Goal: Information Seeking & Learning: Check status

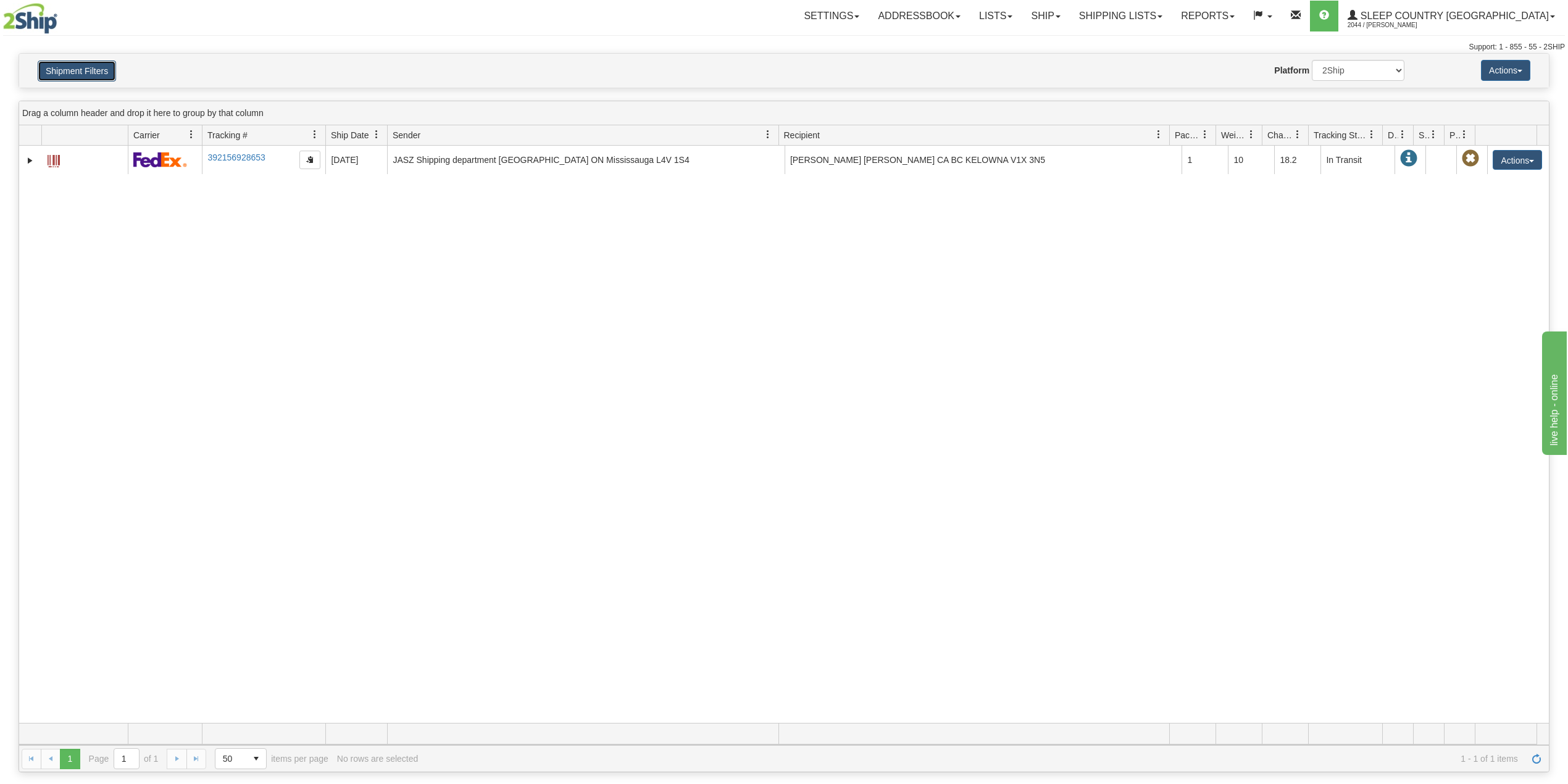
click at [72, 72] on button "Shipment Filters" at bounding box center [76, 71] width 78 height 21
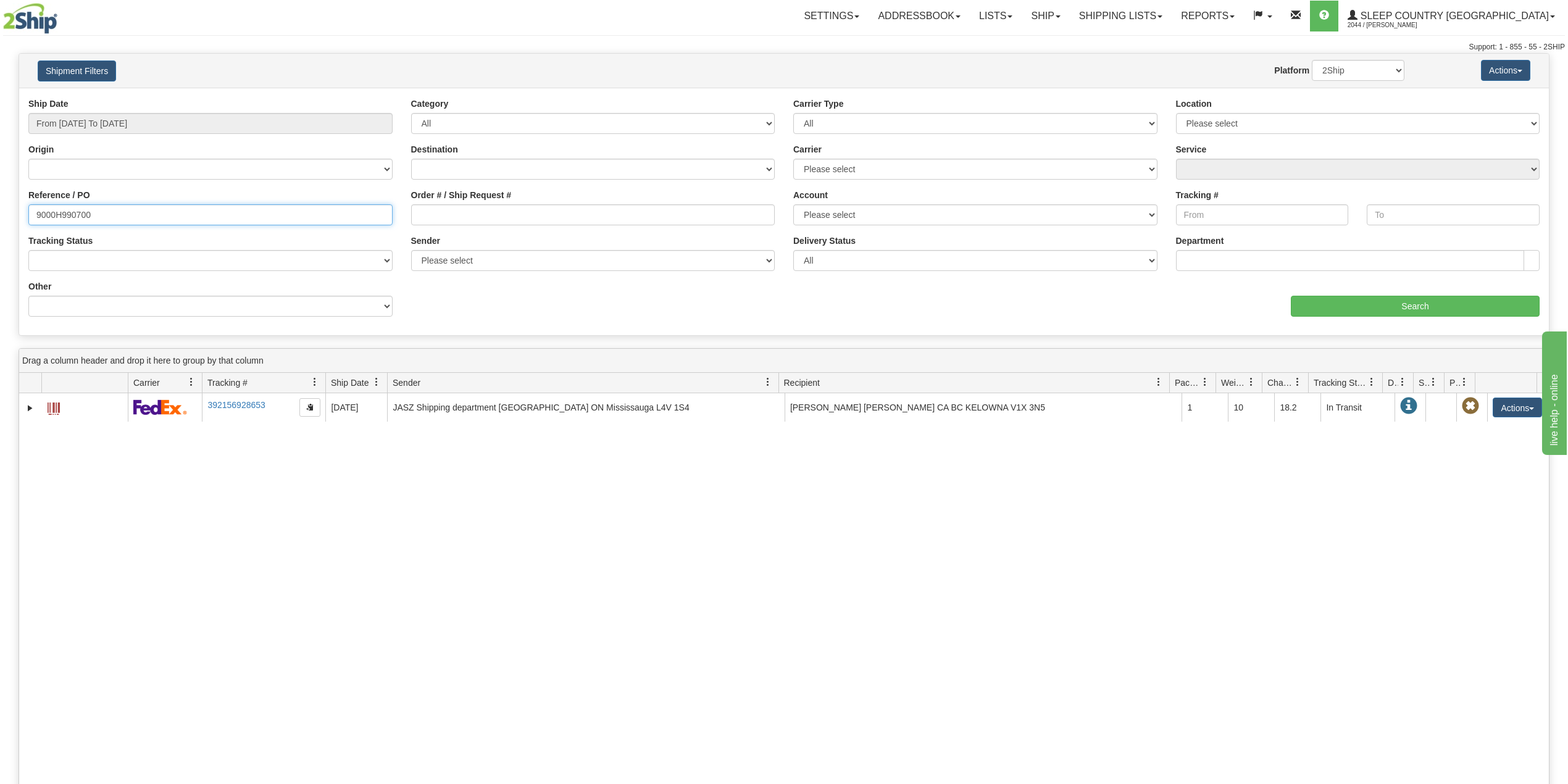
click at [69, 211] on input "9000H990700" at bounding box center [211, 215] width 365 height 21
click at [527, 216] on input "Order # / Ship Request #" at bounding box center [593, 215] width 365 height 21
paste input "1053388"
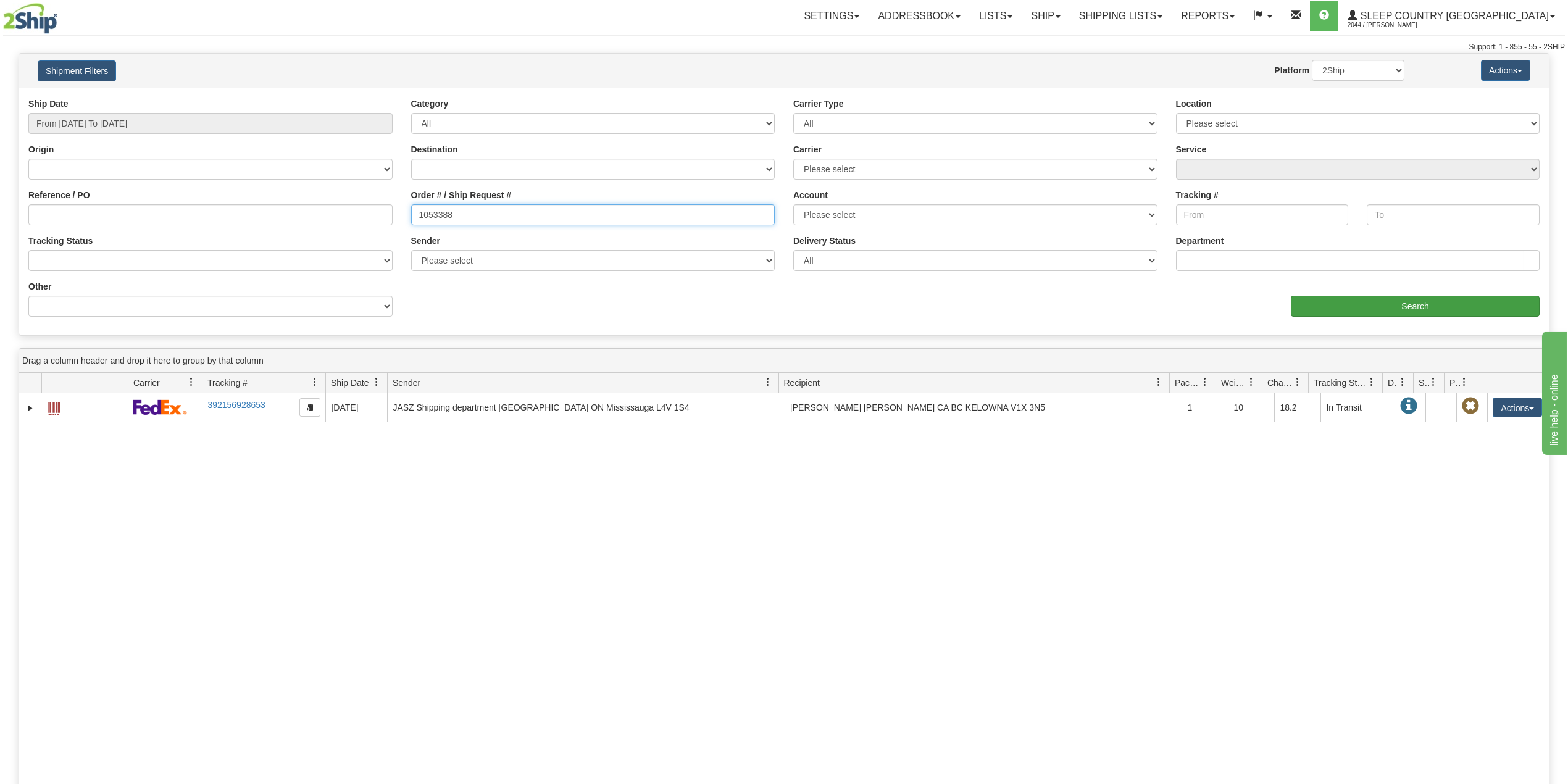
type input "1053388"
click at [1342, 304] on input "Search" at bounding box center [1415, 306] width 249 height 21
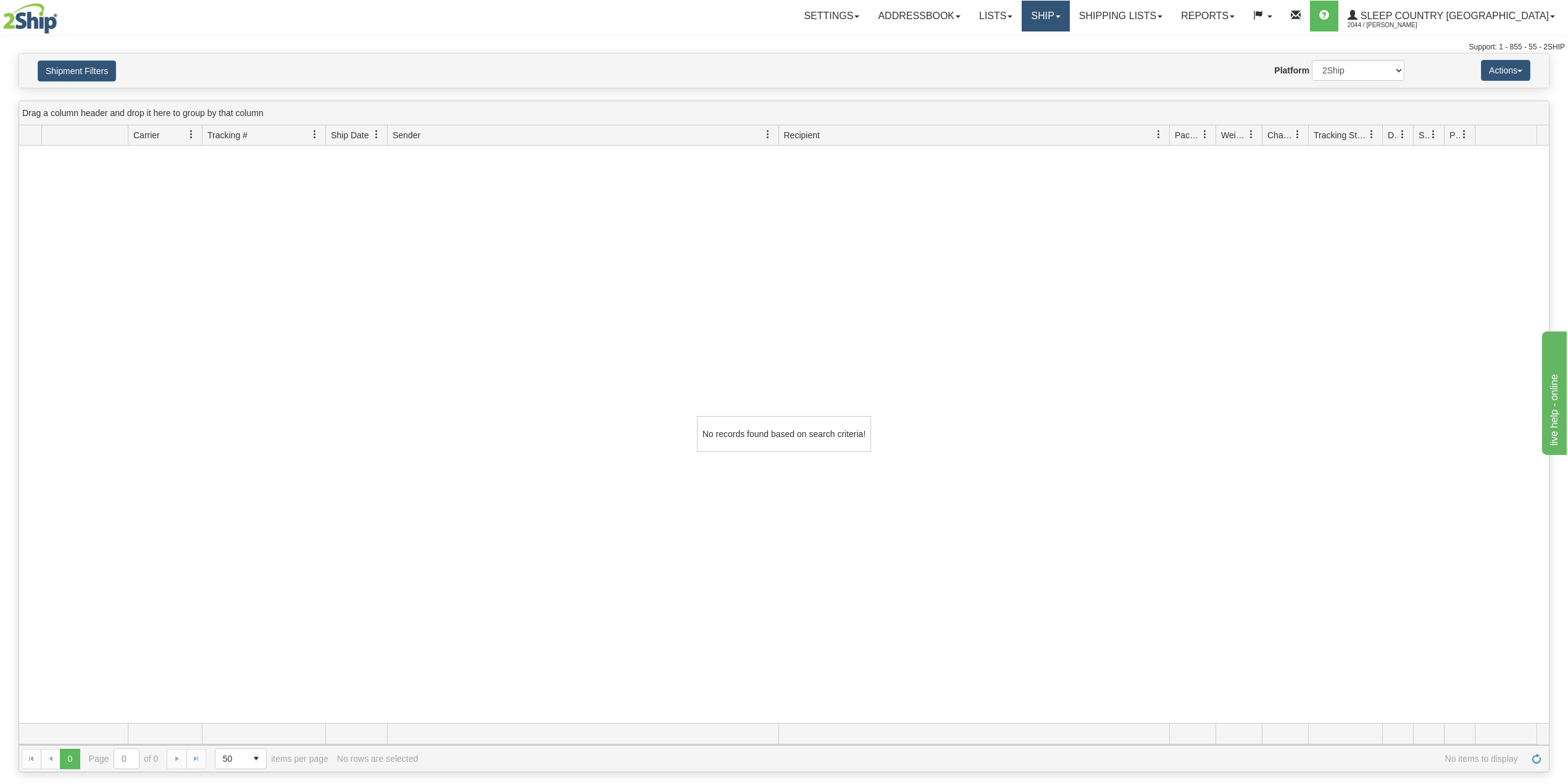
click at [1069, 10] on link "Ship" at bounding box center [1045, 16] width 48 height 31
click at [1057, 57] on span "OnHold / Order Queue" at bounding box center [1012, 59] width 87 height 10
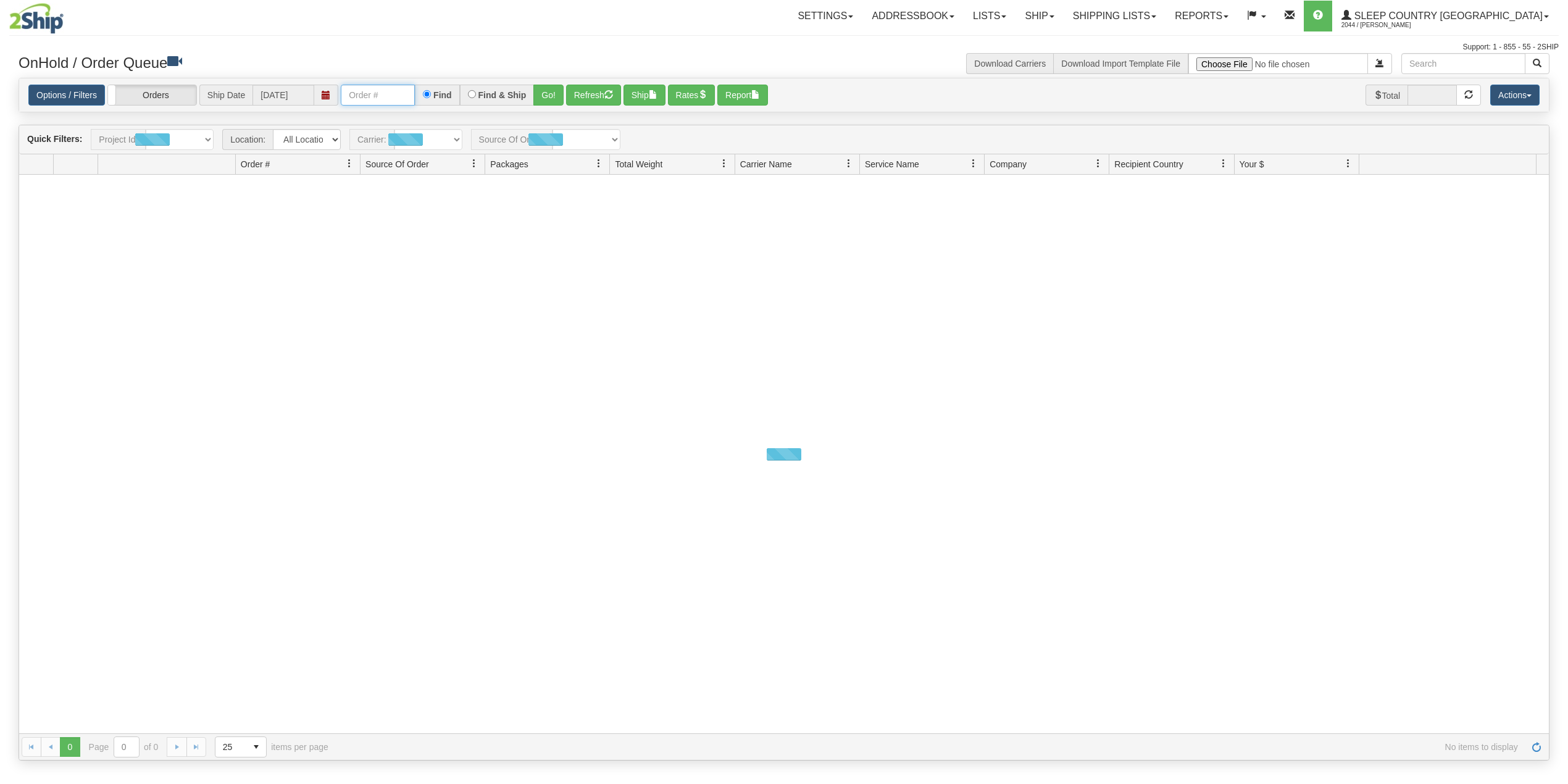
click at [380, 87] on input "text" at bounding box center [377, 95] width 74 height 21
paste input "1053388"
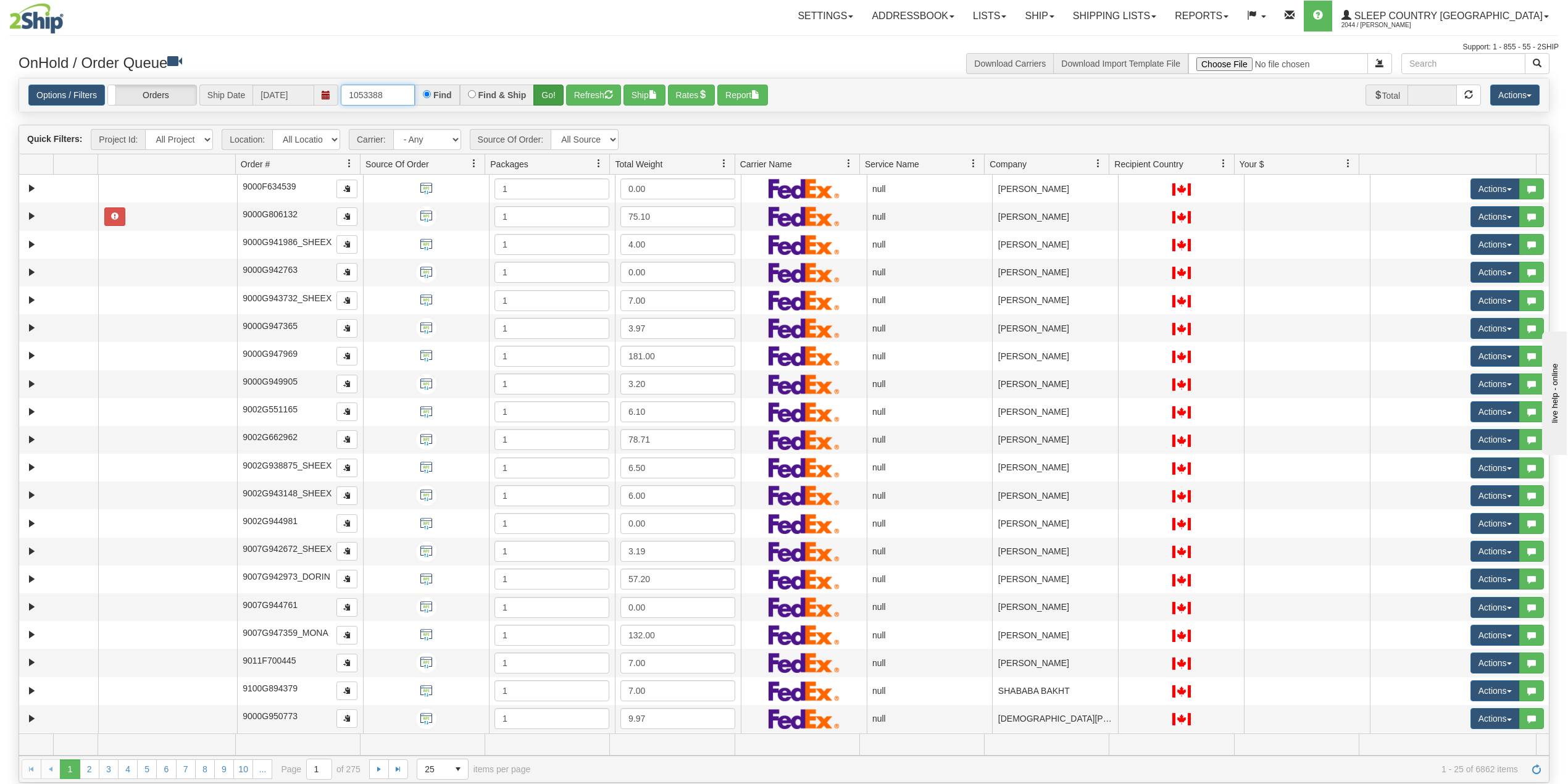
type input "1053388"
click at [554, 95] on button "Go!" at bounding box center [548, 95] width 30 height 21
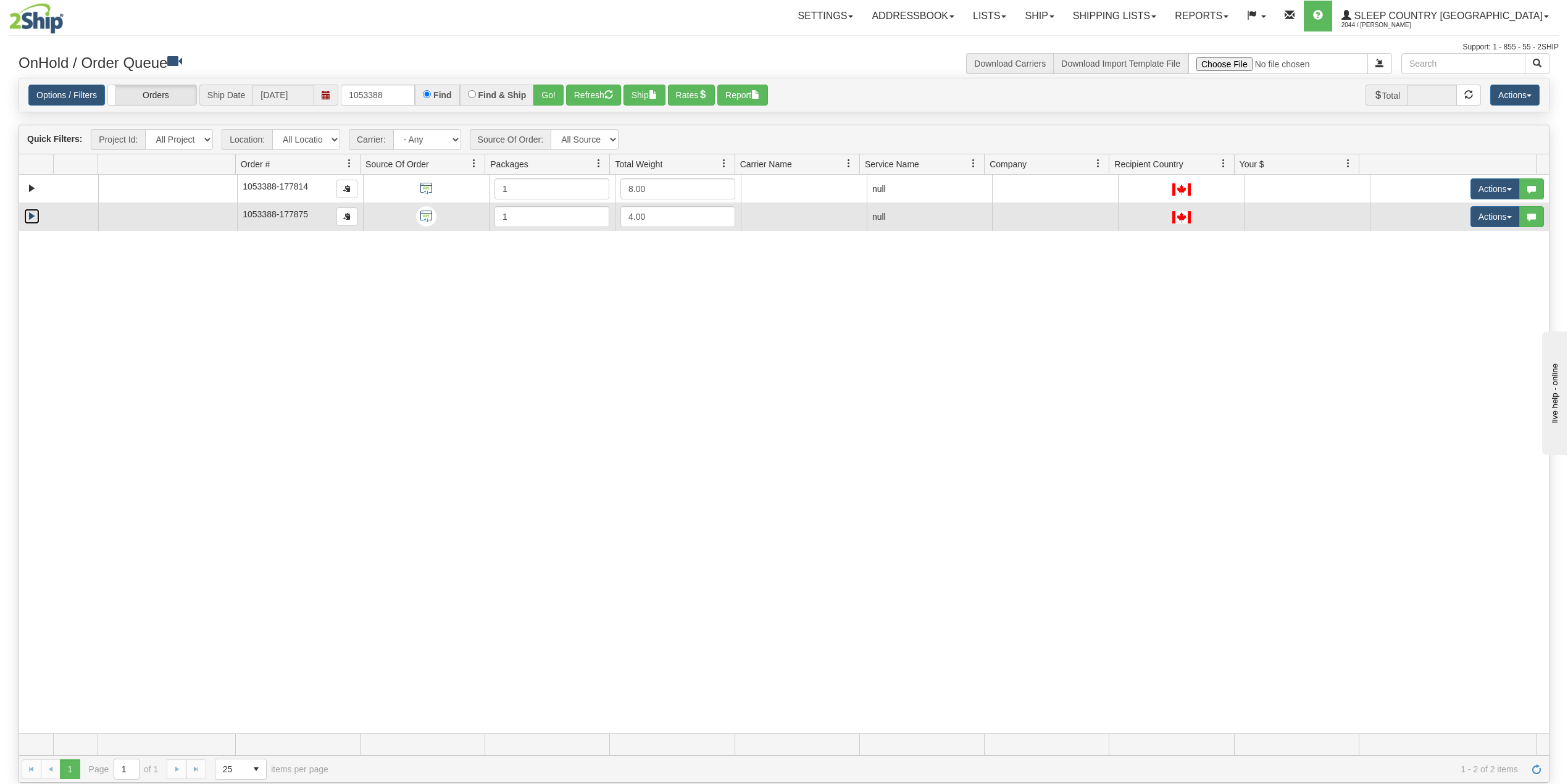
click at [26, 216] on link "Expand" at bounding box center [31, 216] width 15 height 15
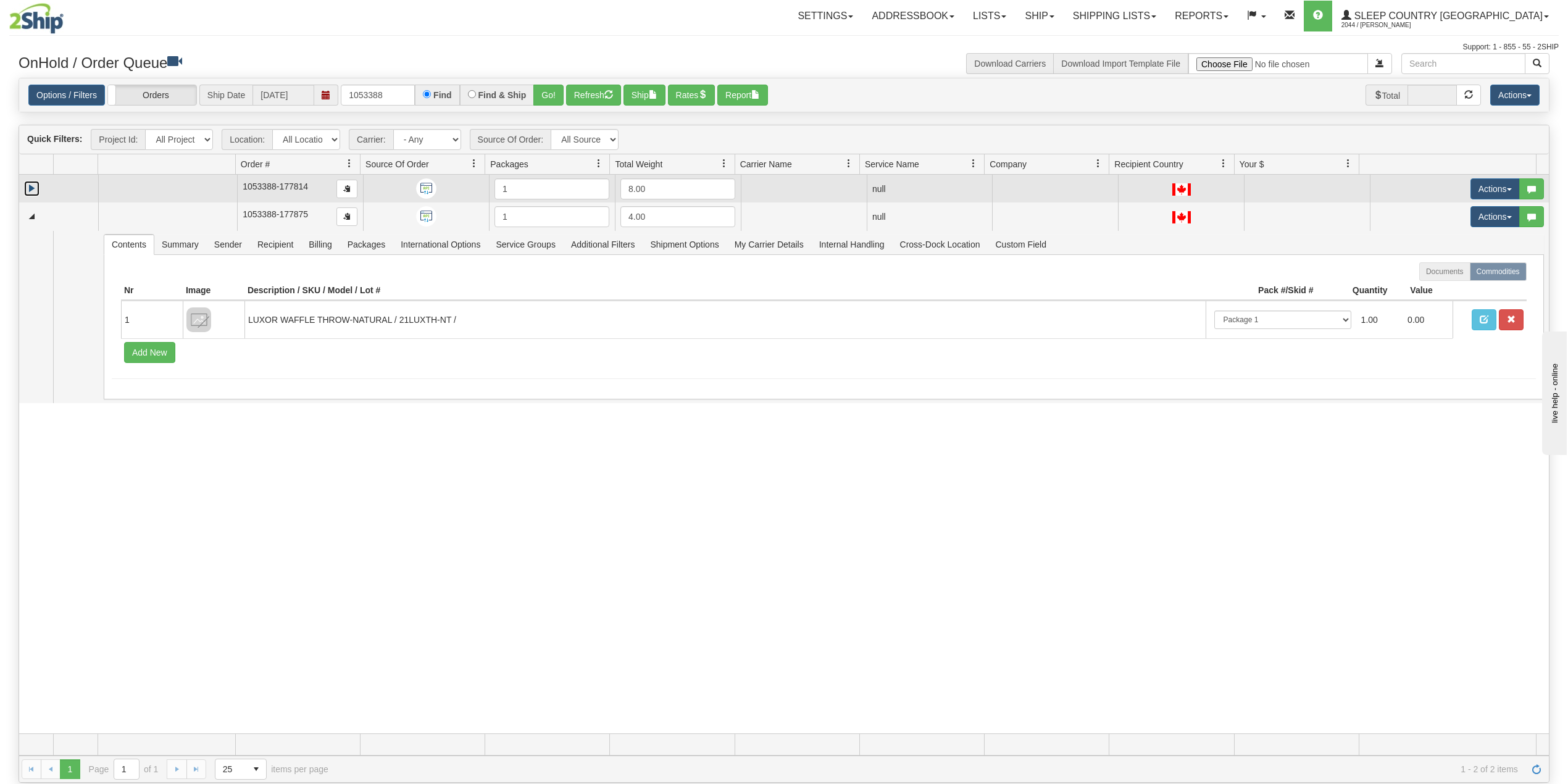
click at [33, 188] on link "Expand" at bounding box center [31, 188] width 15 height 15
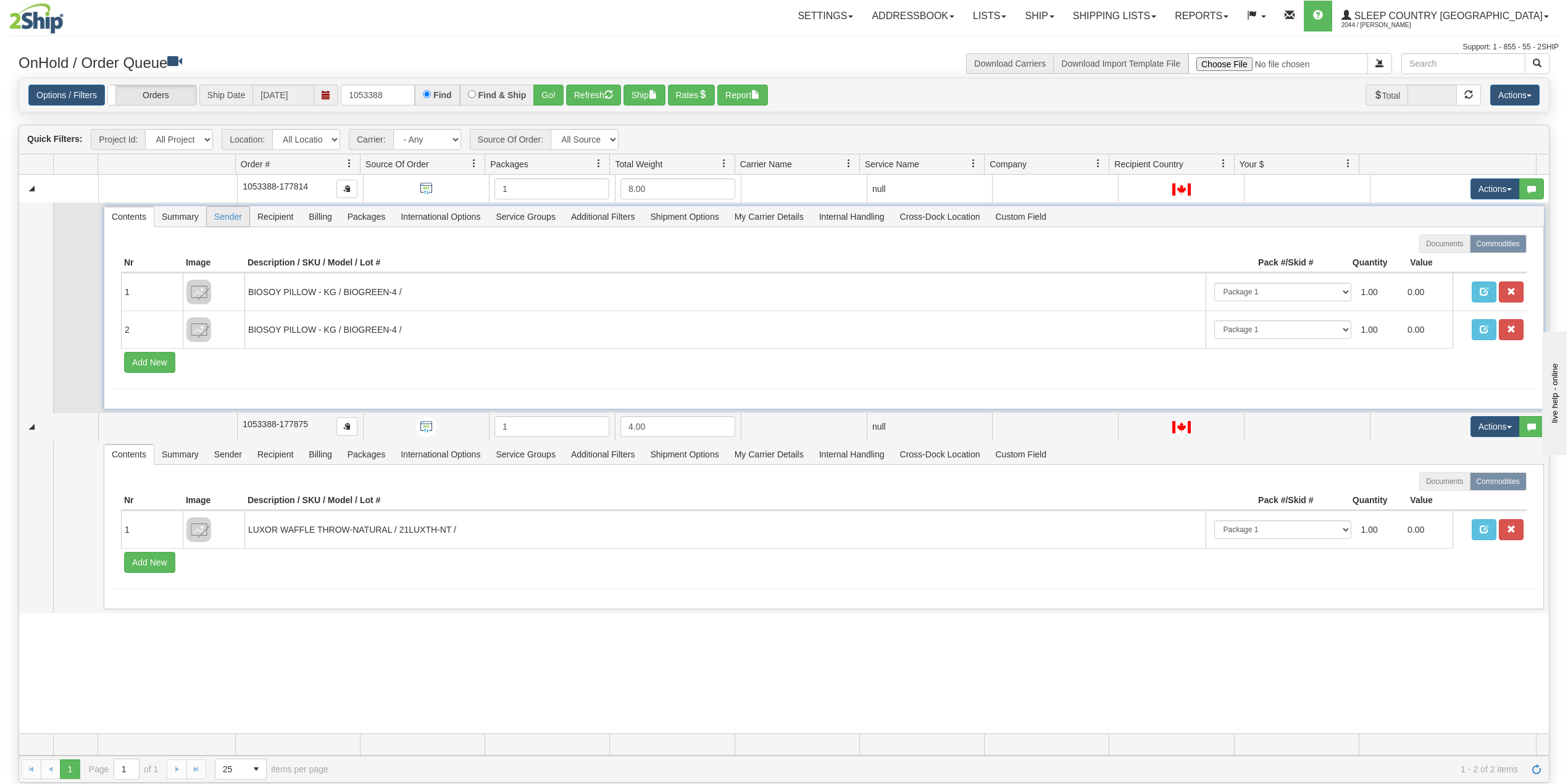
click at [224, 217] on span "Sender" at bounding box center [228, 216] width 43 height 20
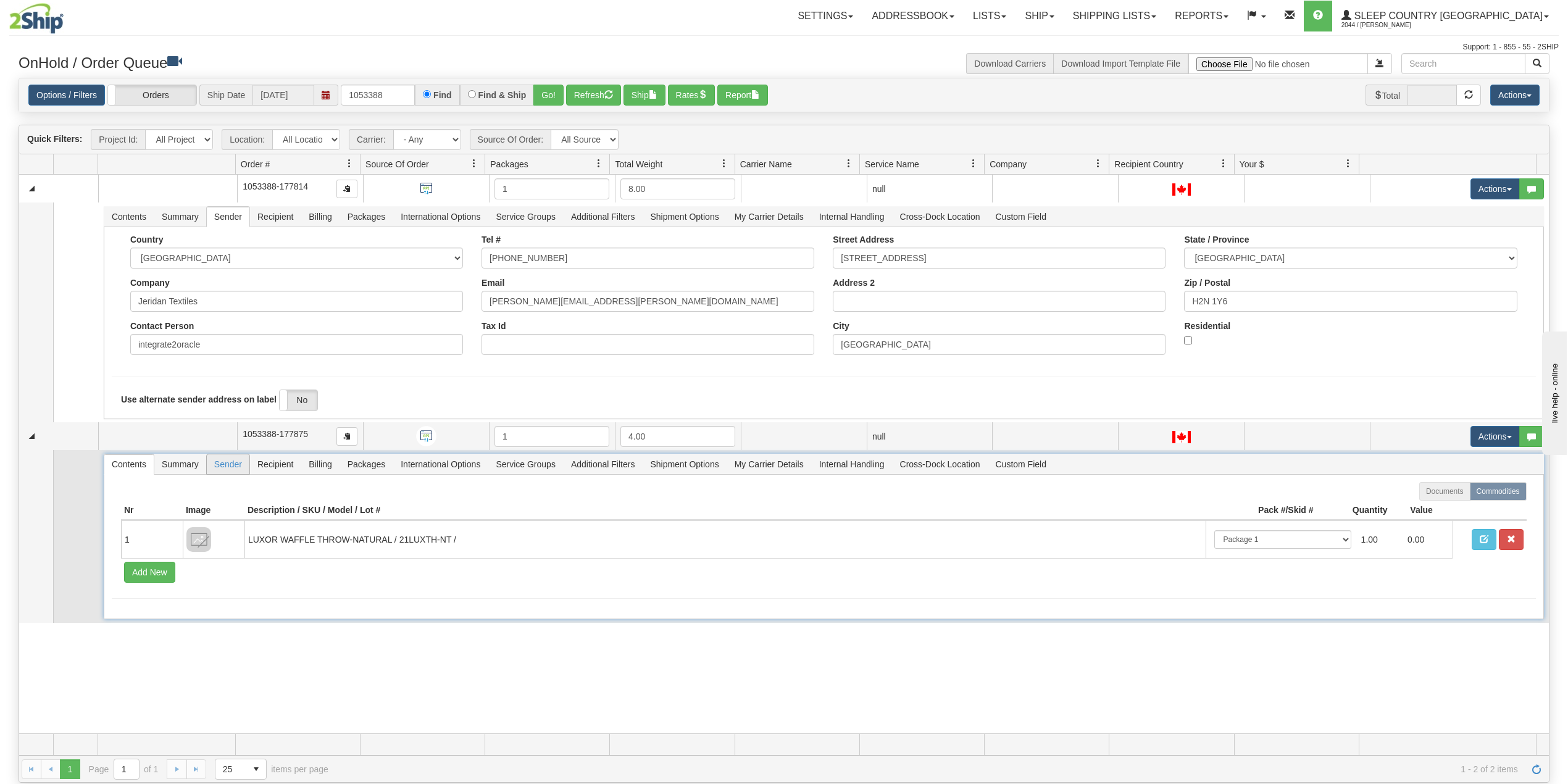
click at [226, 466] on span "Sender" at bounding box center [228, 464] width 43 height 20
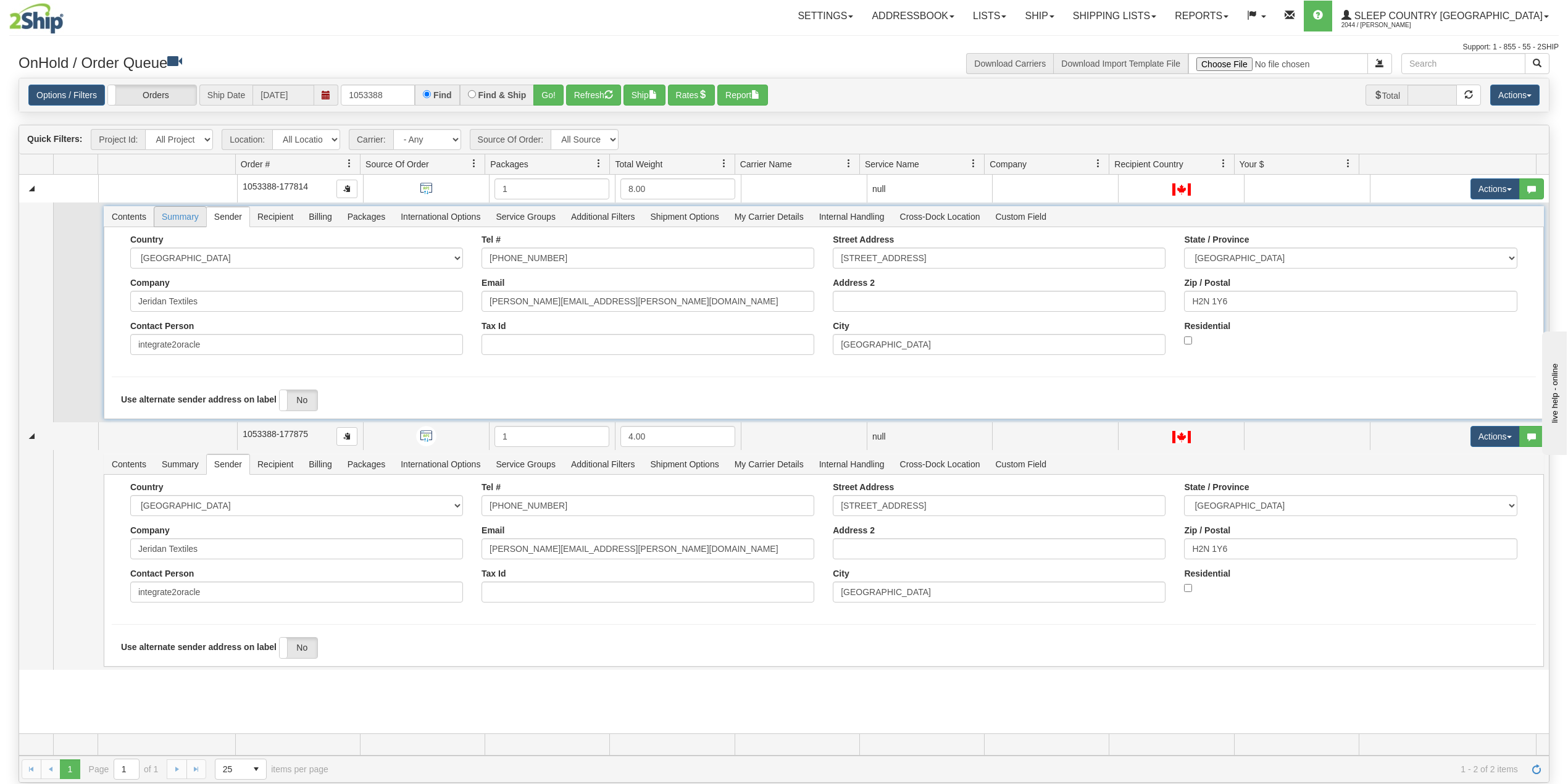
click at [185, 219] on span "Summary" at bounding box center [180, 216] width 52 height 20
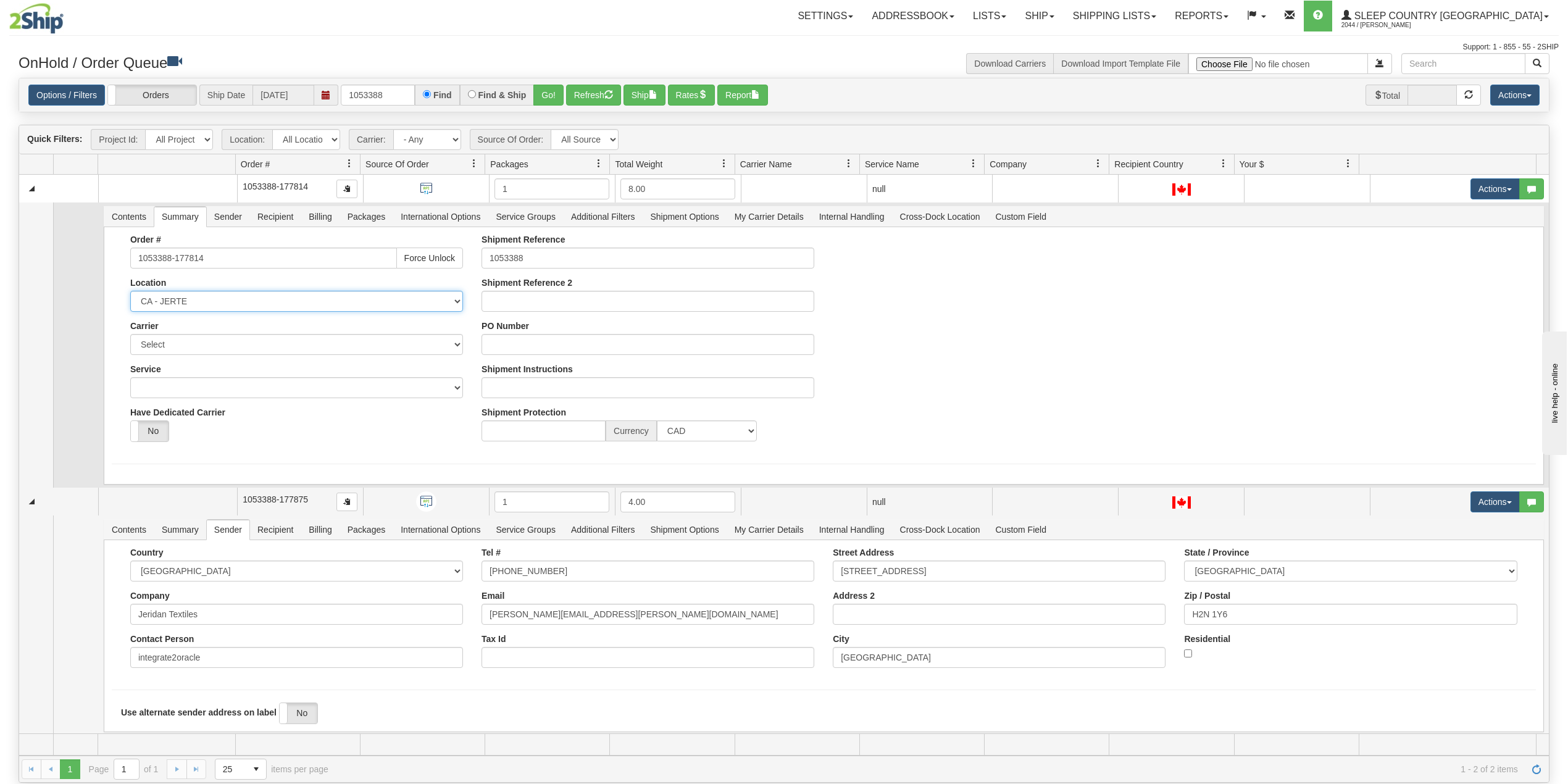
click at [383, 299] on select "CA - Old Toronto DC CA - 921 CA - 922 CA - 93 CA - 94 CA - 97 CA - 390 CA - 915…" at bounding box center [297, 301] width 333 height 21
select select "3937"
click at [131, 294] on select "CA - Old Toronto DC CA - 921 CA - 922 CA - 93 CA - 94 CA - 97 CA - 390 CA - 915…" at bounding box center [297, 301] width 333 height 21
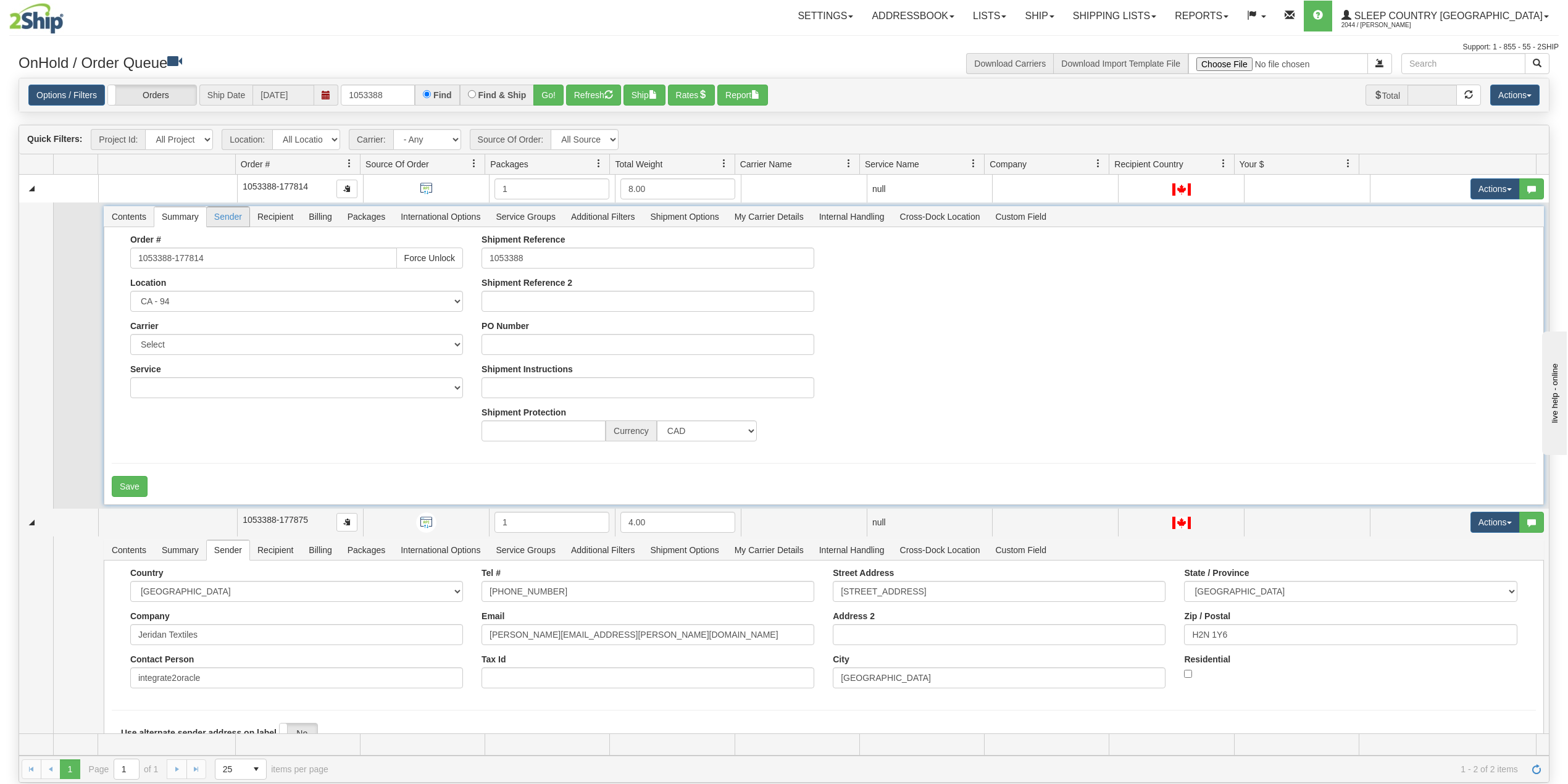
click at [228, 220] on span "Sender" at bounding box center [228, 216] width 43 height 20
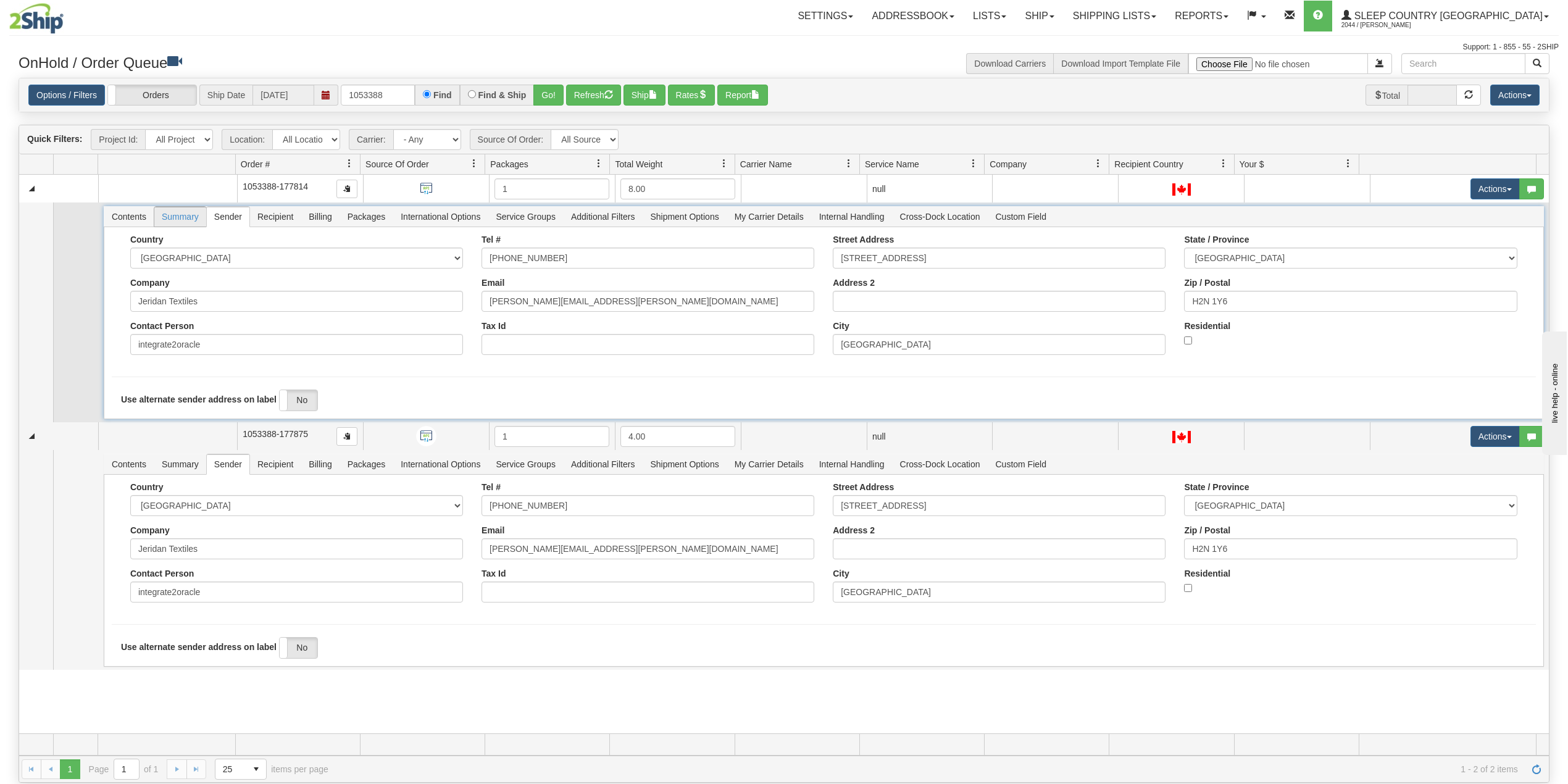
click at [185, 219] on span "Summary" at bounding box center [180, 216] width 52 height 20
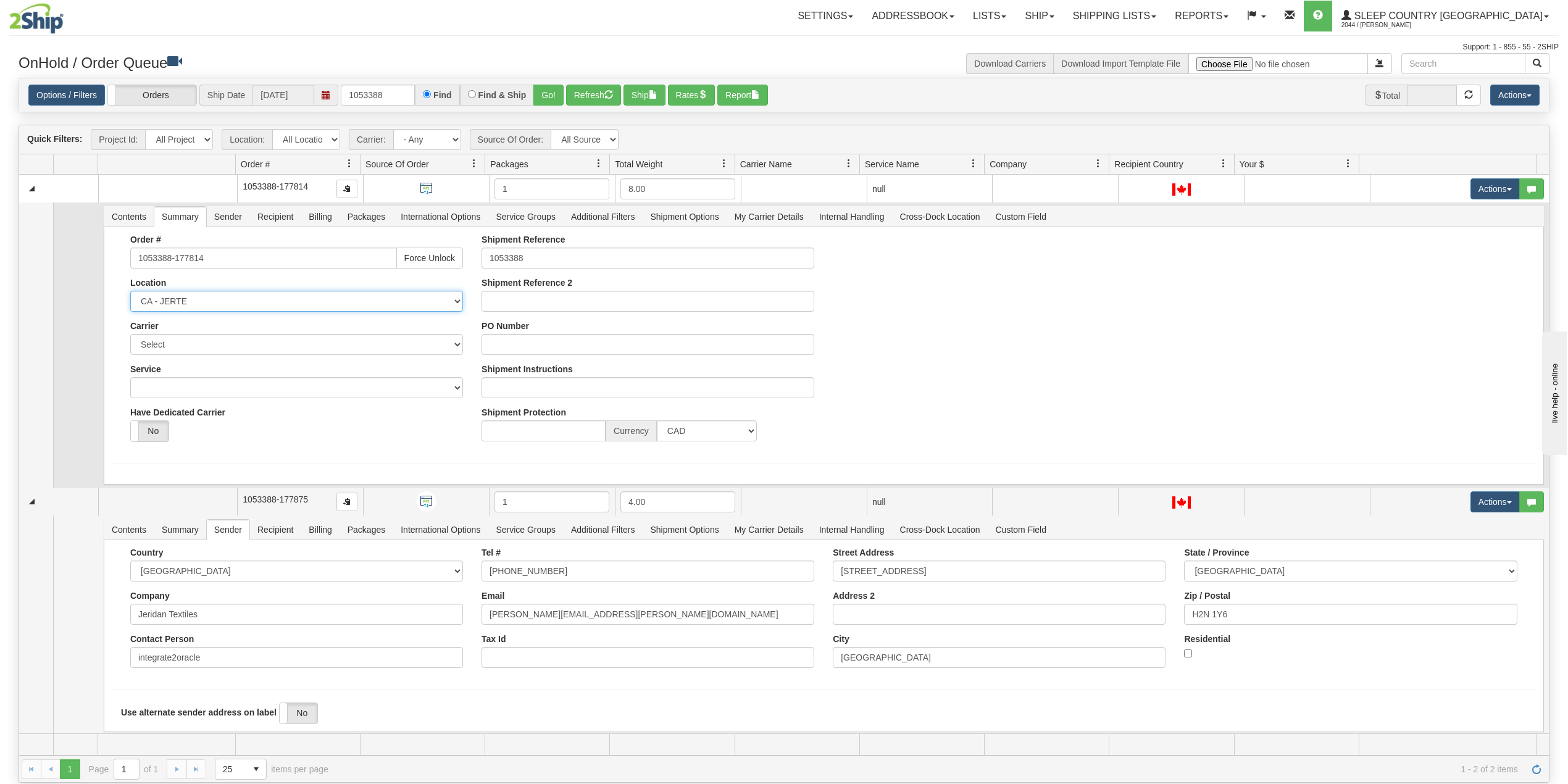
click at [213, 298] on select "CA - Old Toronto DC CA - 921 CA - 922 CA - 93 CA - 94 CA - 97 CA - 390 CA - 915…" at bounding box center [297, 301] width 333 height 21
select select "3937"
click at [131, 294] on select "CA - Old Toronto DC CA - 921 CA - 922 CA - 93 CA - 94 CA - 97 CA - 390 CA - 915…" at bounding box center [297, 301] width 333 height 21
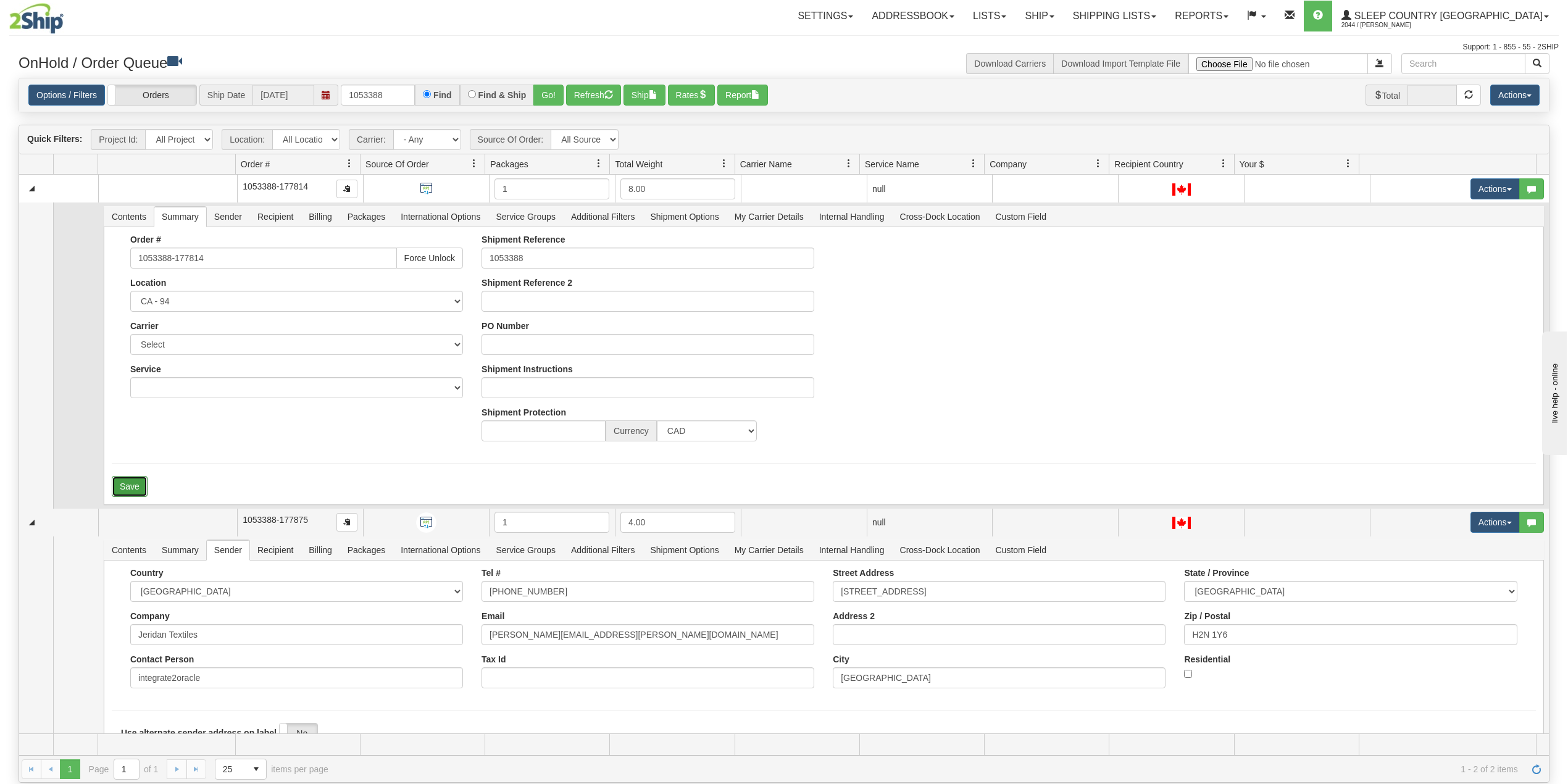
click at [136, 490] on button "Save" at bounding box center [129, 486] width 36 height 21
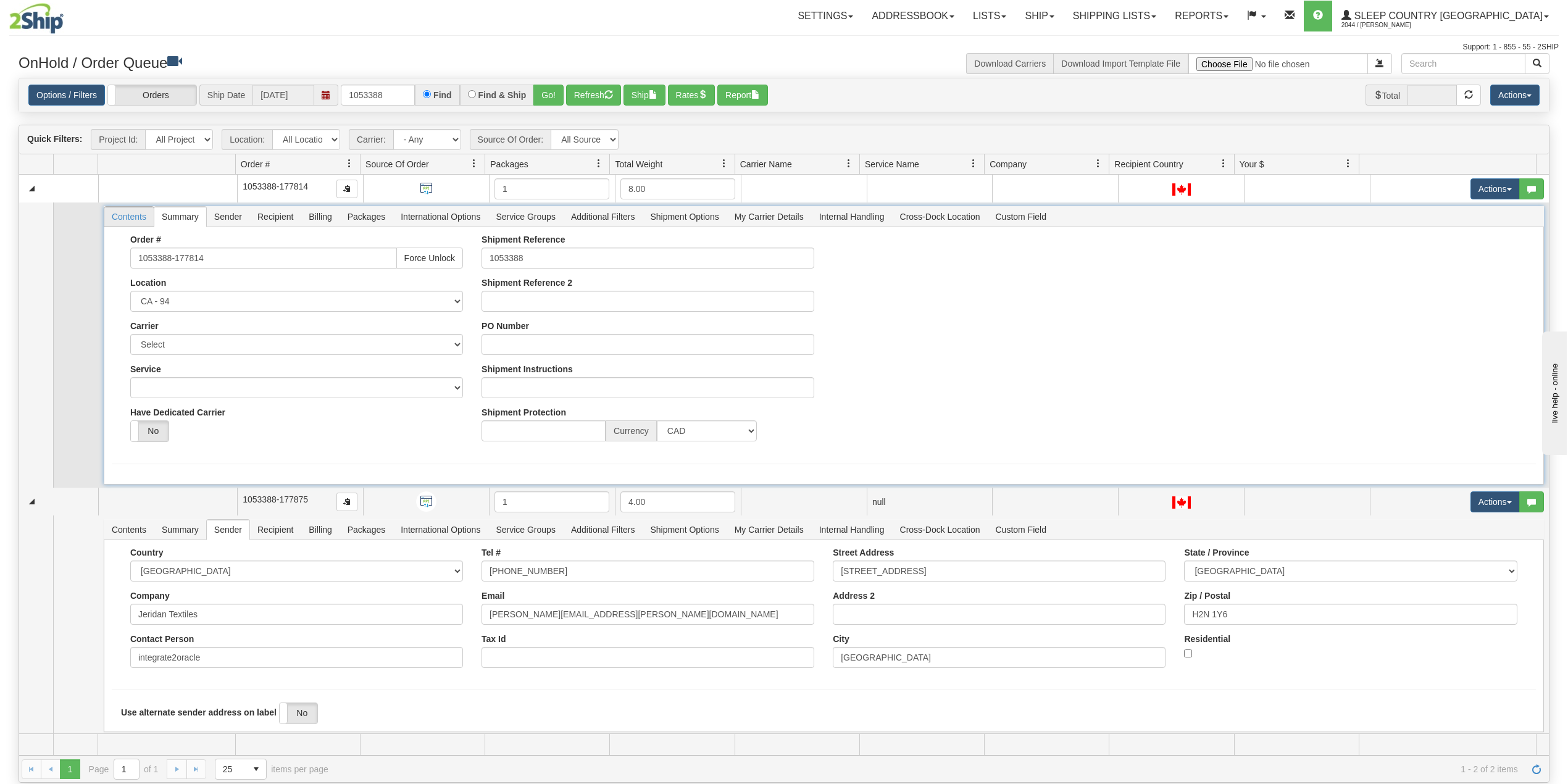
click at [121, 220] on span "Contents" at bounding box center [129, 216] width 49 height 20
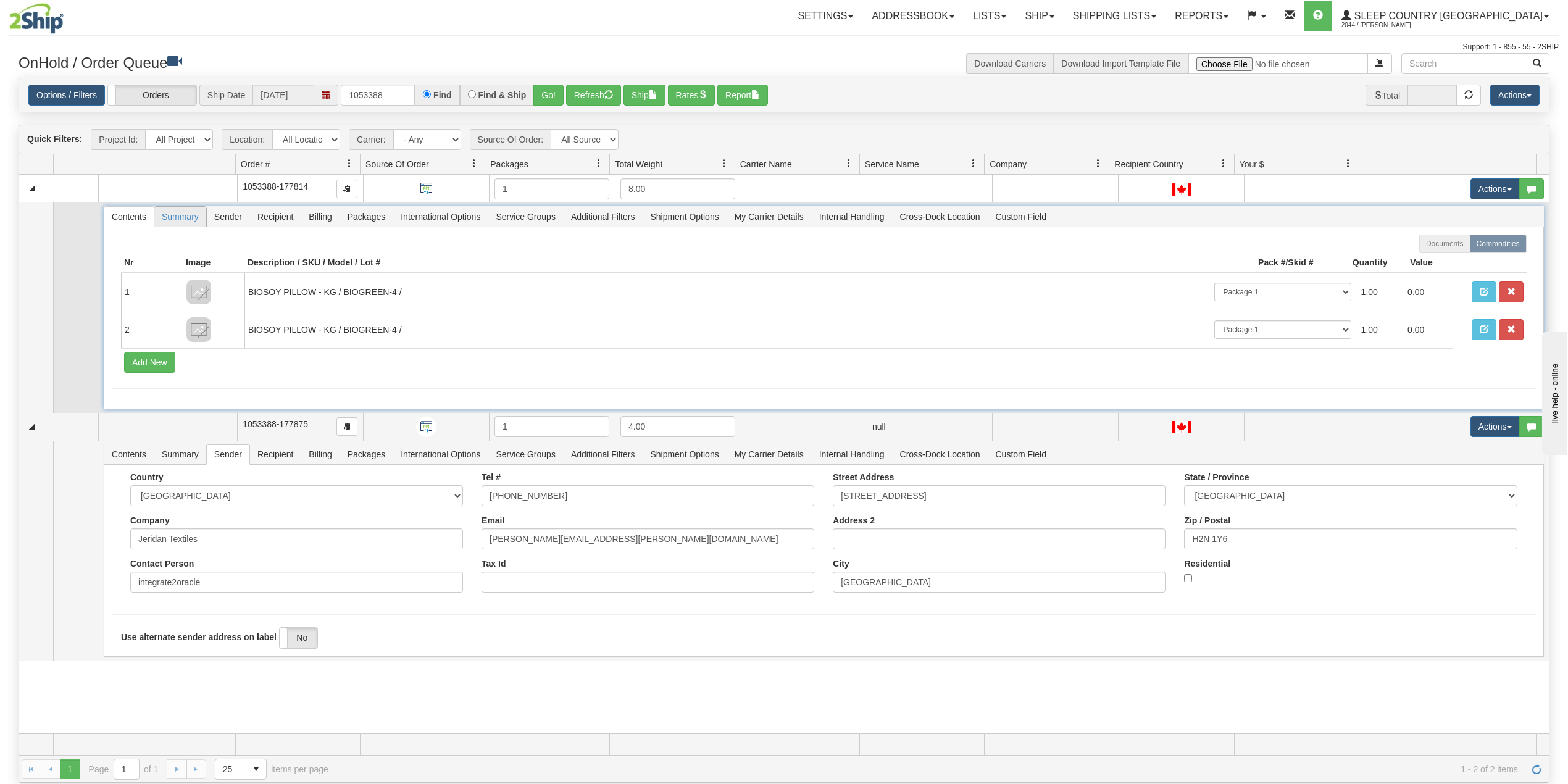
click at [169, 224] on span "Summary" at bounding box center [180, 216] width 52 height 20
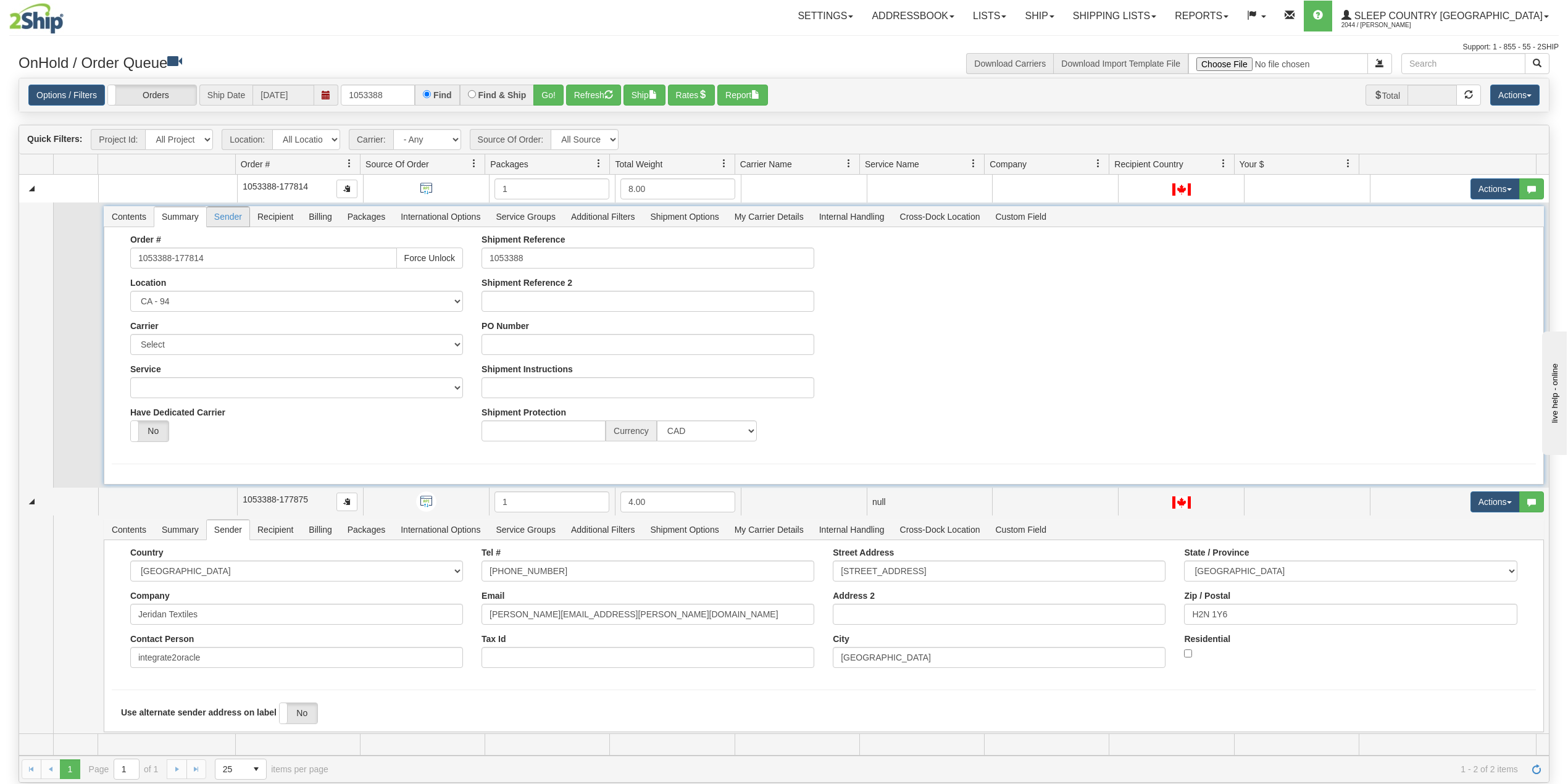
click at [229, 225] on span "Sender" at bounding box center [228, 216] width 43 height 20
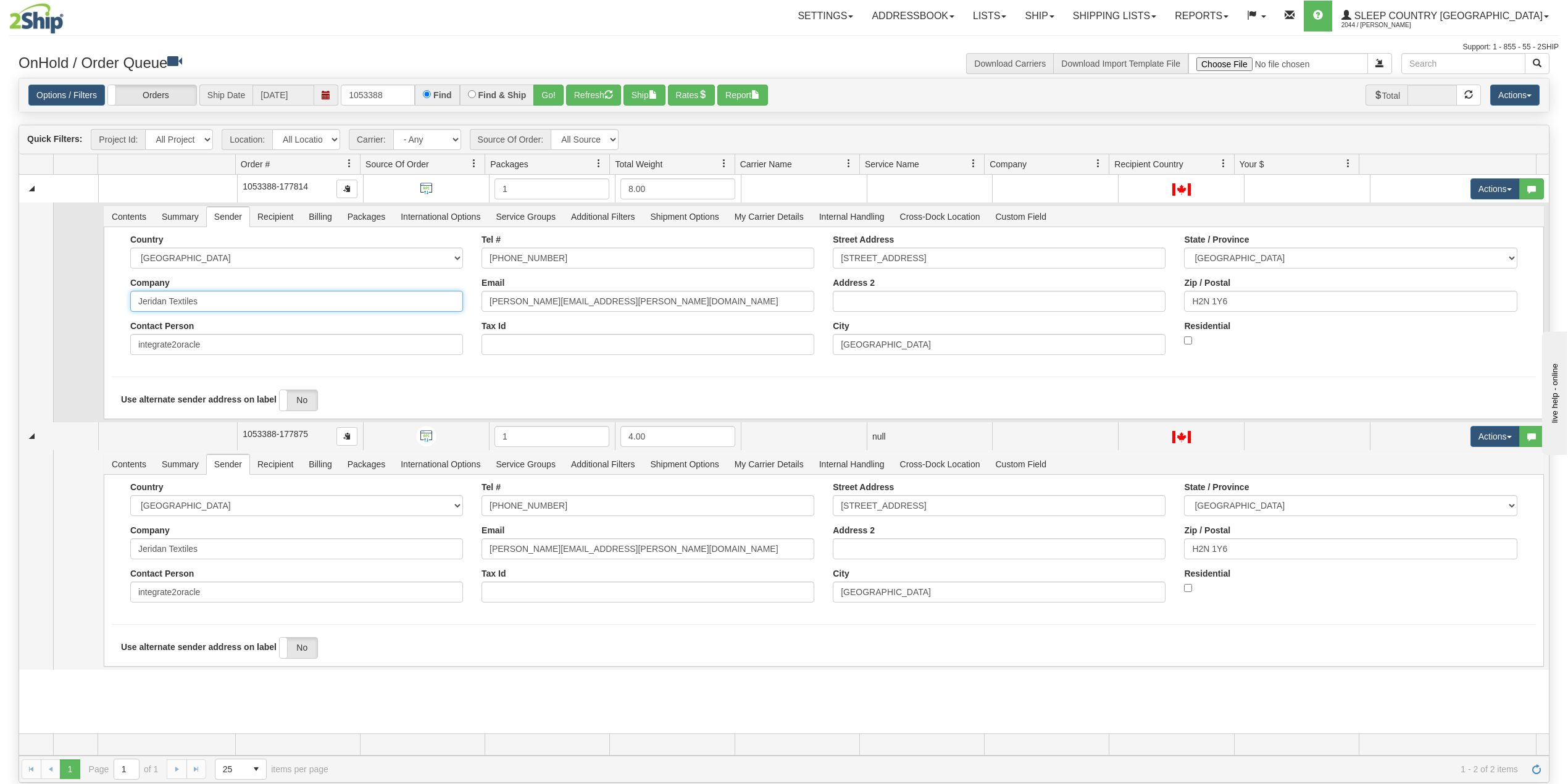
drag, startPoint x: 195, startPoint y: 305, endPoint x: 101, endPoint y: 306, distance: 94.0
click at [101, 306] on td "Contents Summary Sender Recipient Billing Packages International Options Servic…" at bounding box center [823, 312] width 1450 height 220
paste input "Sleep Country [GEOGRAPHIC_DATA]"
type input "Sleep Country [GEOGRAPHIC_DATA]"
select select "ON"
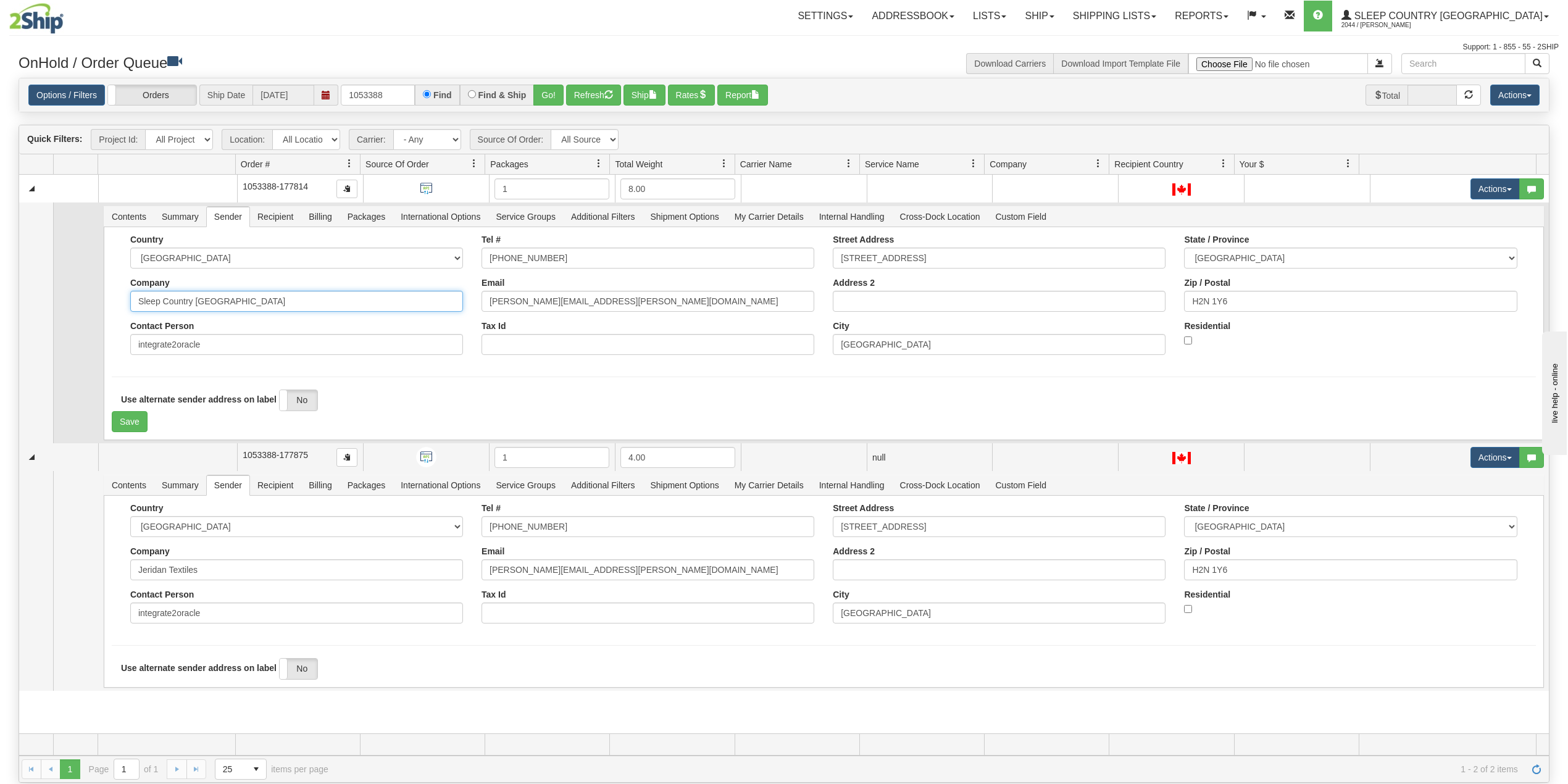
type input "Sleep Country [GEOGRAPHIC_DATA]"
click at [226, 351] on input "integrate2oracle" at bounding box center [297, 345] width 333 height 21
type input "integrate2oracle"
click at [634, 306] on input "viktor.lukyanenko@sleepcountry.ca" at bounding box center [648, 301] width 333 height 21
drag, startPoint x: 923, startPoint y: 263, endPoint x: 753, endPoint y: 244, distance: 171.1
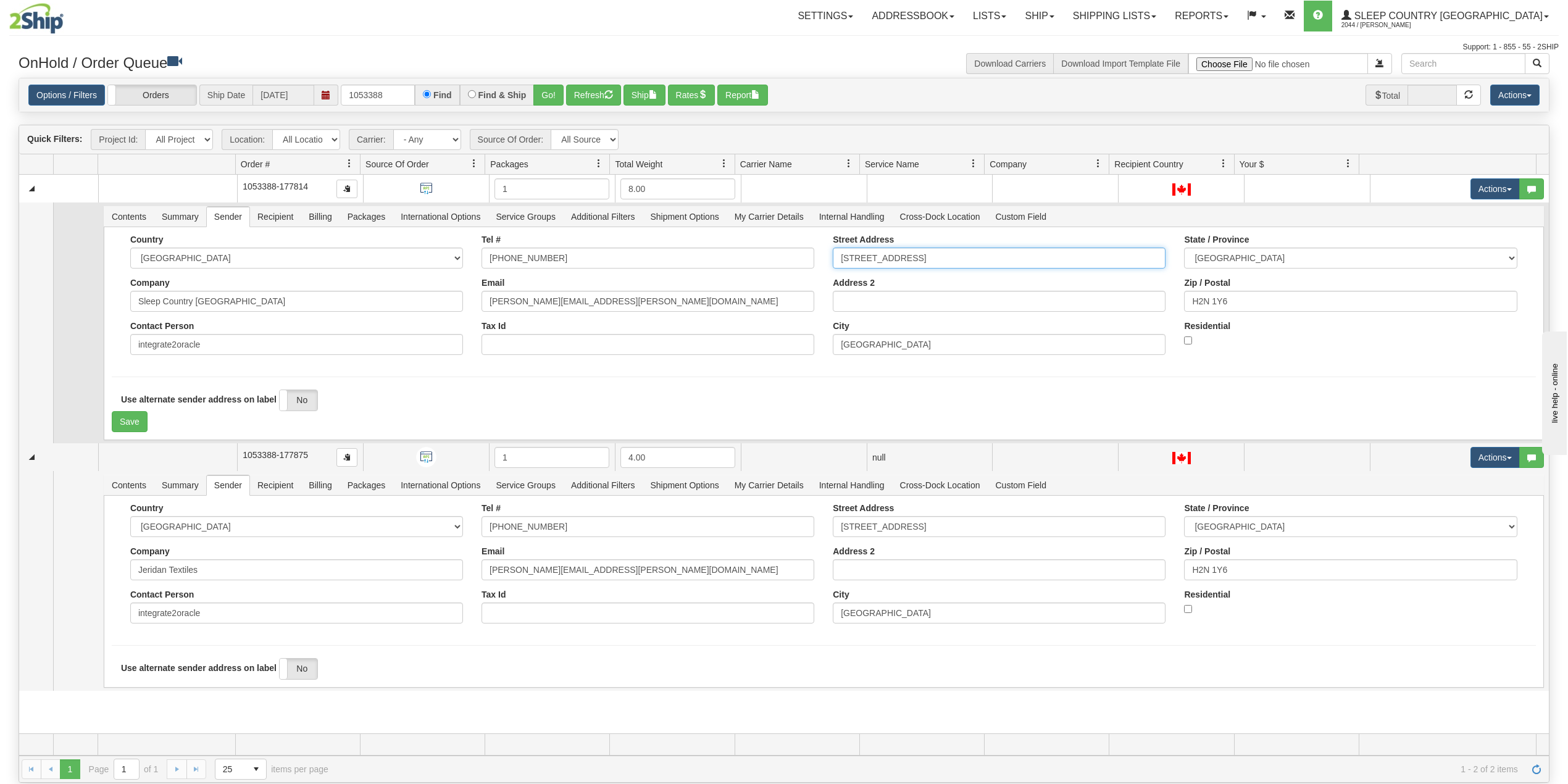
click at [753, 244] on div "Country AFGHANISTAN ALAND ISLANDS ALBANIA ALGERIA AMERICAN SAMOA ANDORRA ANGOLA…" at bounding box center [823, 299] width 1424 height 130
paste input "1-1420 Global Driv"
type input "1-1420 Global Drive"
click at [876, 345] on input "Montreal" at bounding box center [999, 345] width 333 height 21
drag, startPoint x: 921, startPoint y: 351, endPoint x: 727, endPoint y: 340, distance: 194.3
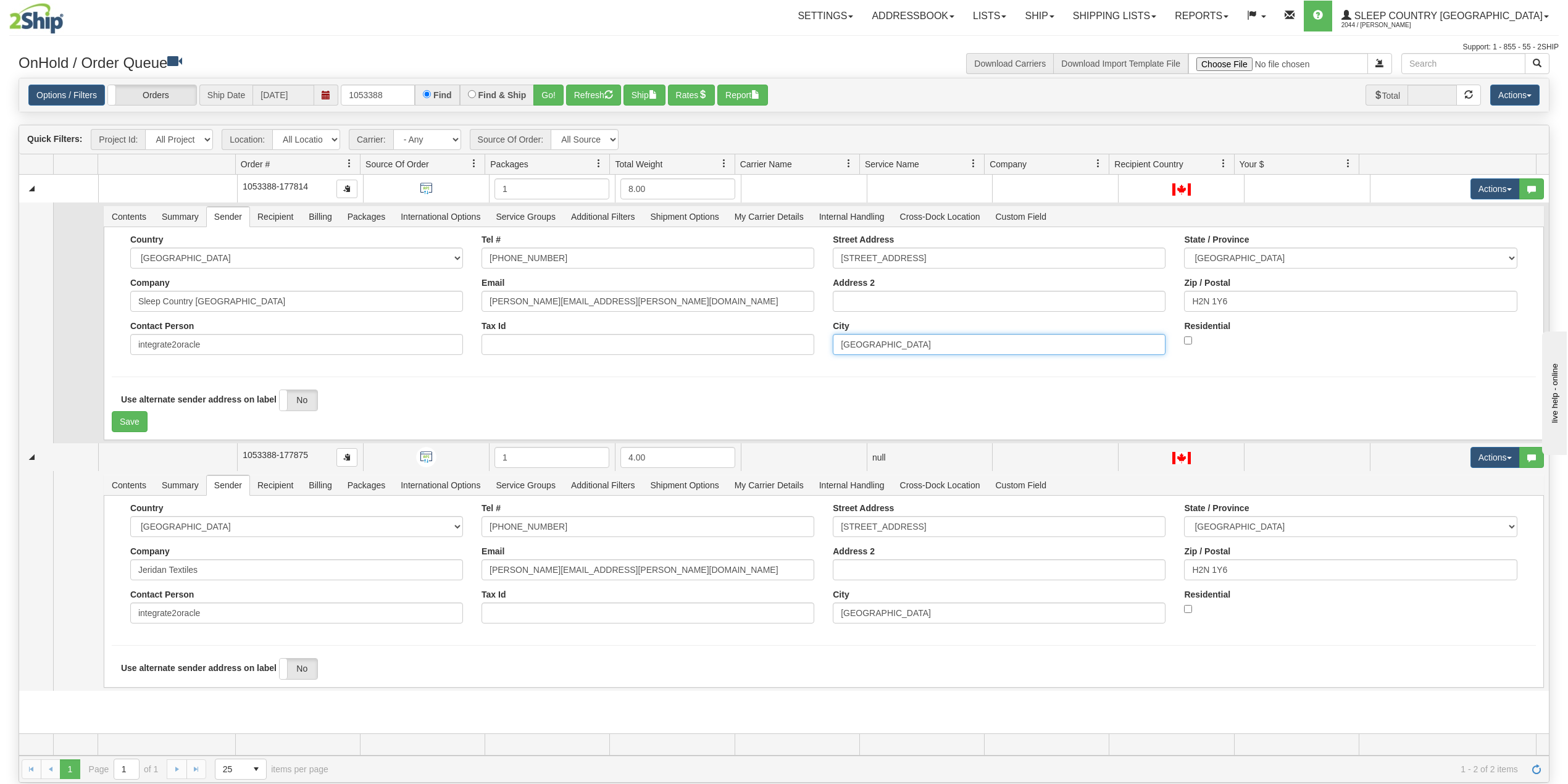
click at [727, 340] on div "Country AFGHANISTAN ALAND ISLANDS ALBANIA ALGERIA AMERICAN SAMOA ANDORRA ANGOLA…" at bounding box center [823, 299] width 1424 height 130
paste input "London"
type input "London"
click at [1231, 306] on input "H2N 1Y6" at bounding box center [1350, 301] width 333 height 21
drag, startPoint x: 1239, startPoint y: 305, endPoint x: 1089, endPoint y: 314, distance: 150.3
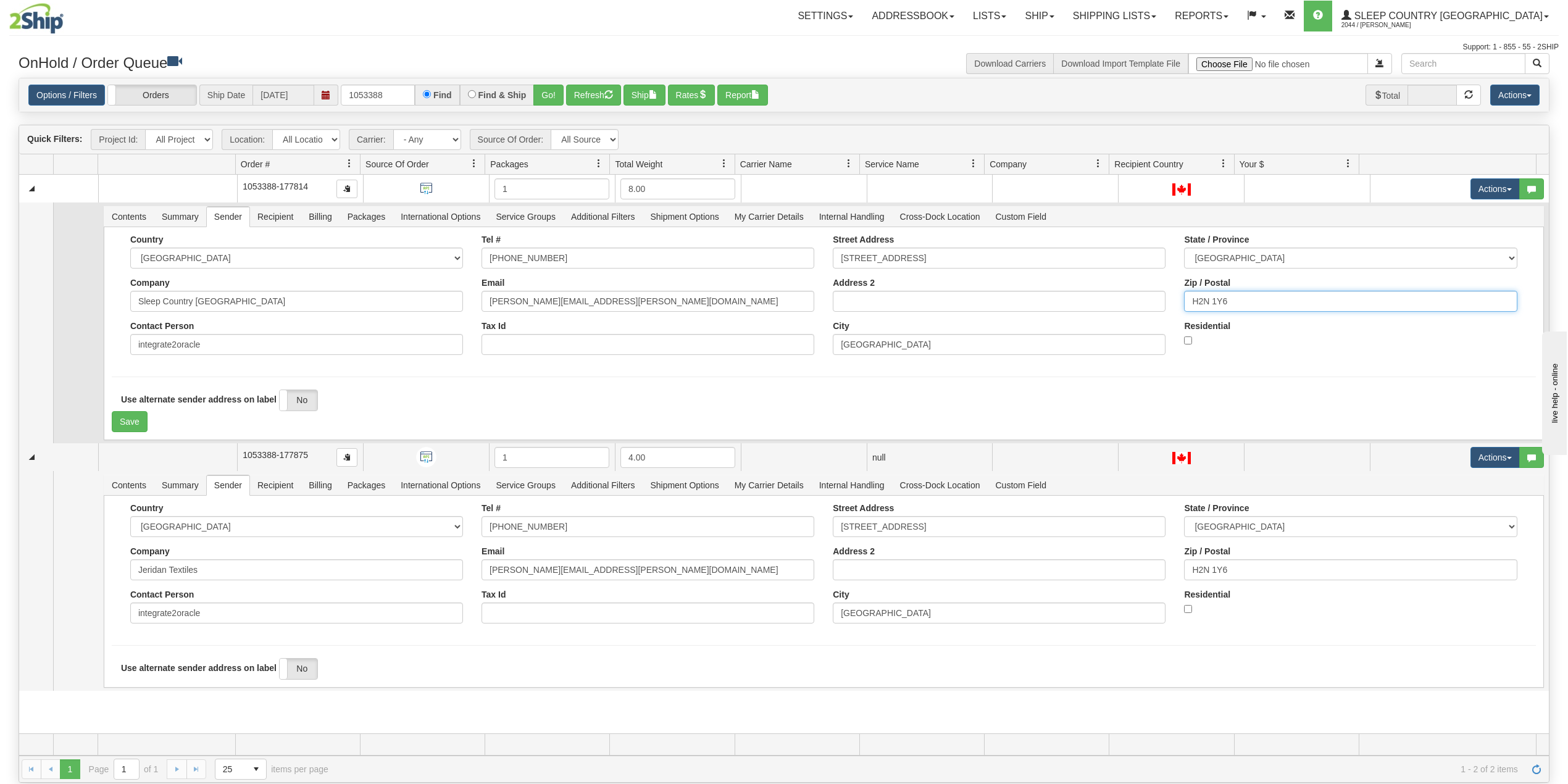
click at [1082, 310] on div "Country AFGHANISTAN ALAND ISLANDS ALBANIA ALGERIA AMERICAN SAMOA ANDORRA ANGOLA…" at bounding box center [823, 299] width 1424 height 130
paste input "N6N 0A1"
type input "N6N 0A1"
drag, startPoint x: 547, startPoint y: 263, endPoint x: 425, endPoint y: 259, distance: 122.1
click at [425, 259] on div "Country AFGHANISTAN ALAND ISLANDS ALBANIA ALGERIA AMERICAN SAMOA ANDORRA ANGOLA…" at bounding box center [823, 299] width 1424 height 130
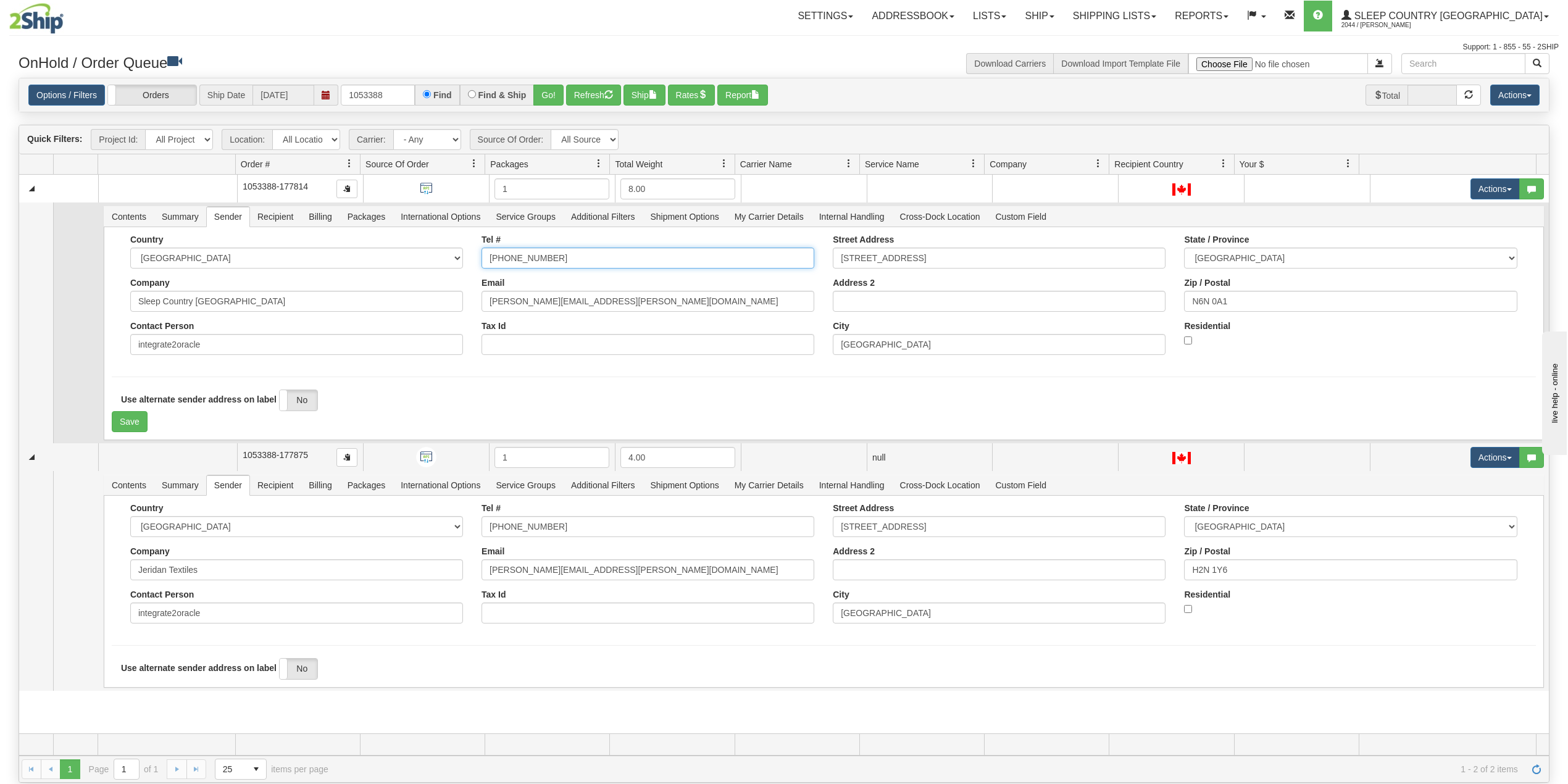
paste input "(506) 854-4168"
type input "(506) 854-4168"
click at [134, 423] on button "Save" at bounding box center [129, 421] width 36 height 21
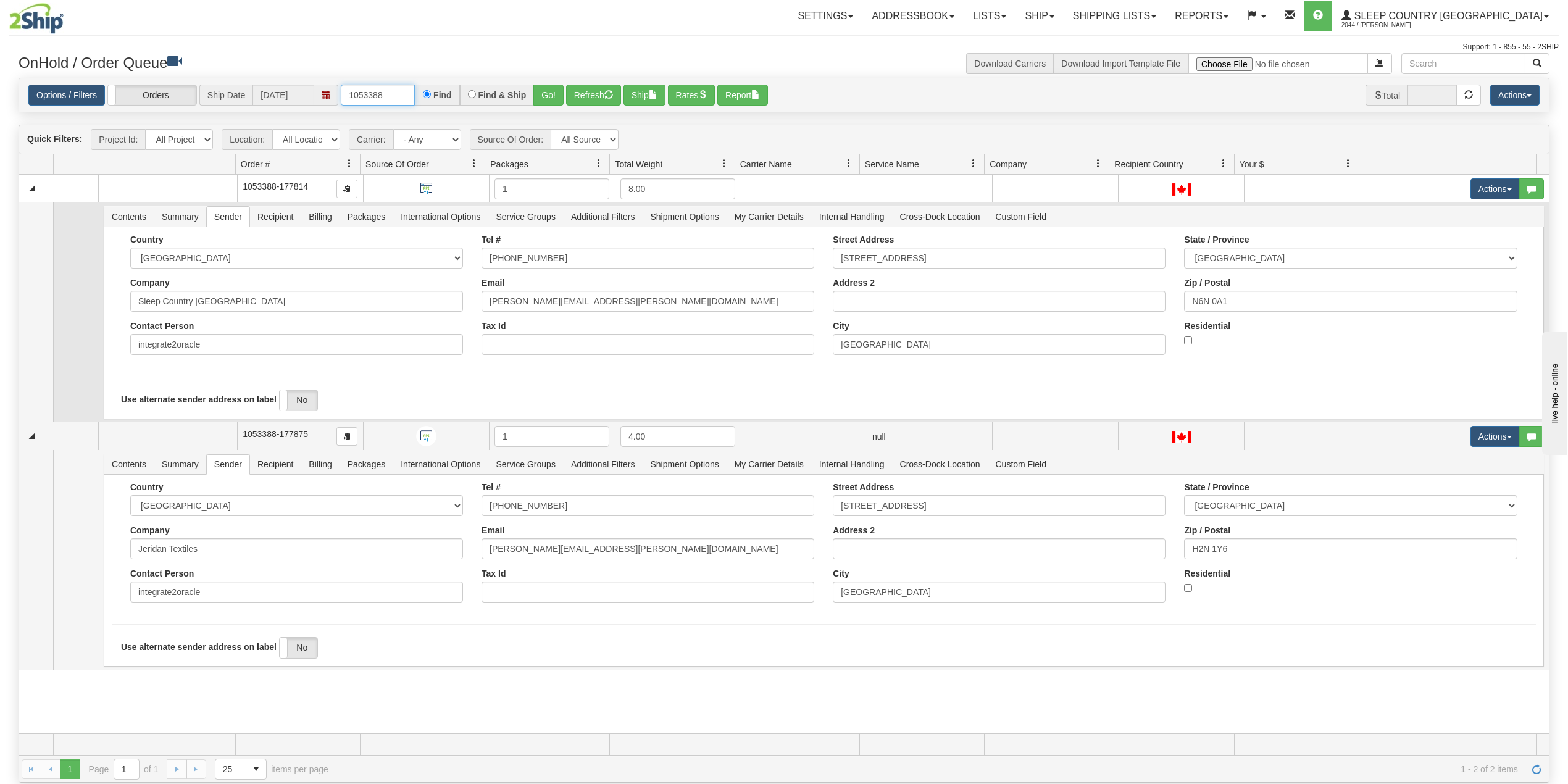
click at [390, 92] on input "1053388" at bounding box center [377, 95] width 74 height 21
click at [356, 95] on input "1053388" at bounding box center [377, 95] width 74 height 21
click at [549, 94] on button "Go!" at bounding box center [548, 95] width 30 height 21
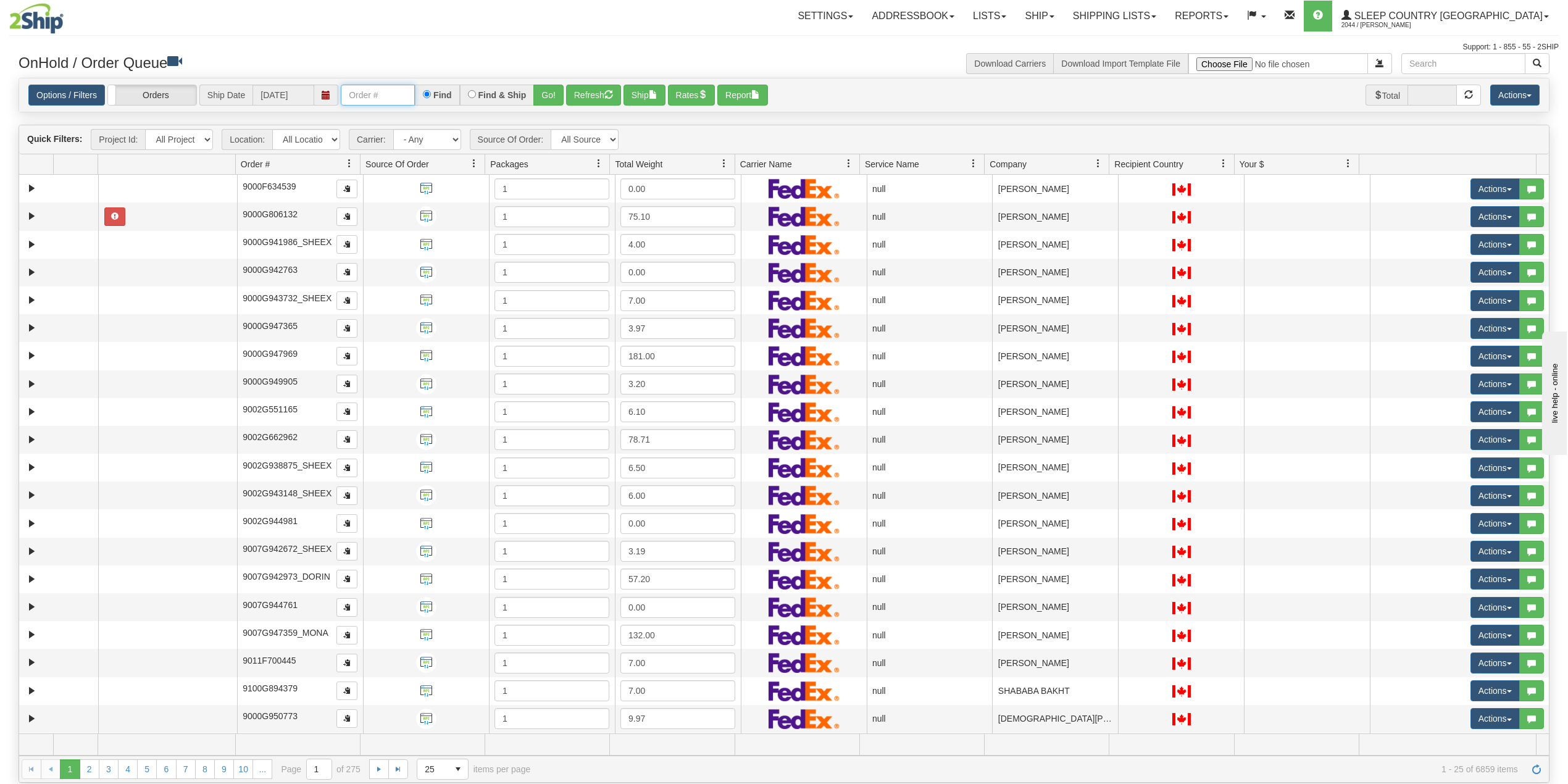
click at [385, 95] on input "text" at bounding box center [377, 95] width 74 height 21
paste input "1053388"
click at [554, 90] on button "Go!" at bounding box center [548, 95] width 30 height 21
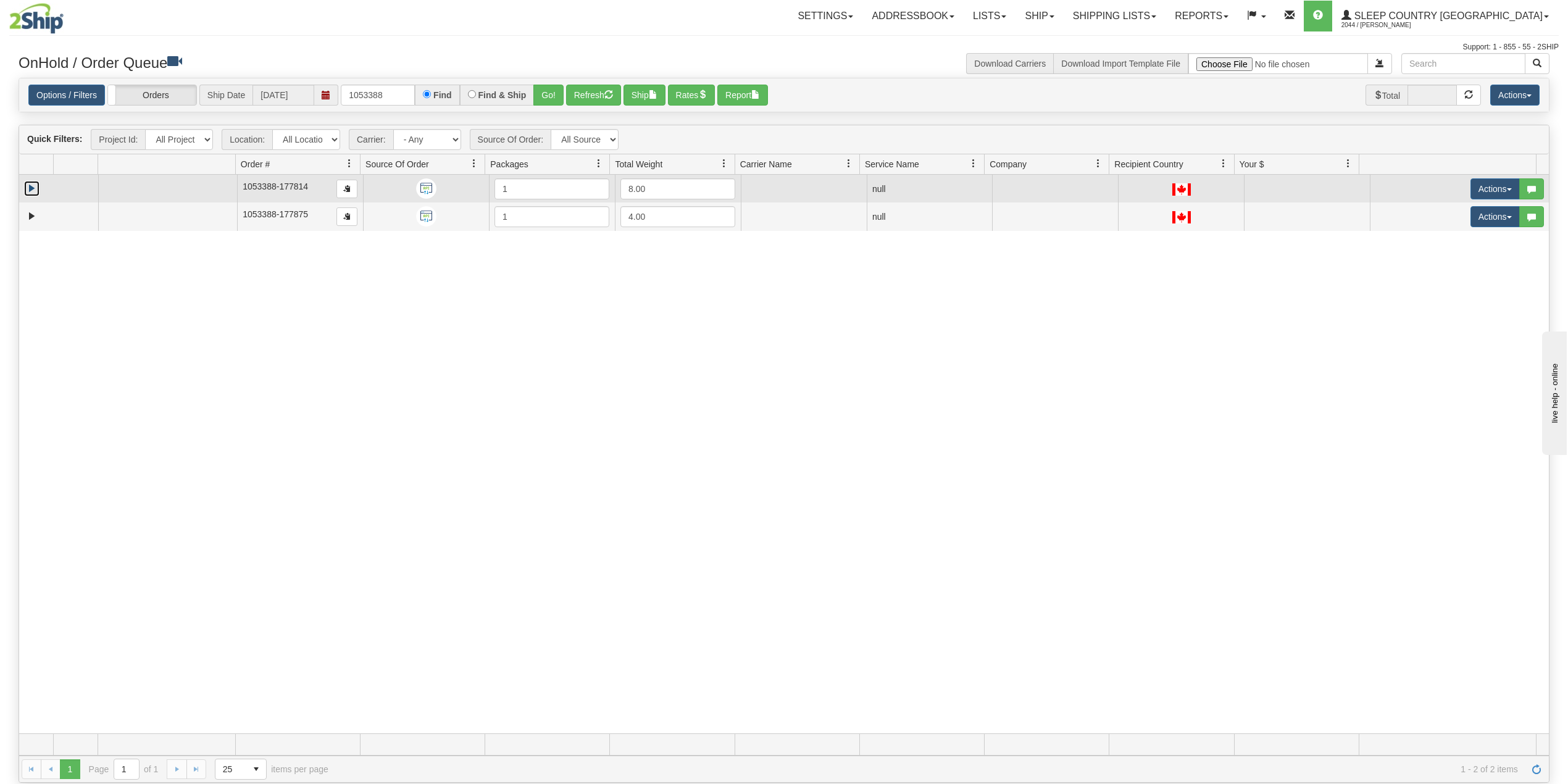
click at [25, 188] on link "Expand" at bounding box center [31, 188] width 15 height 15
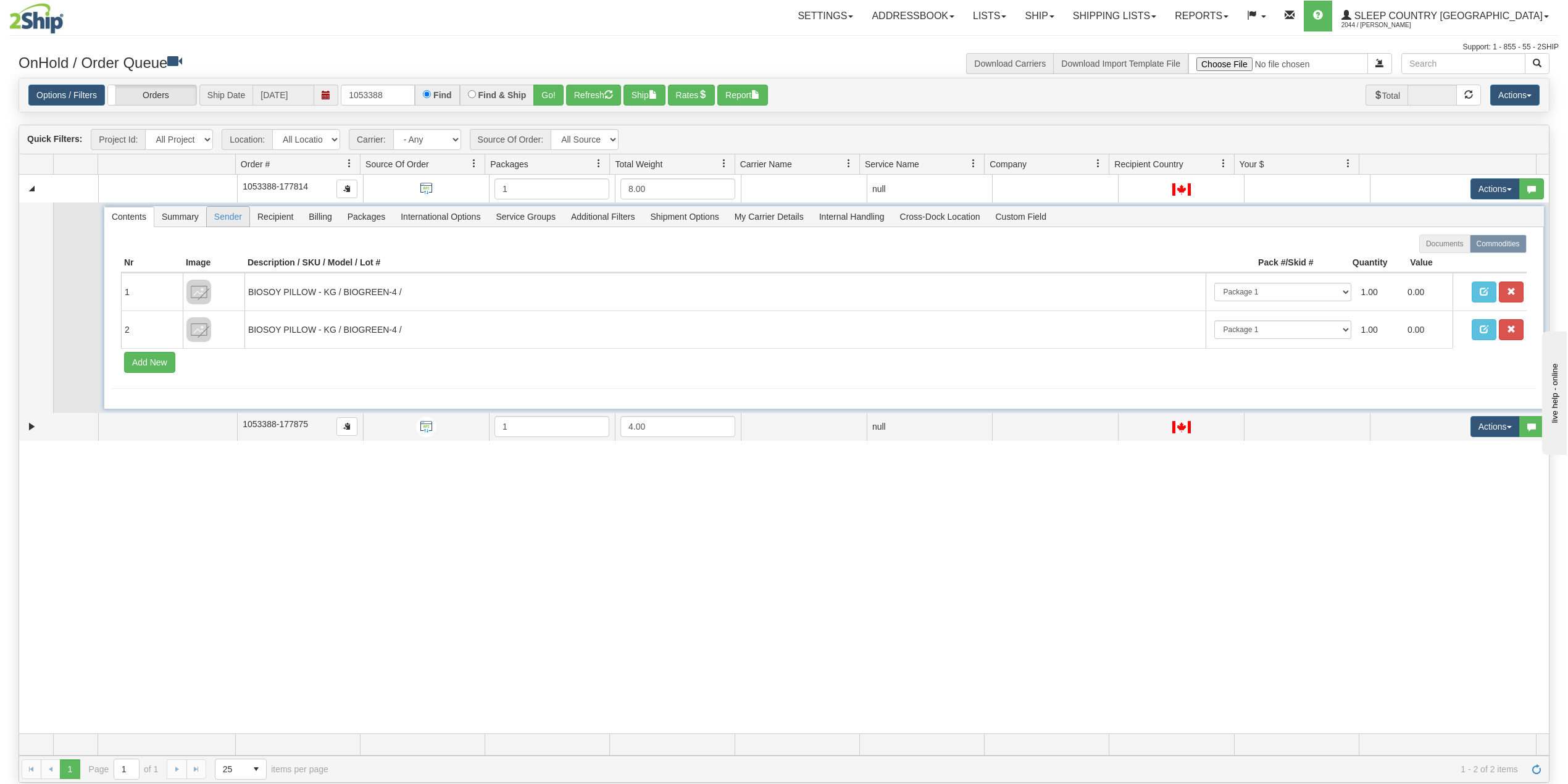
click at [235, 217] on span "Sender" at bounding box center [228, 216] width 43 height 20
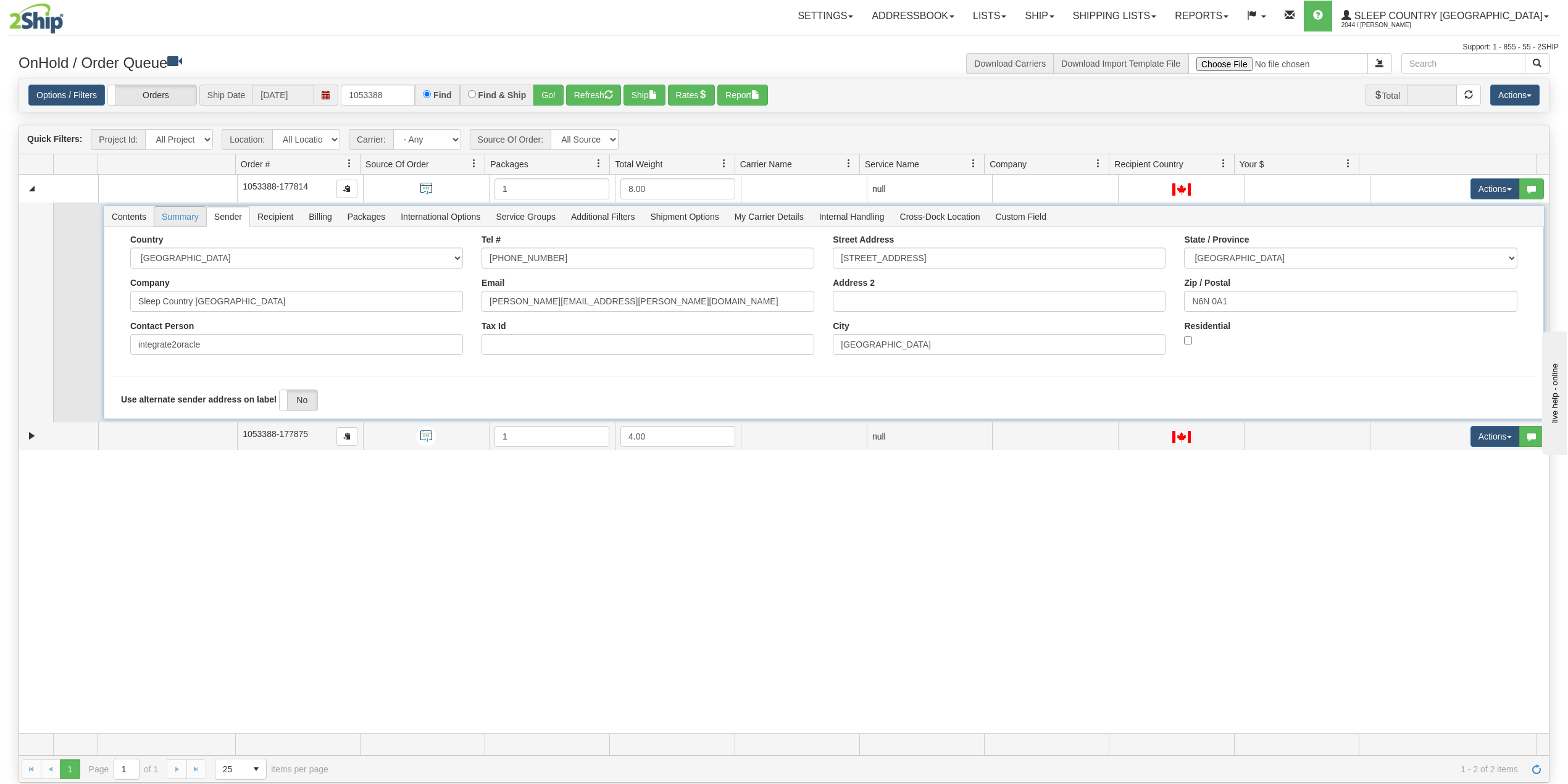
click at [188, 223] on span "Summary" at bounding box center [180, 216] width 52 height 20
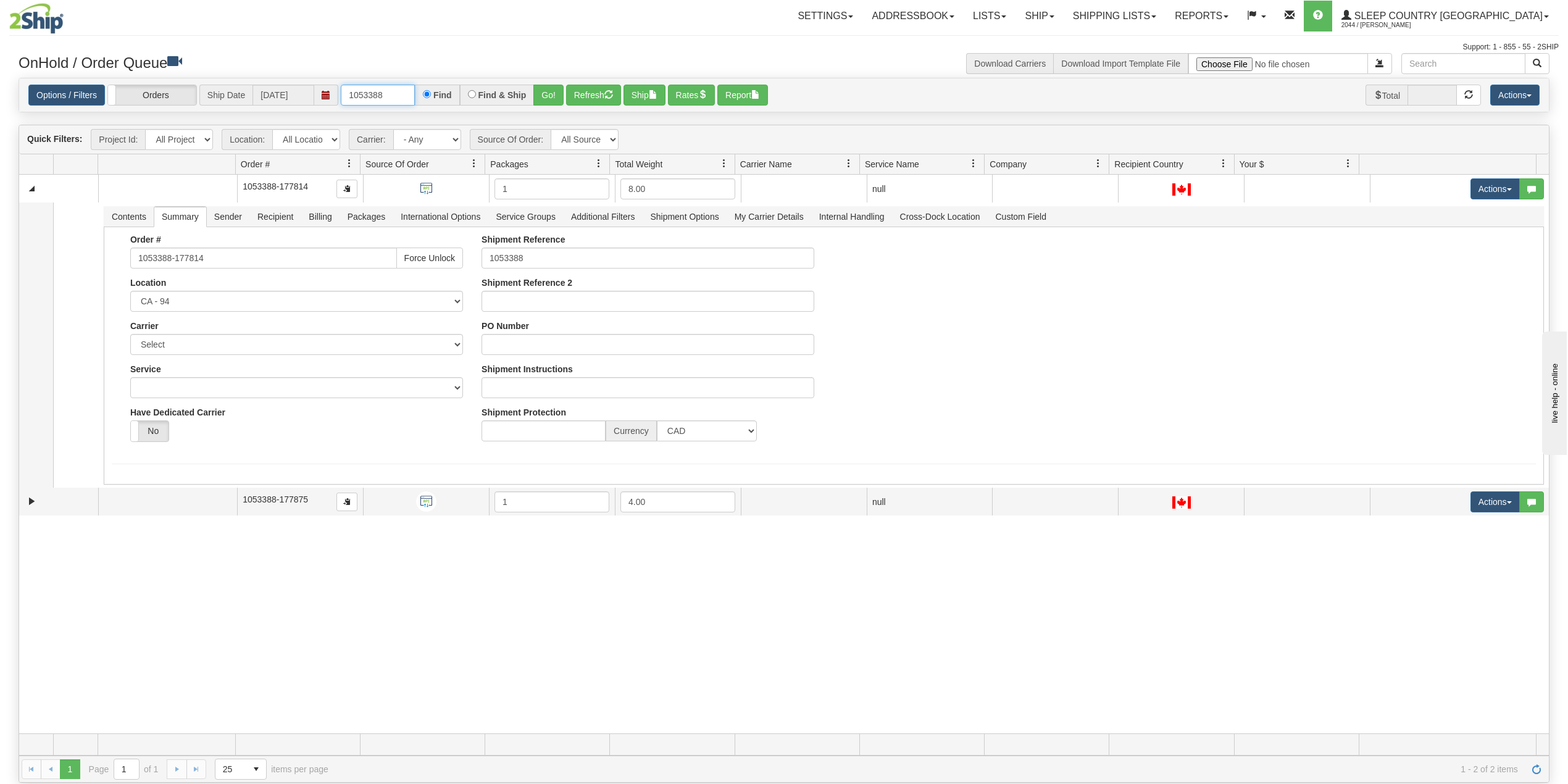
click at [379, 92] on input "1053388" at bounding box center [377, 95] width 74 height 21
paste input "9000H963197"
type input "9000H963197"
click at [551, 92] on button "Go!" at bounding box center [548, 95] width 30 height 21
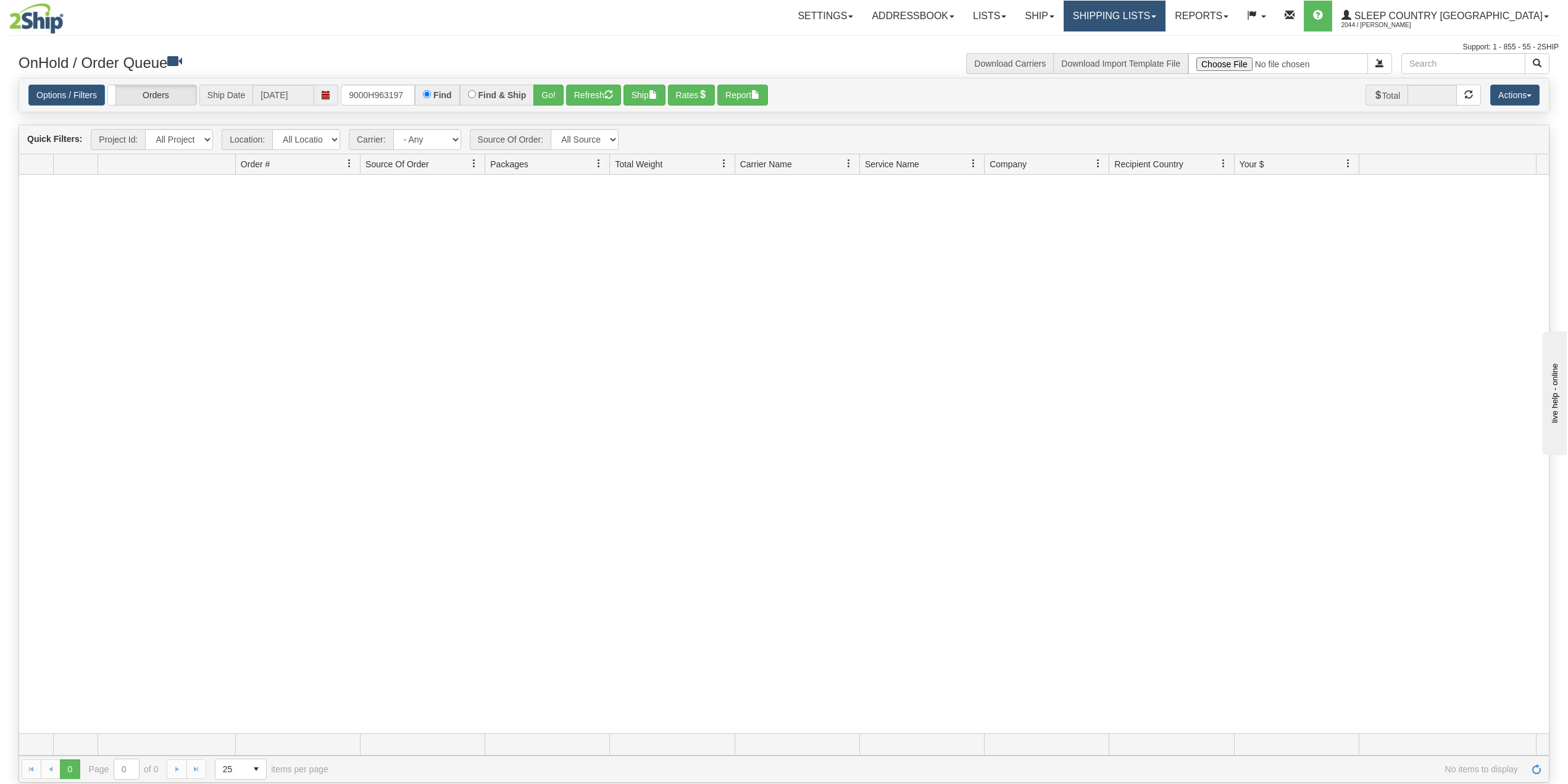
click at [1165, 10] on link "Shipping lists" at bounding box center [1114, 16] width 102 height 31
click at [1153, 57] on span "Search Shipment History" at bounding box center [1105, 59] width 96 height 10
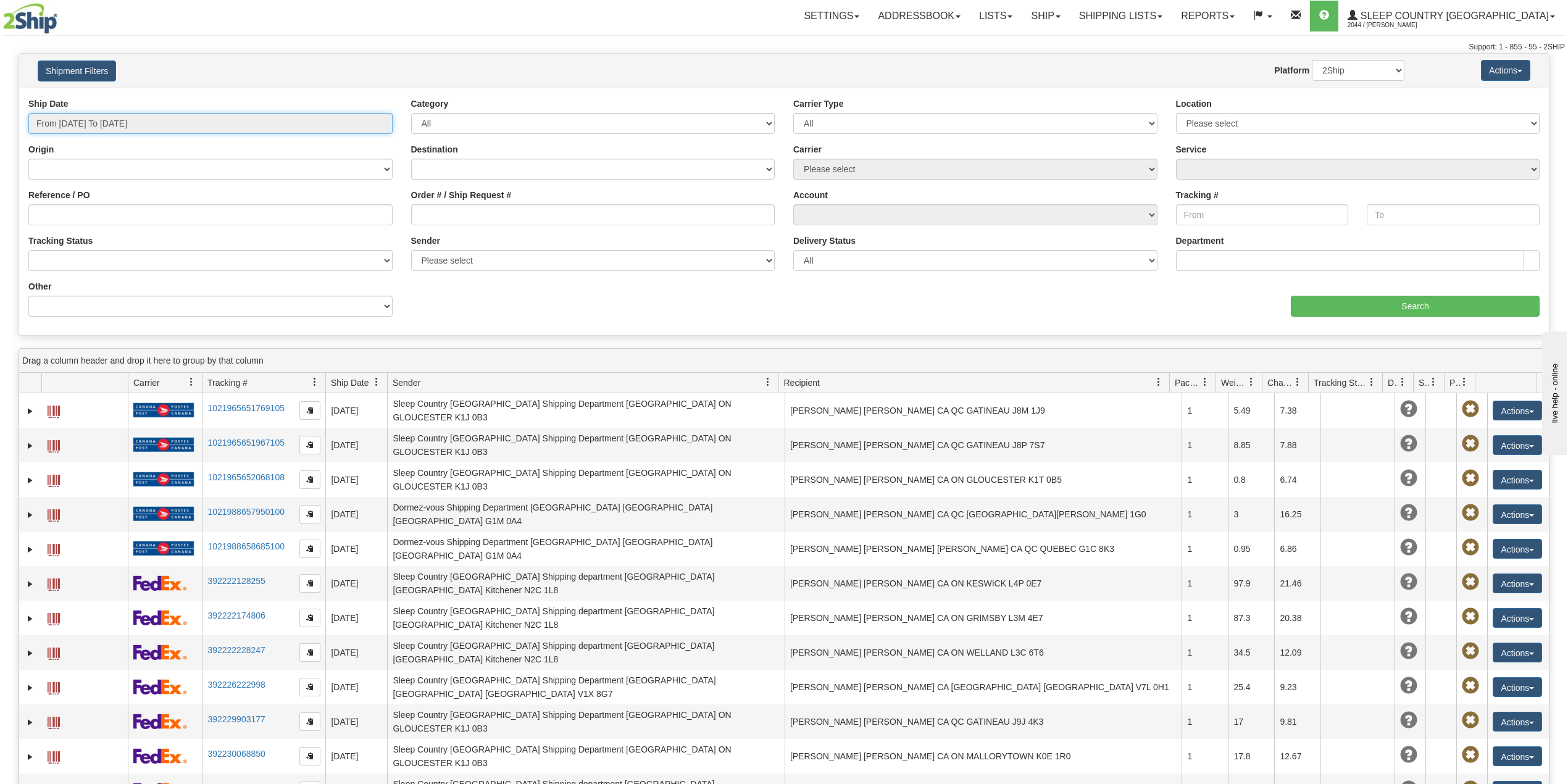
click at [149, 126] on input "From [DATE] To [DATE]" at bounding box center [211, 123] width 365 height 21
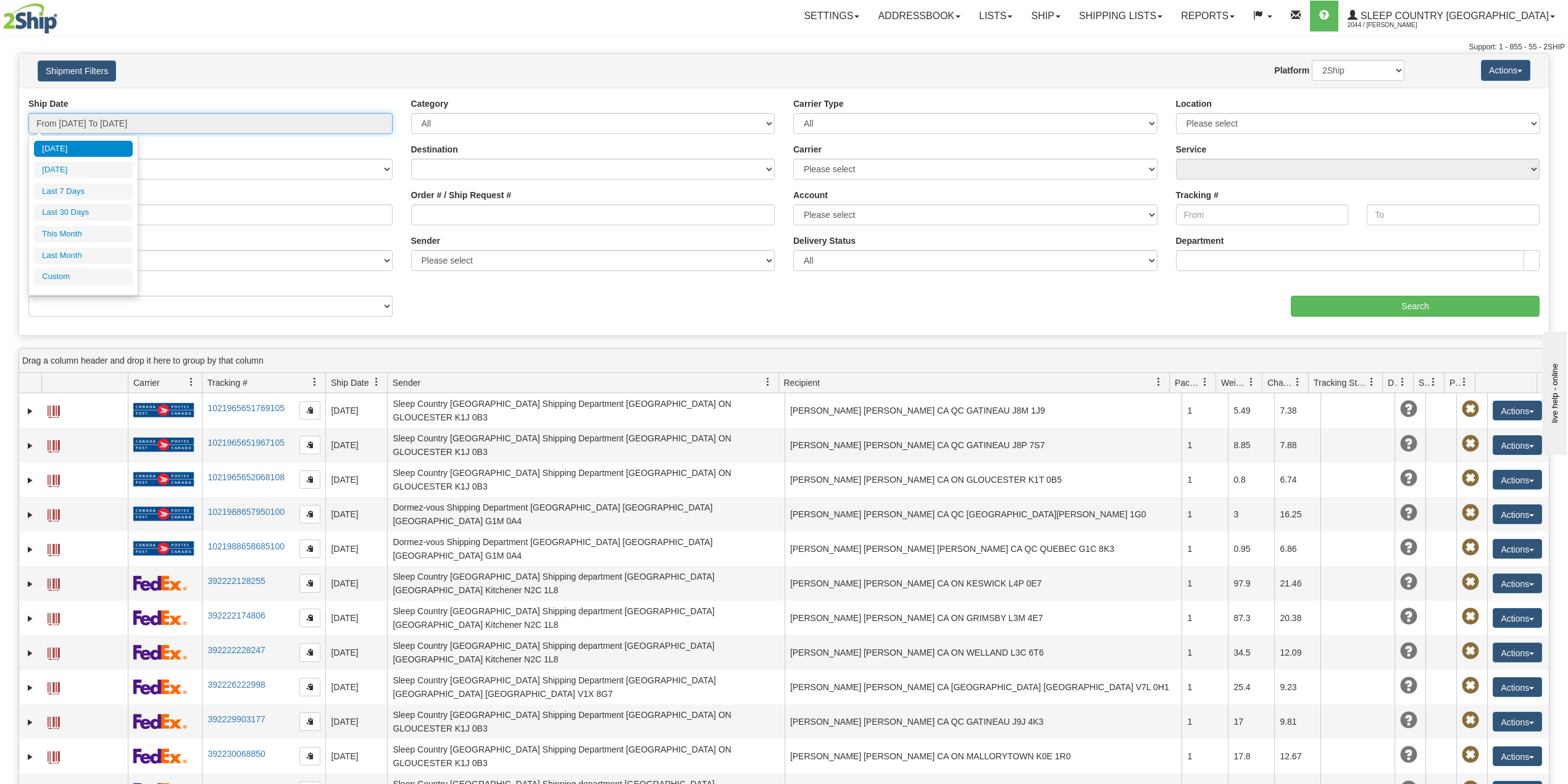
click at [183, 126] on input "From 08/17/2025 To 08/18/2025" at bounding box center [211, 123] width 365 height 21
click at [186, 142] on div "Ship Date From 08/17/2025 To 08/18/2025" at bounding box center [210, 120] width 383 height 45
drag, startPoint x: 1095, startPoint y: 10, endPoint x: 1115, endPoint y: 25, distance: 25.0
click at [1069, 10] on link "Ship" at bounding box center [1045, 16] width 48 height 31
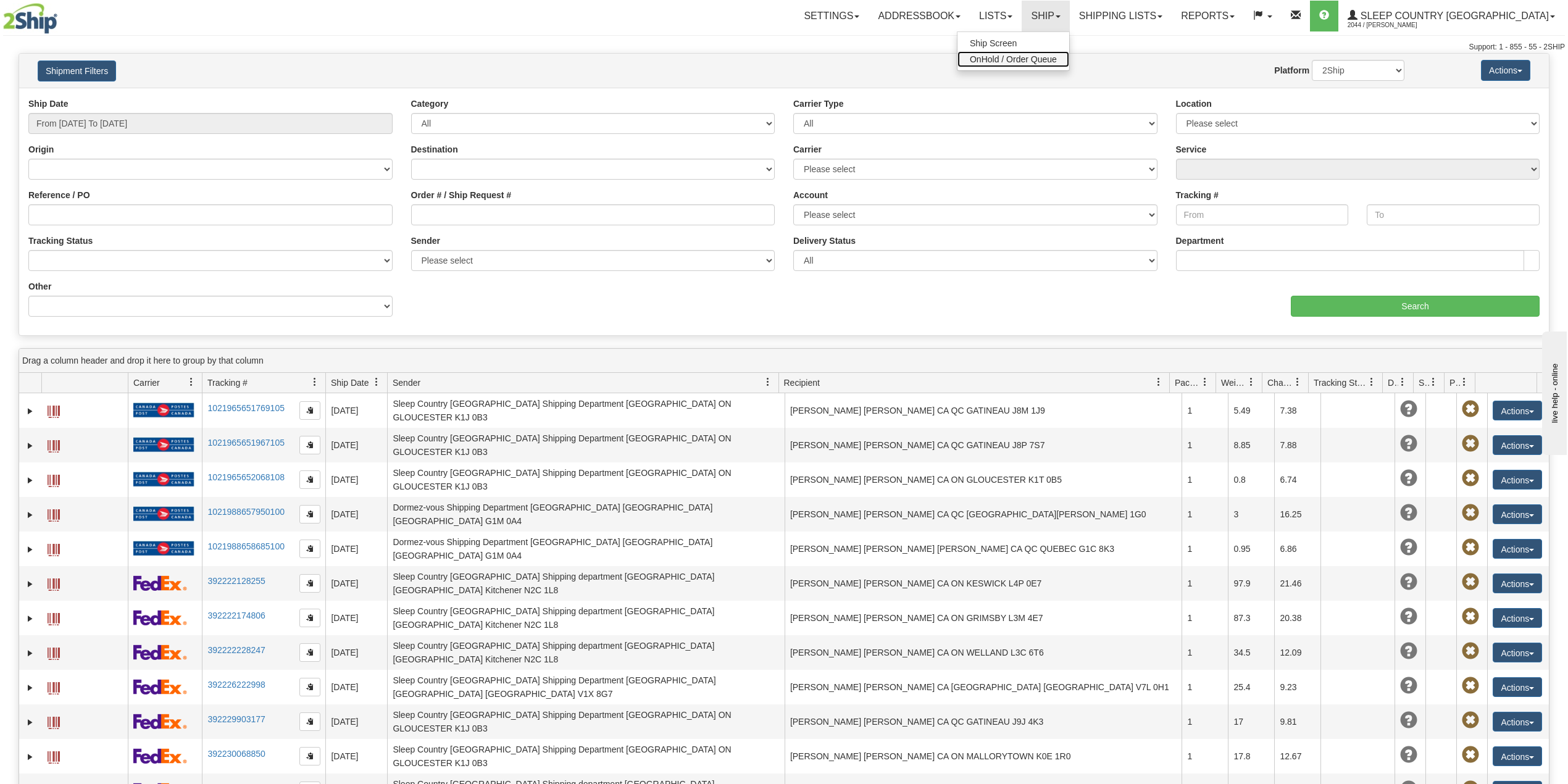
click at [1057, 56] on span "OnHold / Order Queue" at bounding box center [1012, 59] width 87 height 10
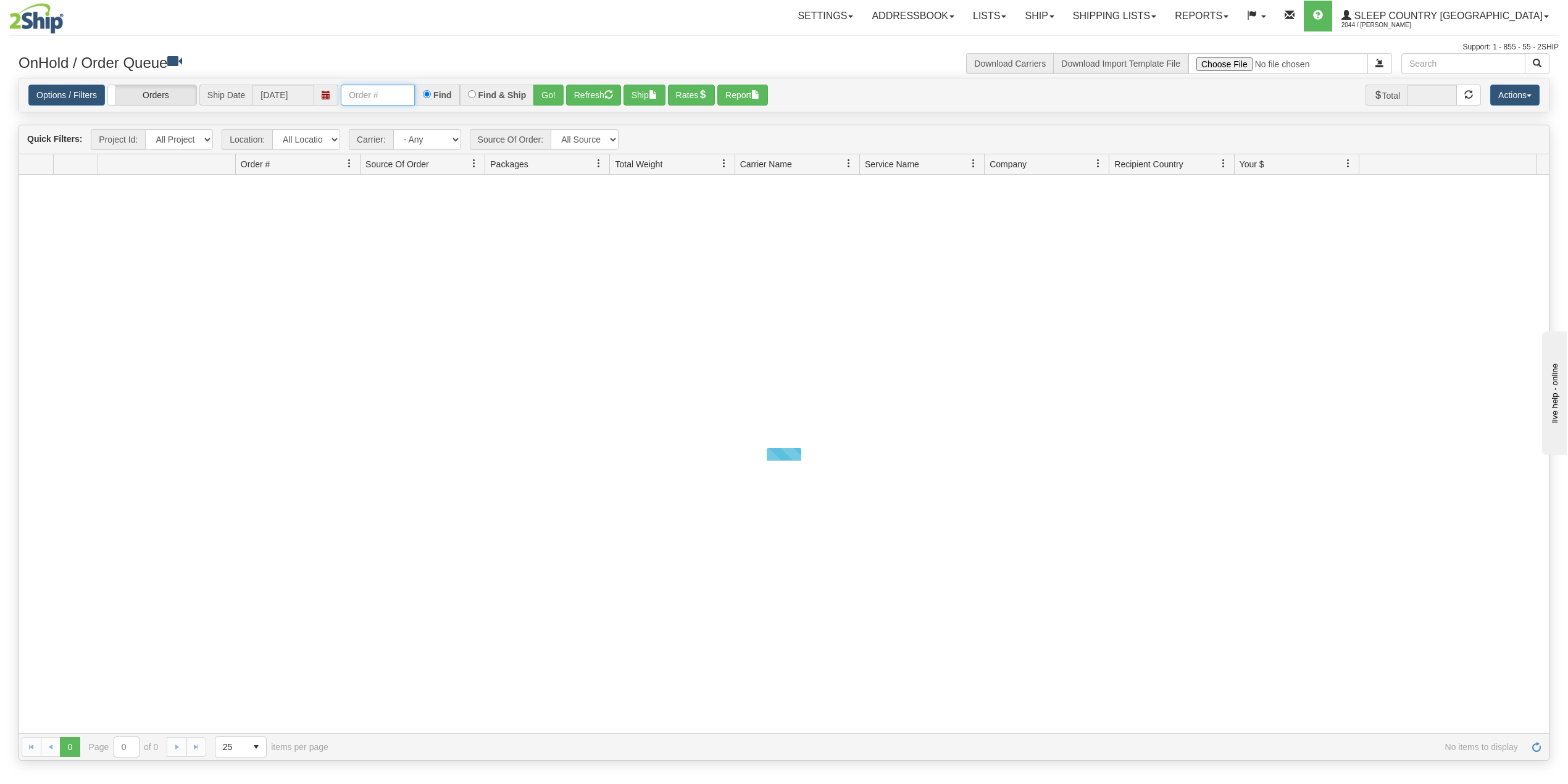
click at [380, 97] on input "text" at bounding box center [377, 95] width 74 height 21
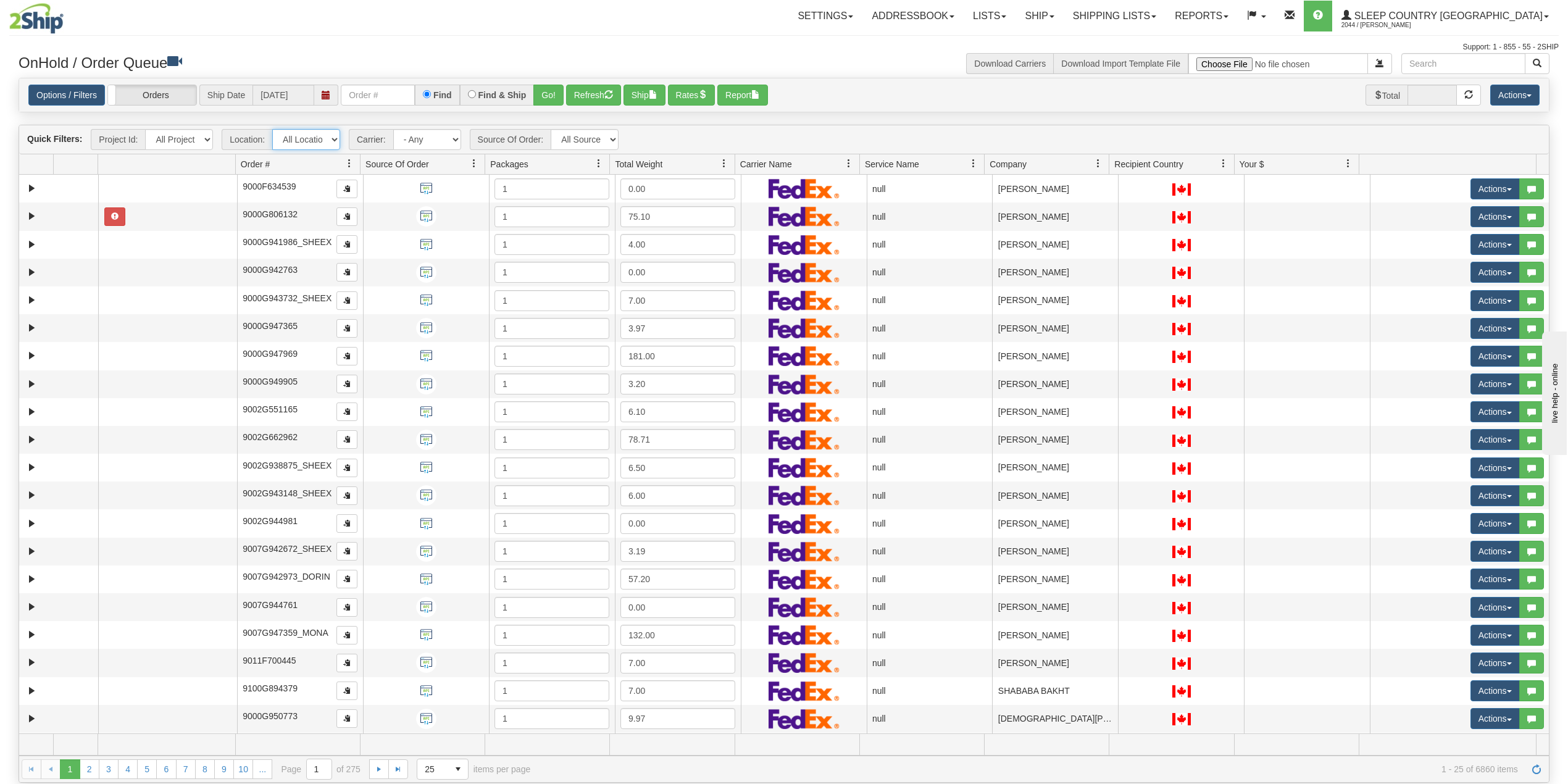
click at [333, 138] on select "All Locations Old Toronto DC 921 922 93 94 97 390 915 916 98 902 95 96 90 91 92…" at bounding box center [306, 139] width 68 height 21
select select "3937"
click at [273, 131] on select "All Locations Old Toronto DC 921 922 93 94 97 390 915 916 98 902 95 96 90 91 92…" at bounding box center [306, 139] width 68 height 21
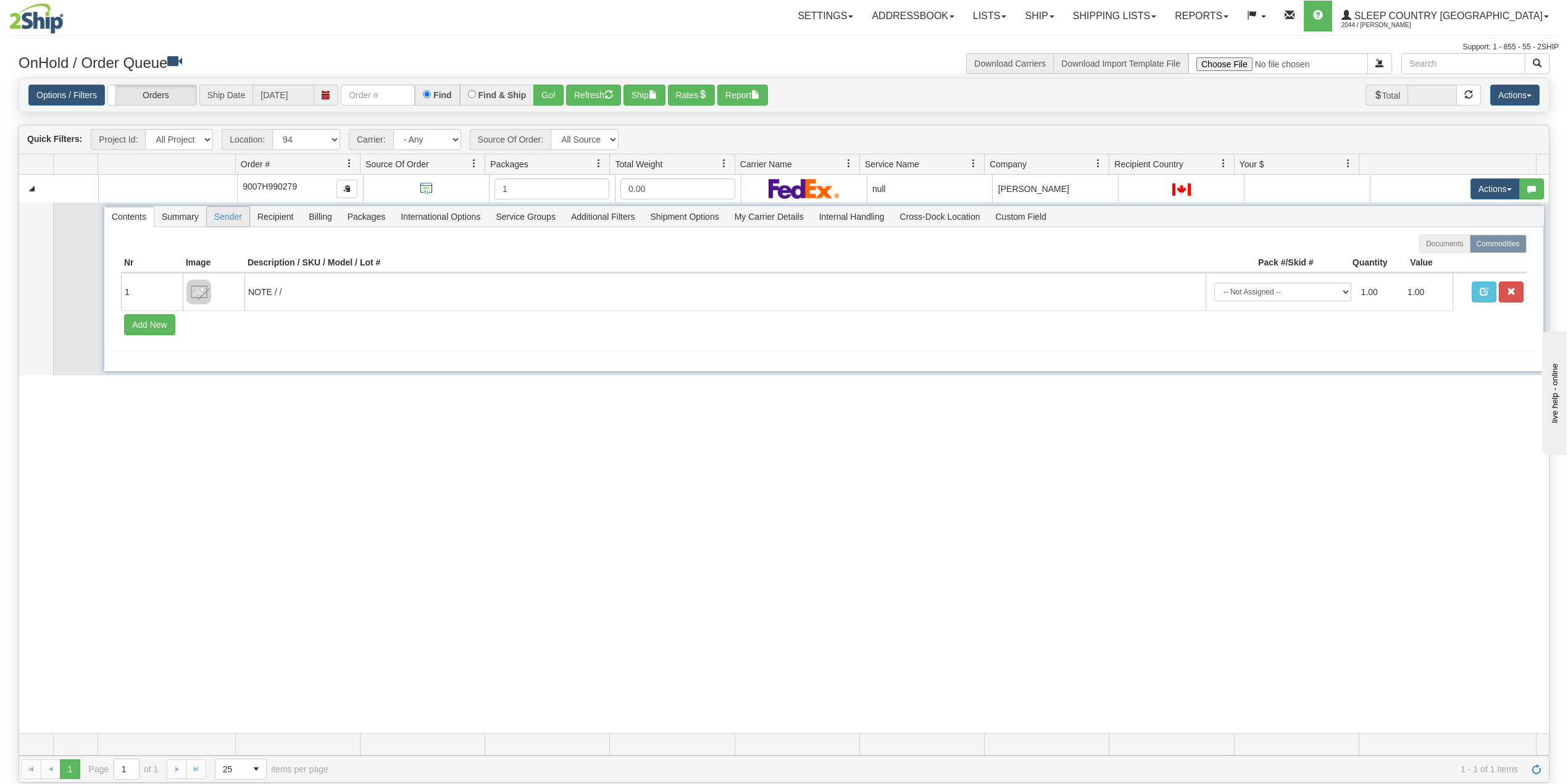
click at [222, 219] on span "Sender" at bounding box center [228, 216] width 43 height 20
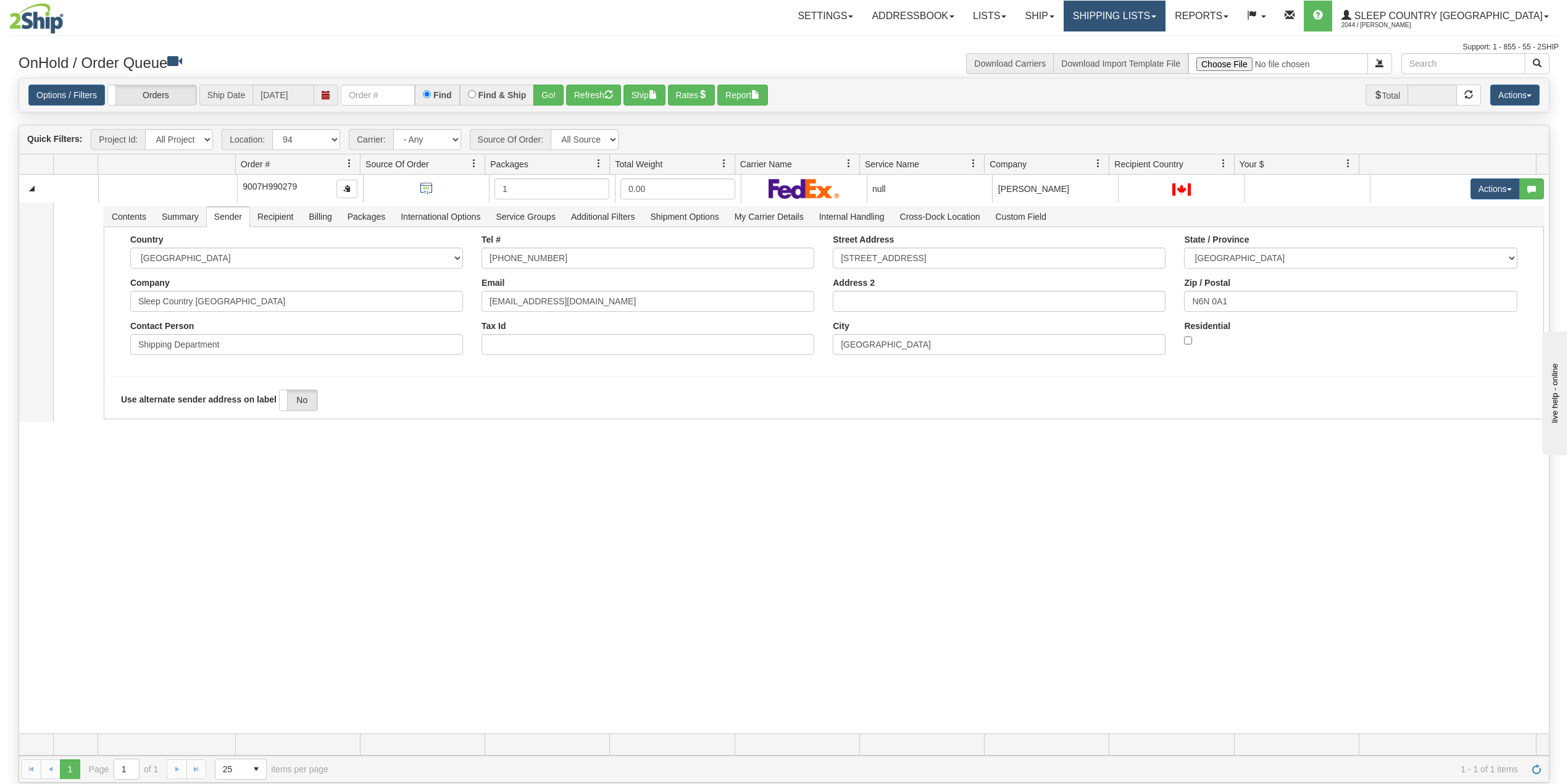
click at [1165, 10] on link "Shipping lists" at bounding box center [1114, 16] width 102 height 31
click at [1164, 53] on link "Search Shipment History" at bounding box center [1104, 59] width 120 height 16
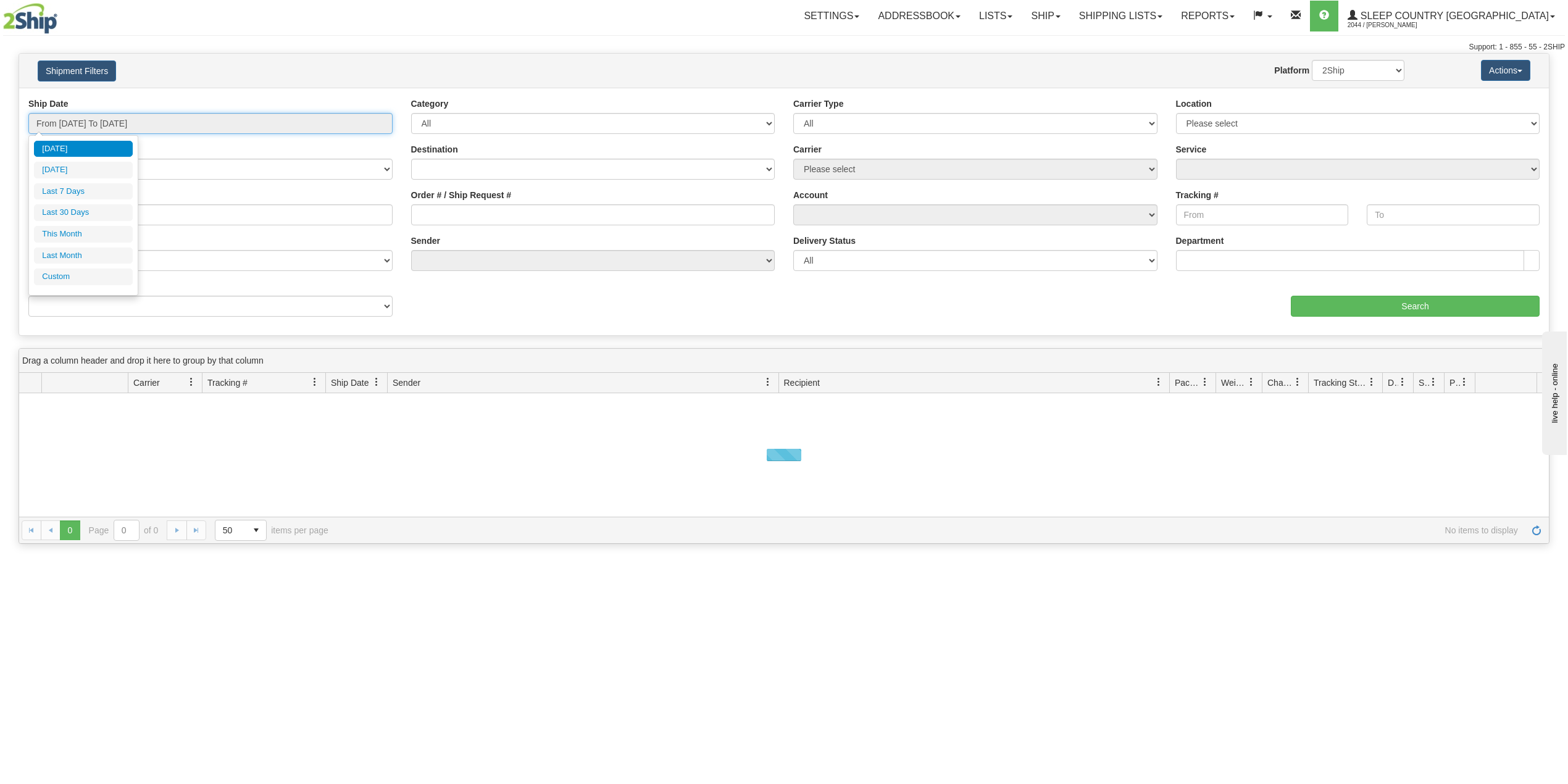
click at [99, 128] on input "From [DATE] To [DATE]" at bounding box center [211, 123] width 365 height 21
click at [87, 220] on li "Last 30 Days" at bounding box center [84, 213] width 99 height 17
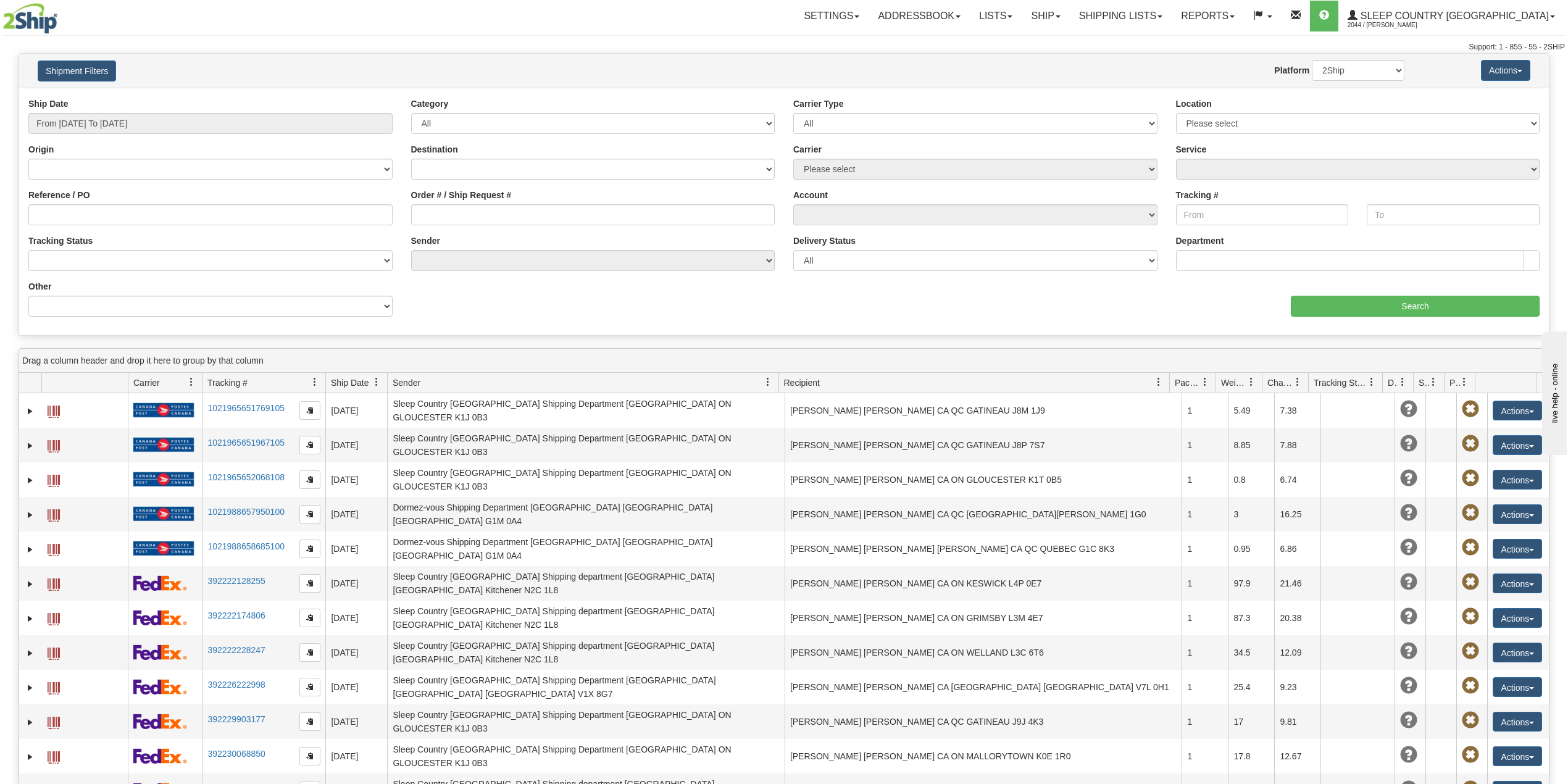
type input "From [DATE] To [DATE]"
click at [152, 215] on input "Reference / PO" at bounding box center [211, 215] width 365 height 21
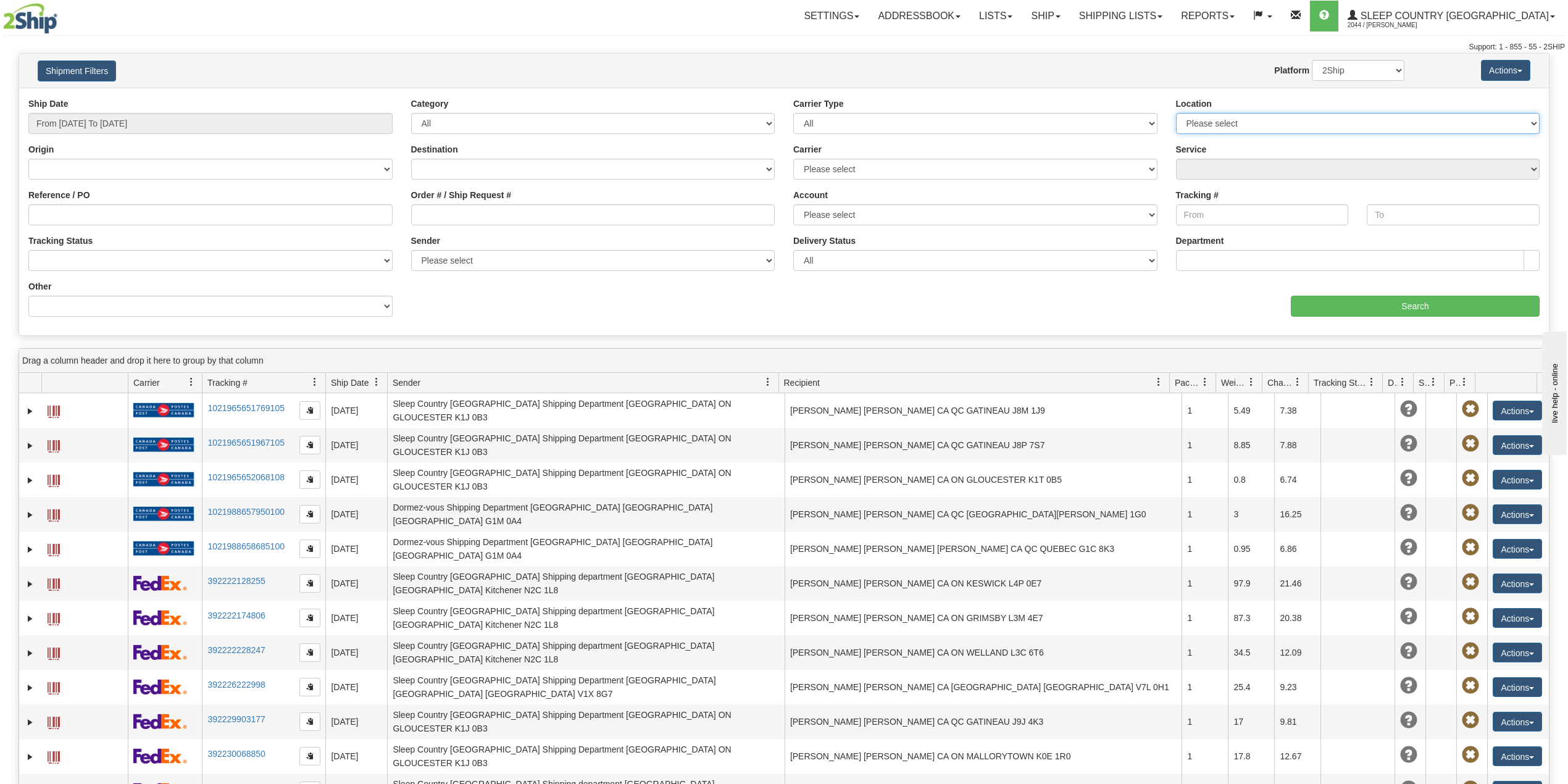
click at [1280, 123] on select "Please select Old Toronto DC 921 922 93 94 97 390 915 916 98 902 95 96 90 91 92…" at bounding box center [1358, 123] width 365 height 21
select select "3937"
click at [1176, 113] on select "Please select Old Toronto DC 921 922 93 94 97 390 915 916 98 902 95 96 90 91 92…" at bounding box center [1358, 123] width 365 height 21
click at [1369, 307] on input "Search" at bounding box center [1415, 306] width 249 height 21
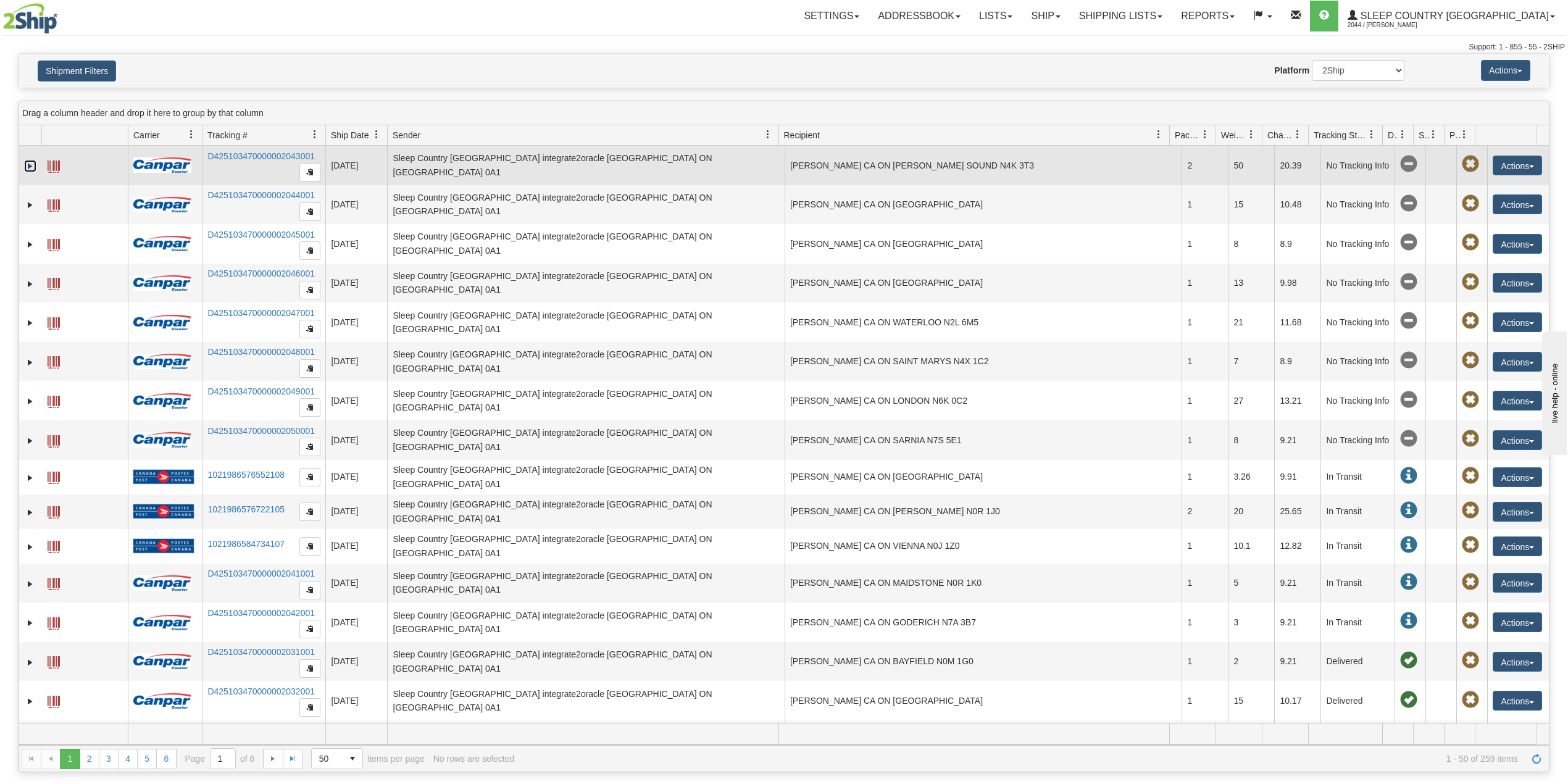
click at [28, 164] on link "Expand" at bounding box center [30, 166] width 13 height 13
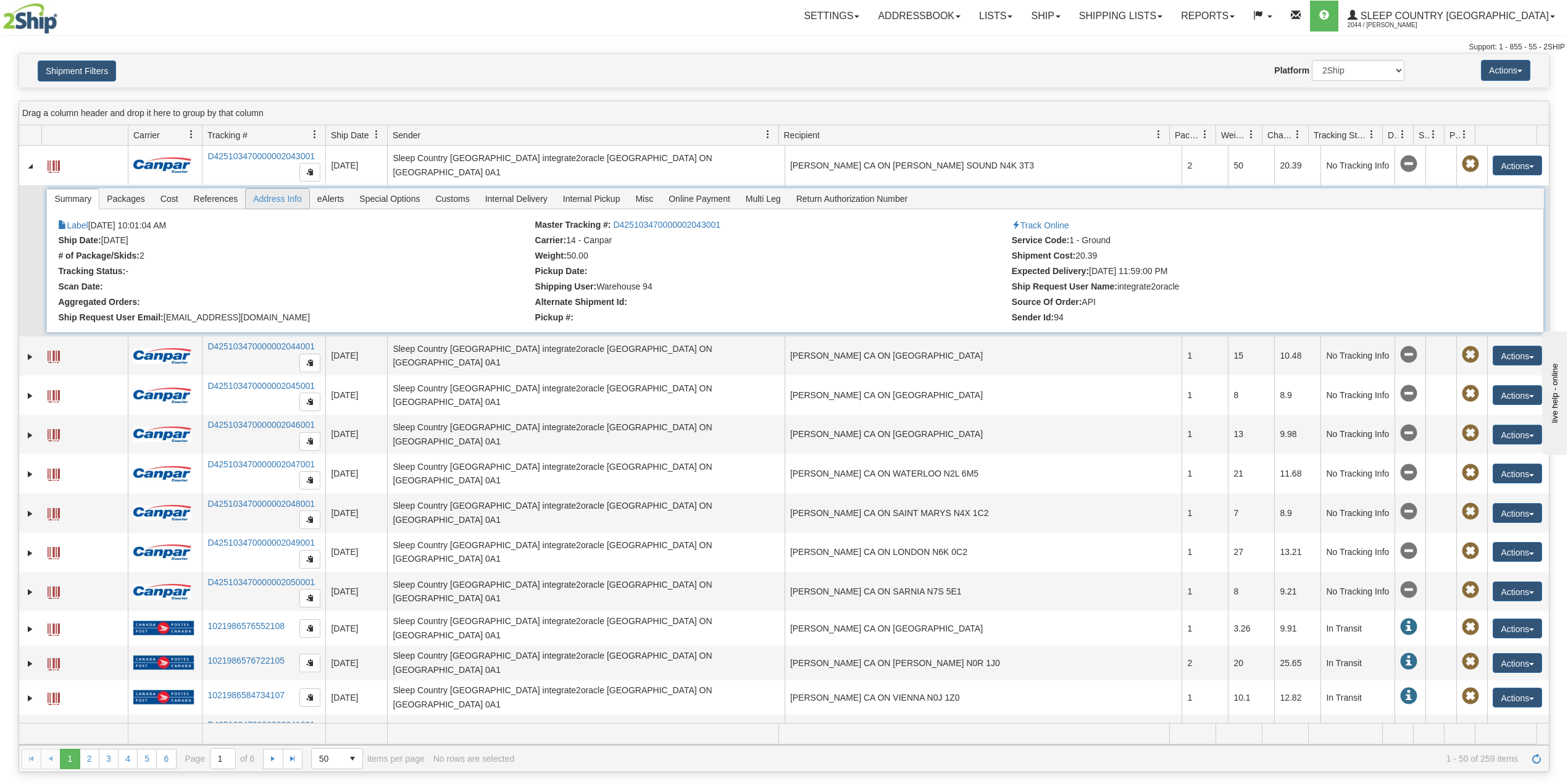
click at [291, 201] on span "Address Info" at bounding box center [278, 198] width 64 height 20
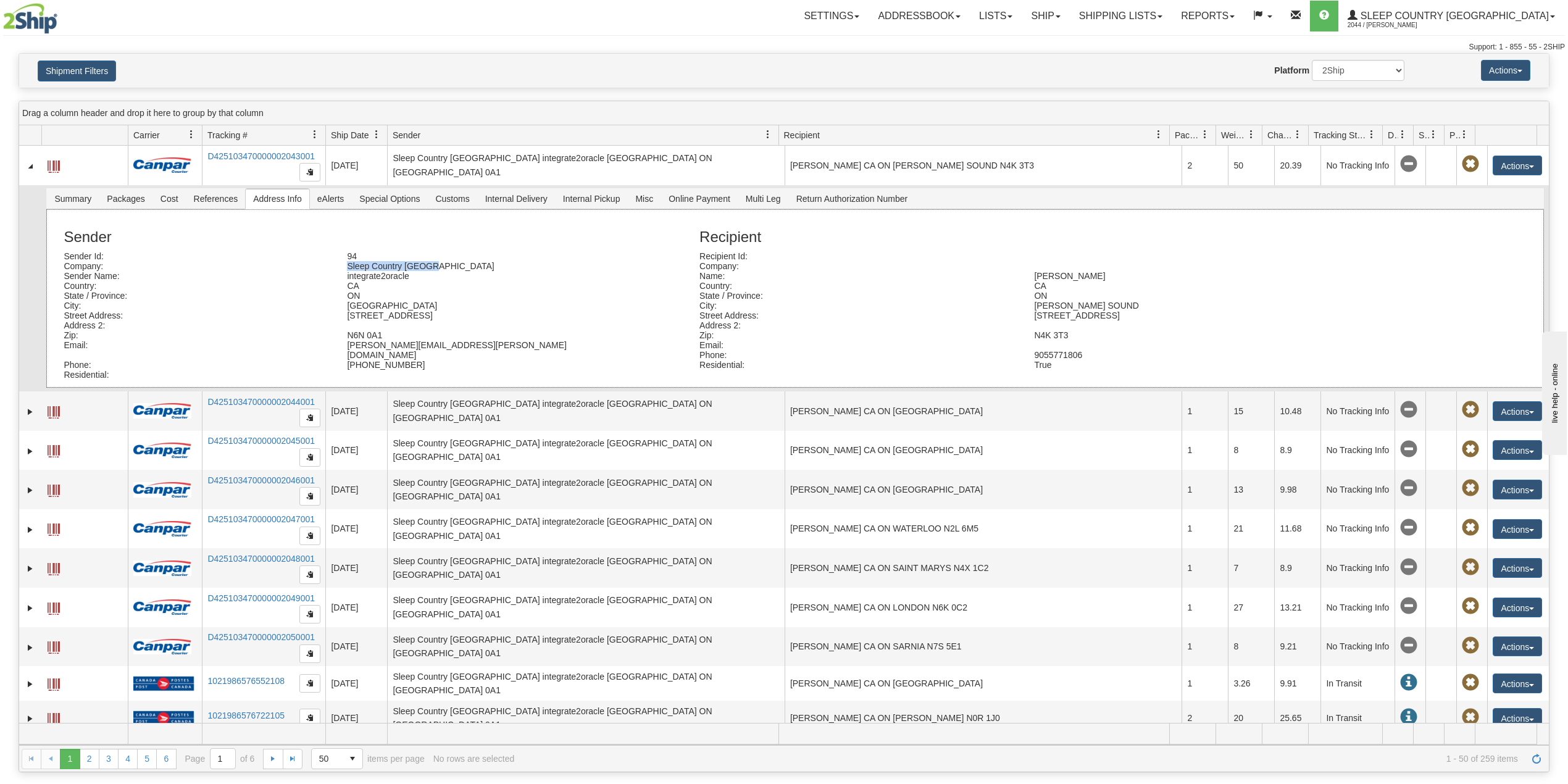
drag, startPoint x: 441, startPoint y: 269, endPoint x: 343, endPoint y: 268, distance: 98.0
click at [343, 268] on div "Sleep Country [GEOGRAPHIC_DATA]" at bounding box center [479, 266] width 283 height 10
copy div "Sleep Country [GEOGRAPHIC_DATA]"
drag, startPoint x: 419, startPoint y: 321, endPoint x: 327, endPoint y: 321, distance: 92.0
click at [327, 320] on div "Street Address: 1-1420 Global Drive" at bounding box center [372, 315] width 636 height 10
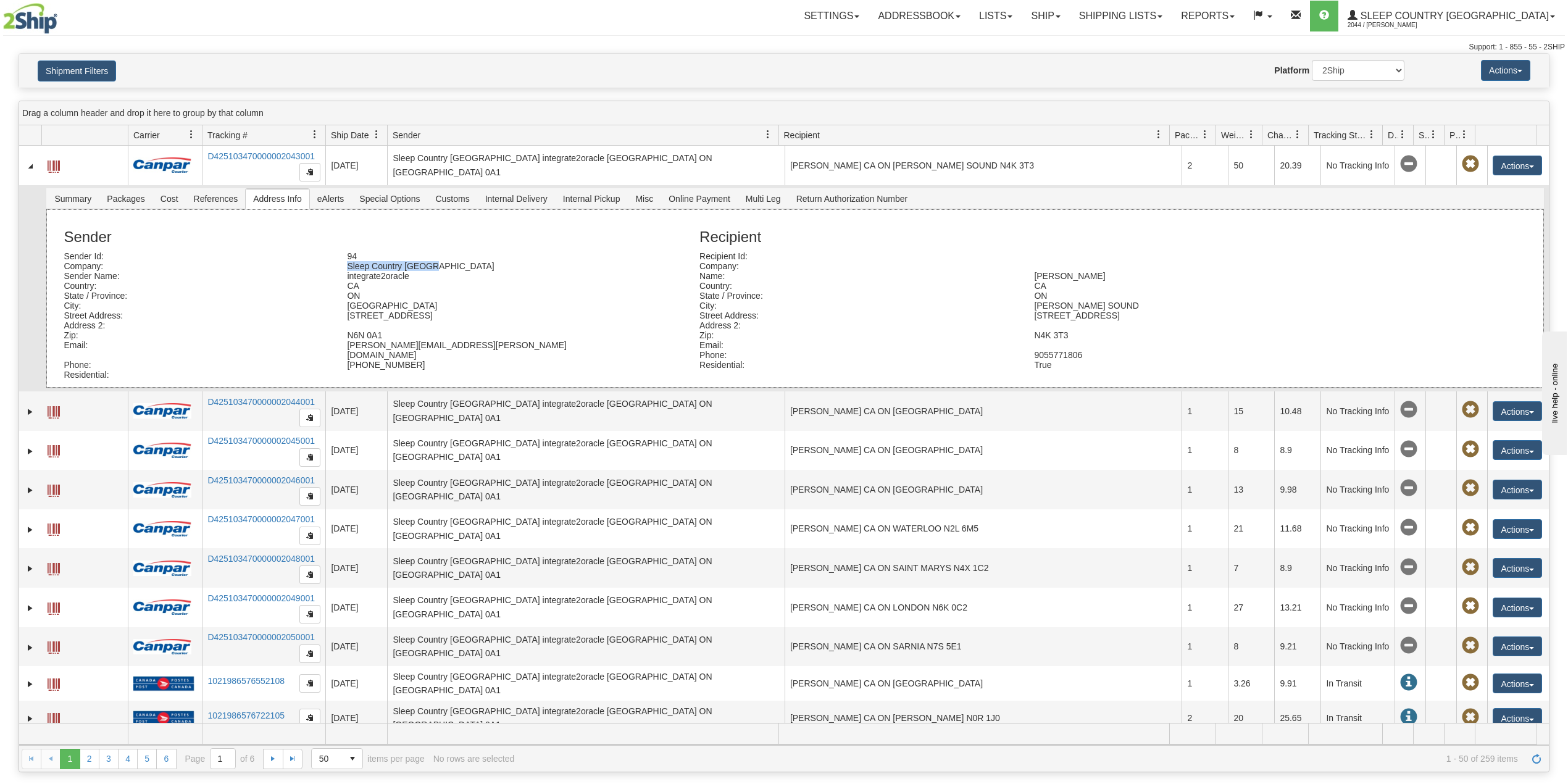
copy div "1-1420 Global Drive"
drag, startPoint x: 384, startPoint y: 306, endPoint x: 340, endPoint y: 306, distance: 44.0
click at [340, 306] on div "London" at bounding box center [479, 306] width 283 height 10
copy div "London"
drag, startPoint x: 388, startPoint y: 334, endPoint x: 331, endPoint y: 336, distance: 57.0
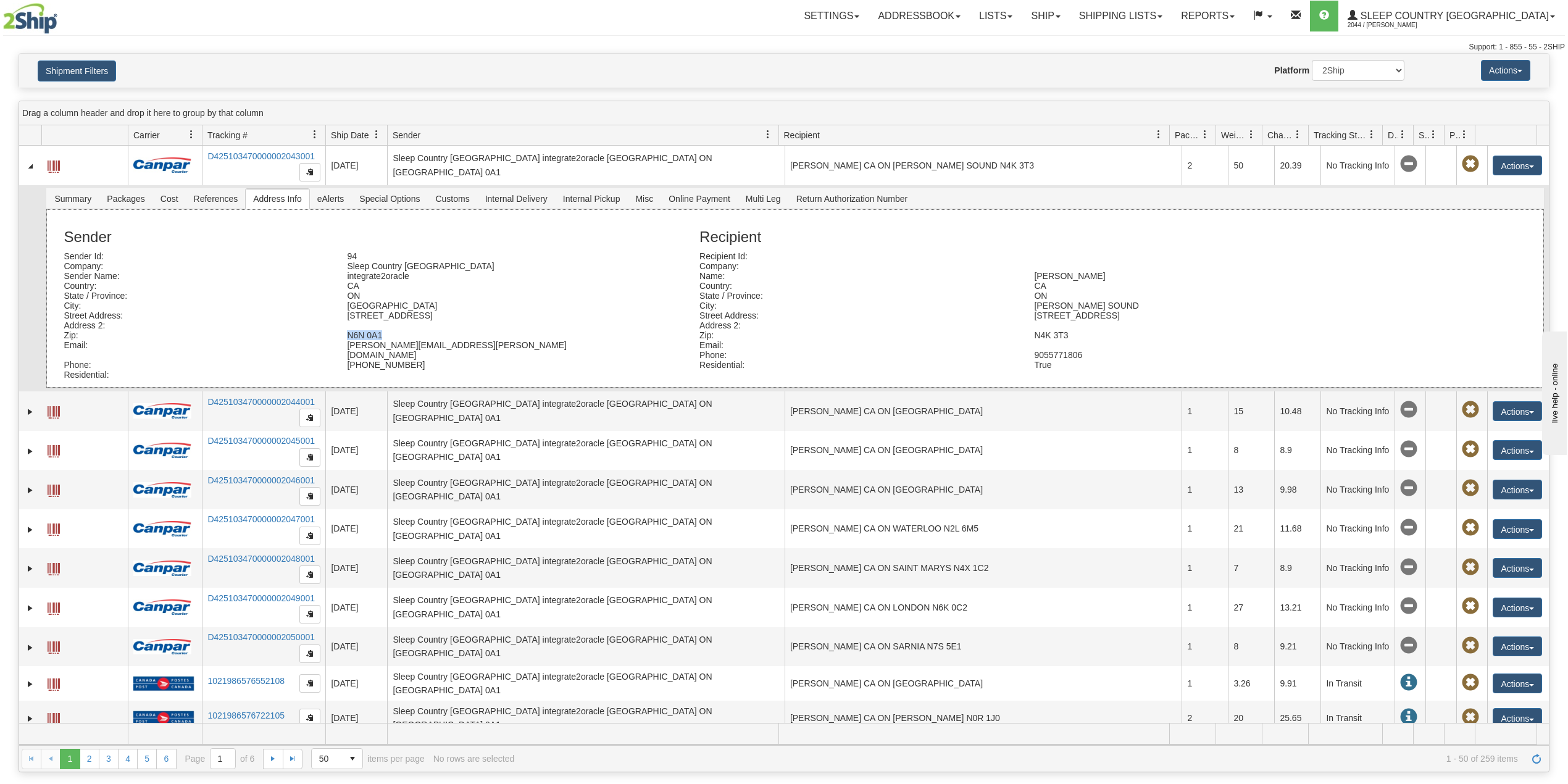
click at [331, 336] on div "Zip: N6N 0A1" at bounding box center [372, 335] width 636 height 10
copy div "N6N 0A1"
drag, startPoint x: 391, startPoint y: 358, endPoint x: 342, endPoint y: 358, distance: 49.0
click at [342, 360] on div "(506) 854-4168" at bounding box center [479, 365] width 283 height 10
copy div "(506) 854-4168"
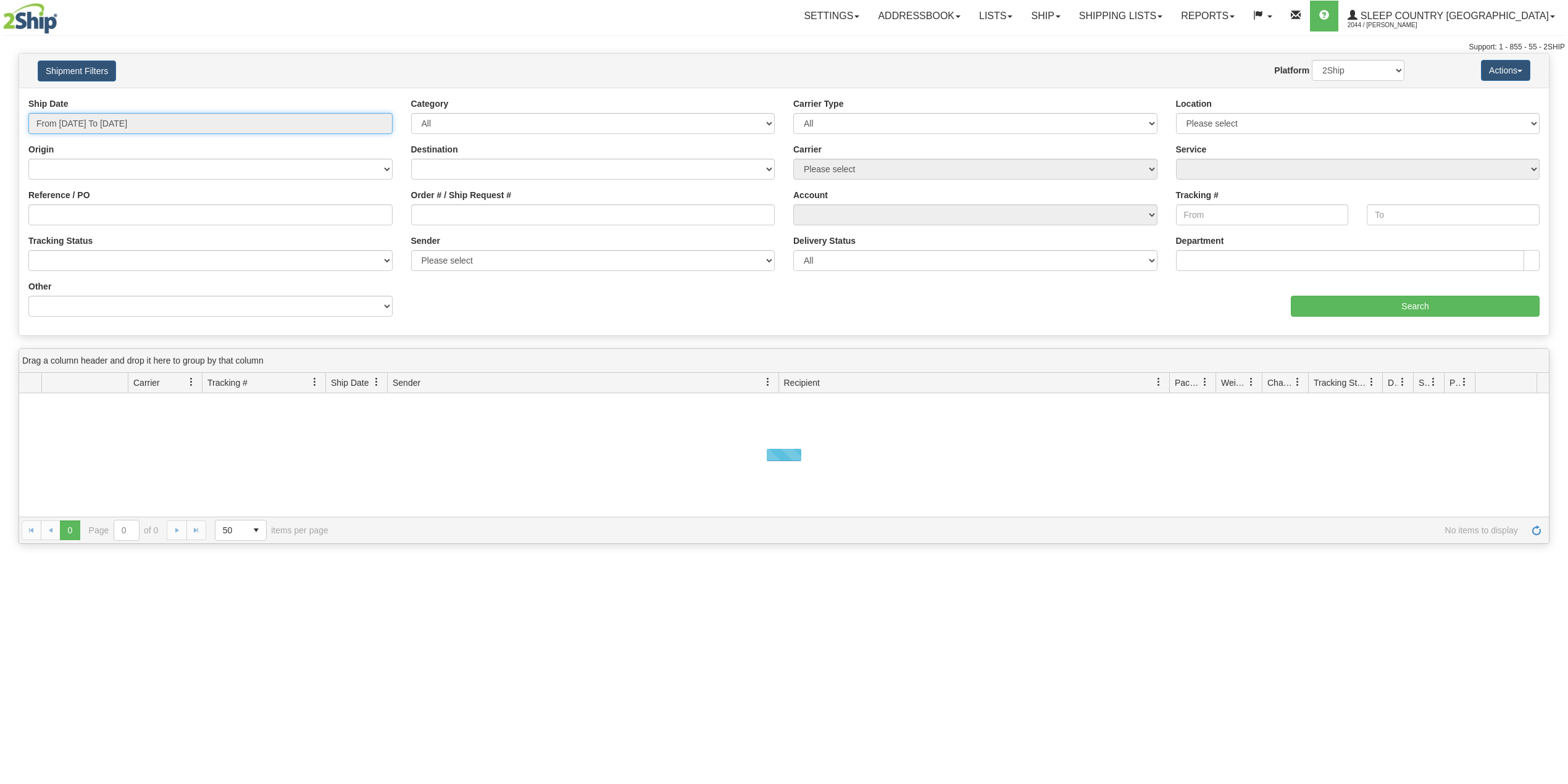
click at [103, 124] on input "From [DATE] To [DATE]" at bounding box center [211, 123] width 365 height 21
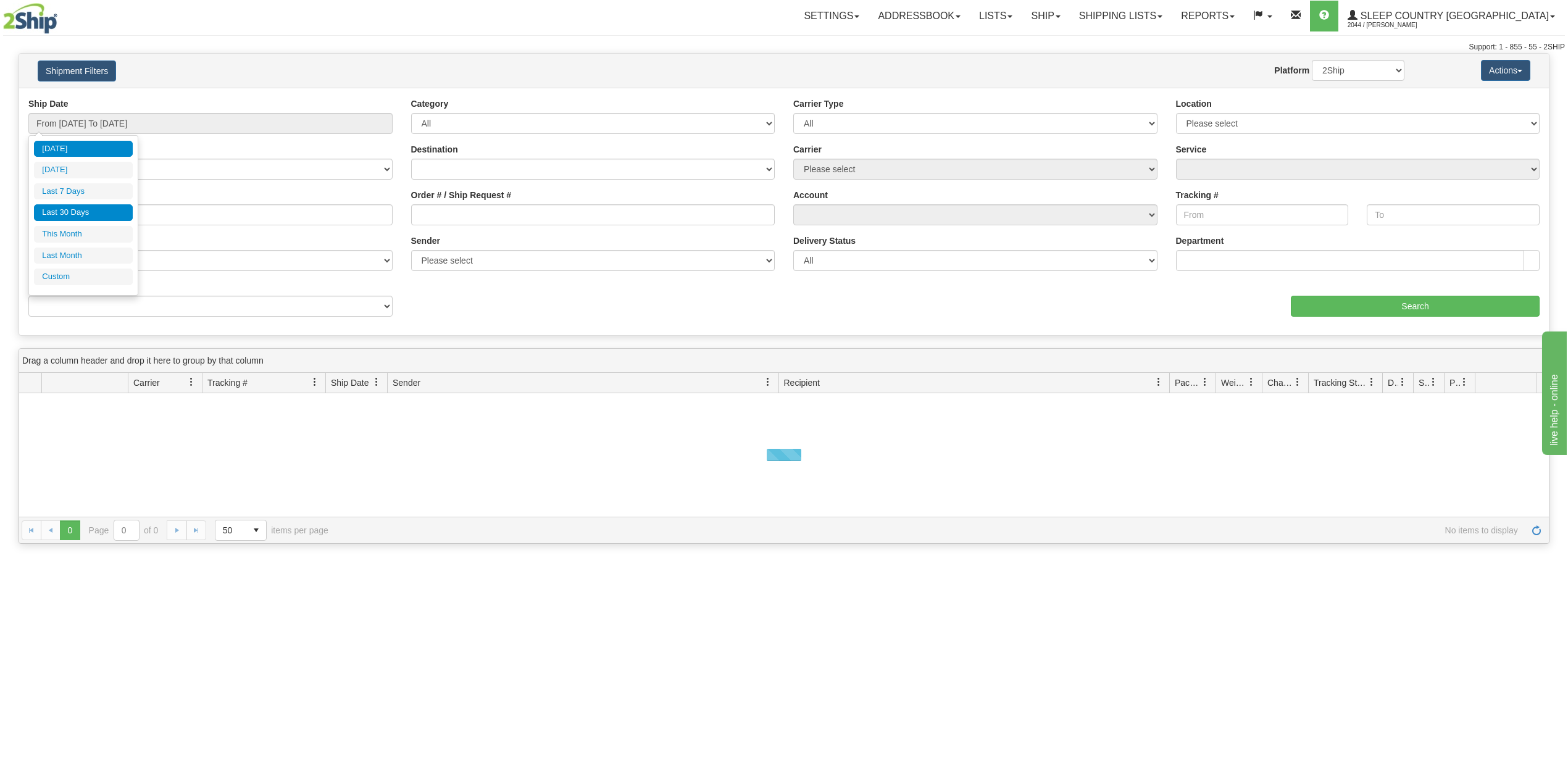
click at [76, 210] on li "Last 30 Days" at bounding box center [84, 213] width 99 height 17
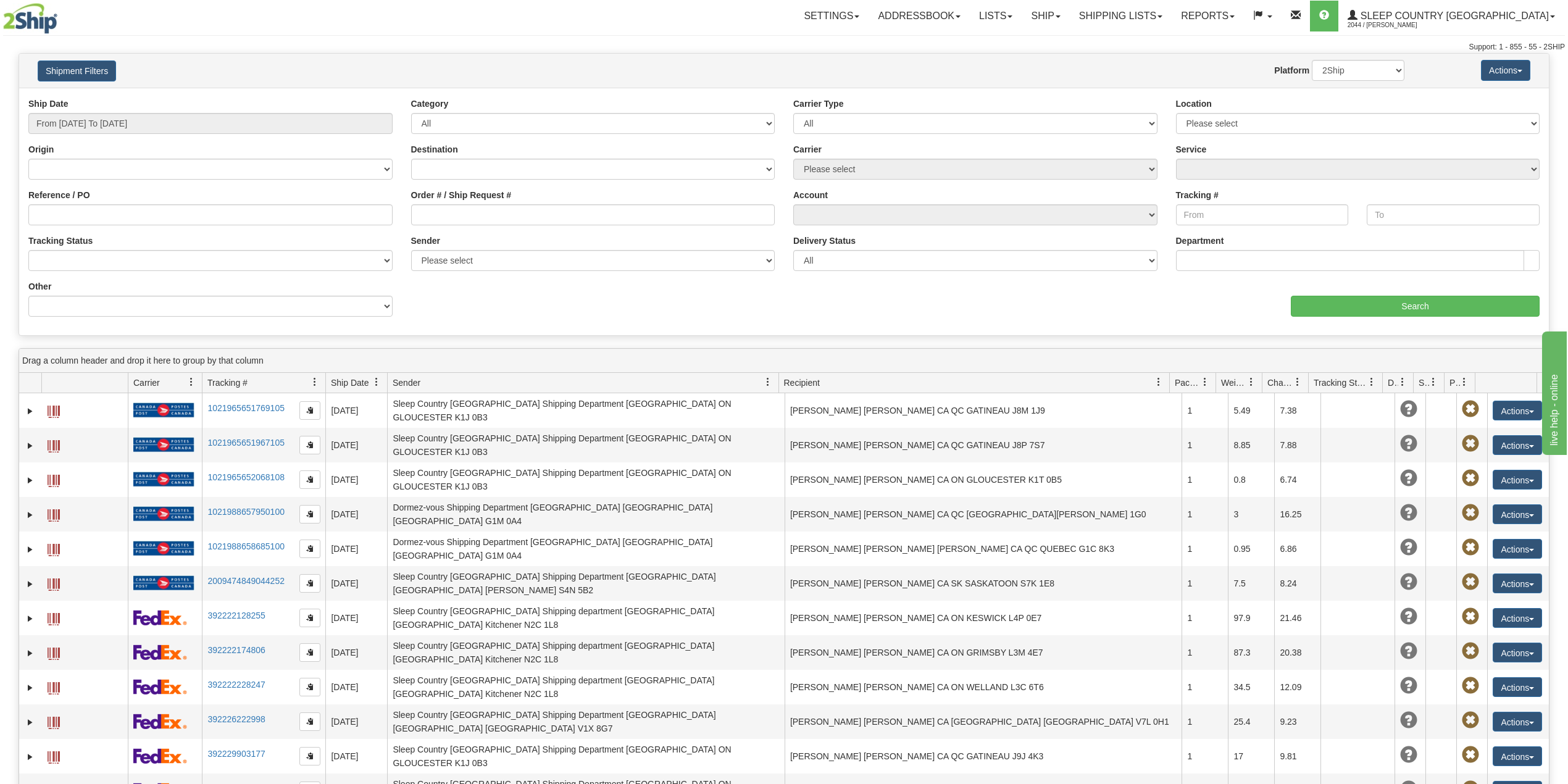
type input "From [DATE] To [DATE]"
click at [81, 215] on input "Reference / PO" at bounding box center [211, 215] width 365 height 21
paste input "9000H963197"
click at [1343, 295] on div "aaa Search" at bounding box center [1166, 298] width 765 height 37
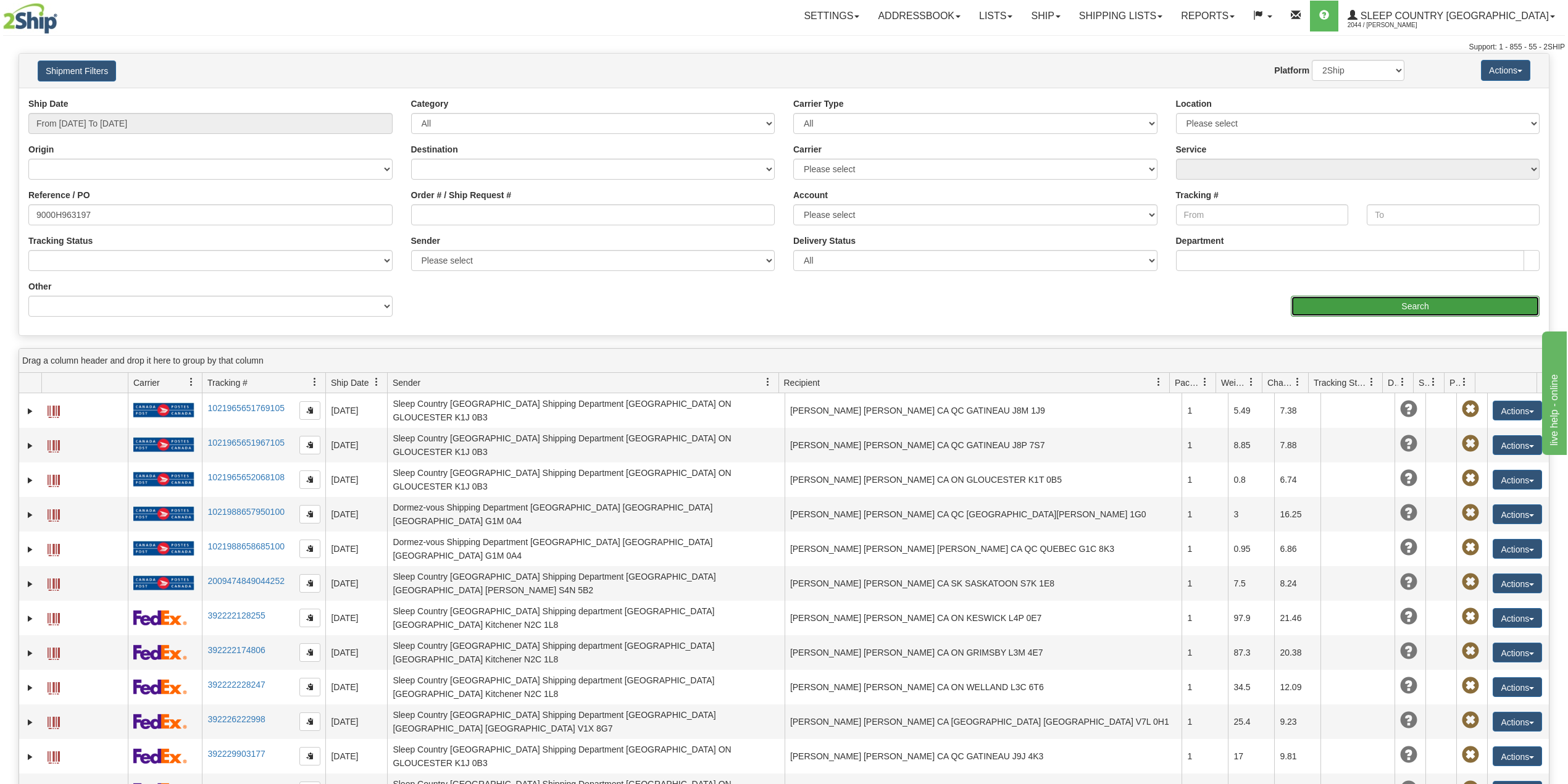
click at [1343, 300] on input "Search" at bounding box center [1415, 306] width 249 height 21
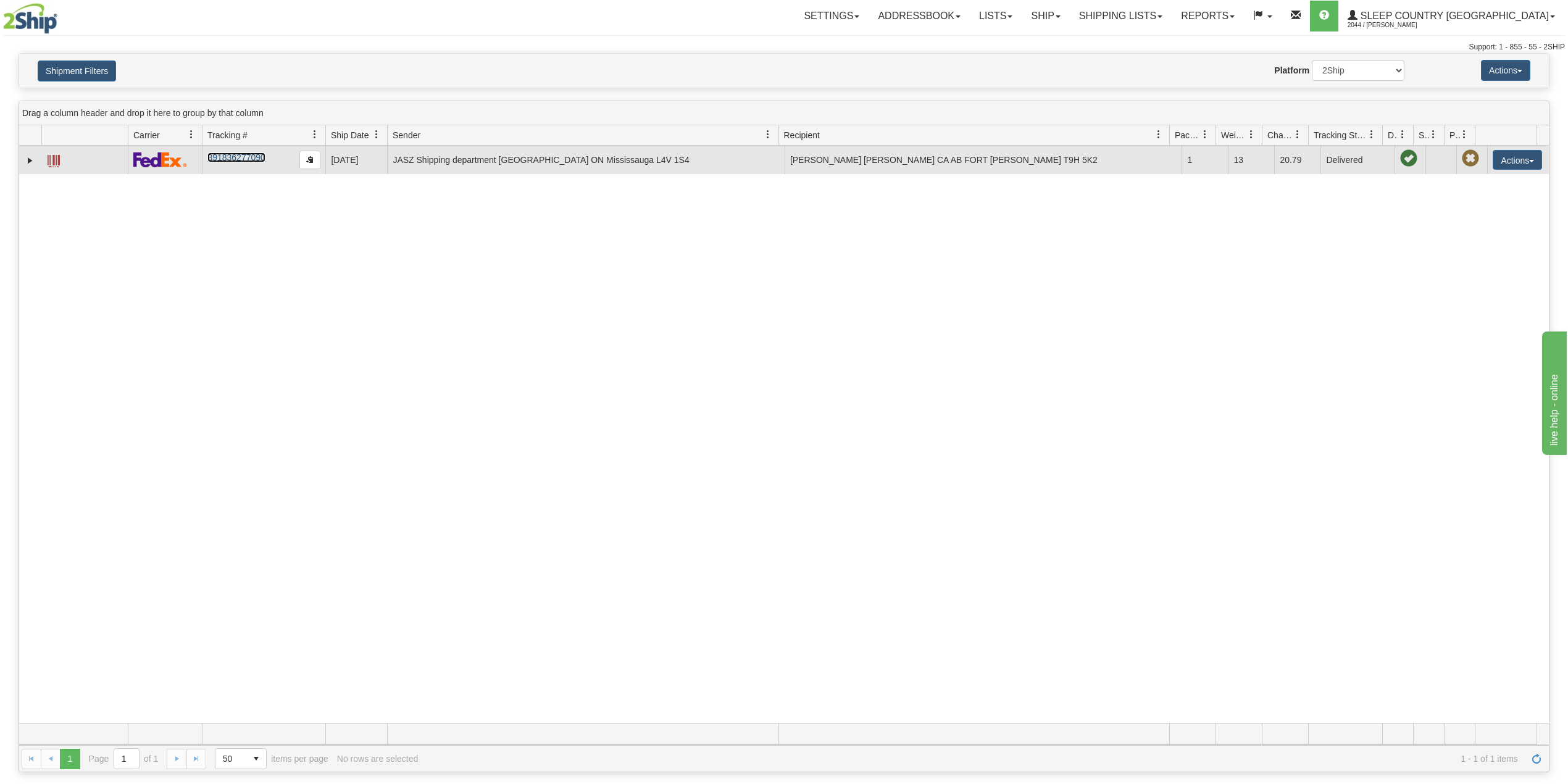
click at [226, 158] on link "391836277090" at bounding box center [236, 158] width 57 height 10
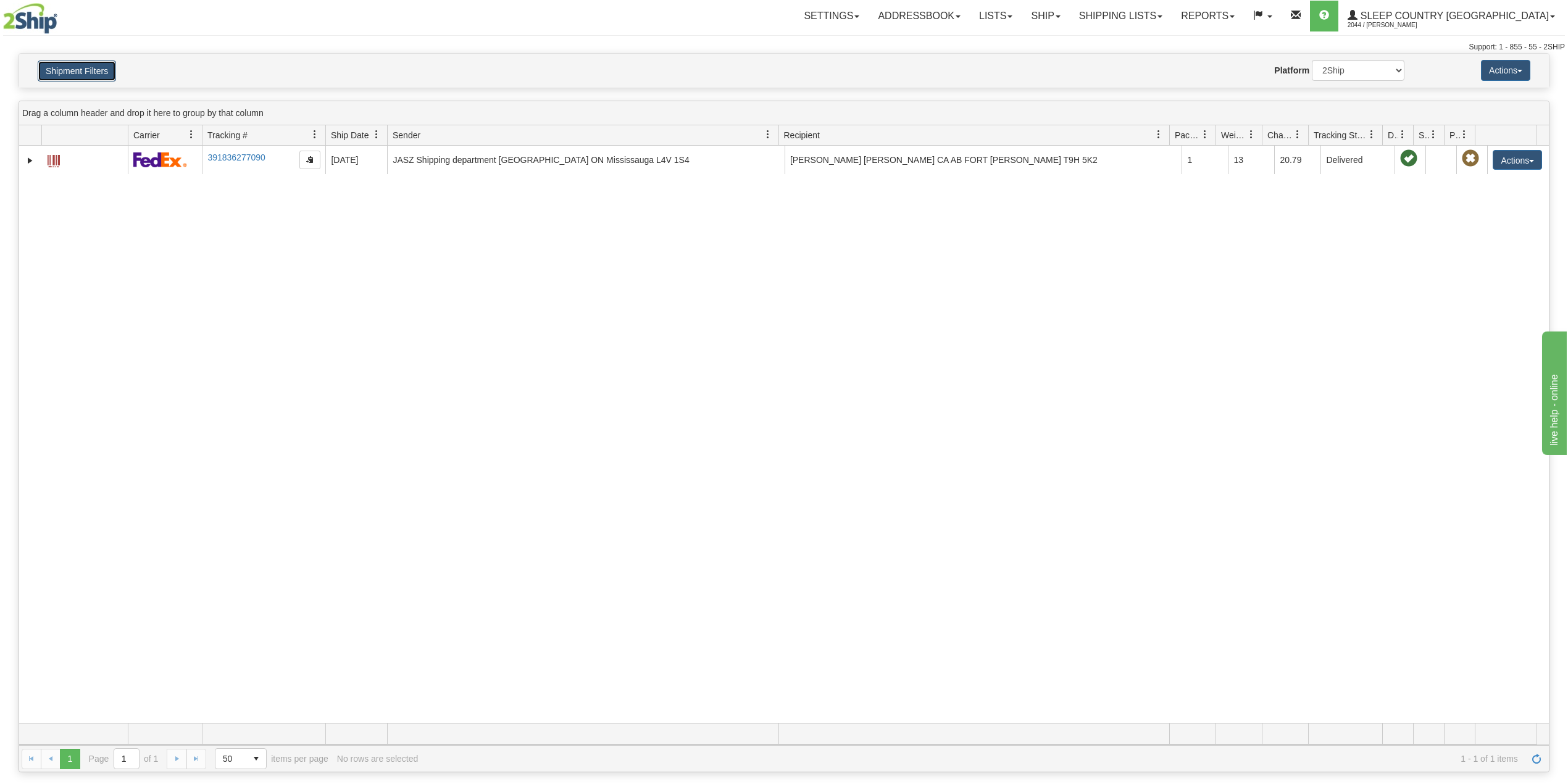
click at [77, 79] on button "Shipment Filters" at bounding box center [76, 71] width 78 height 21
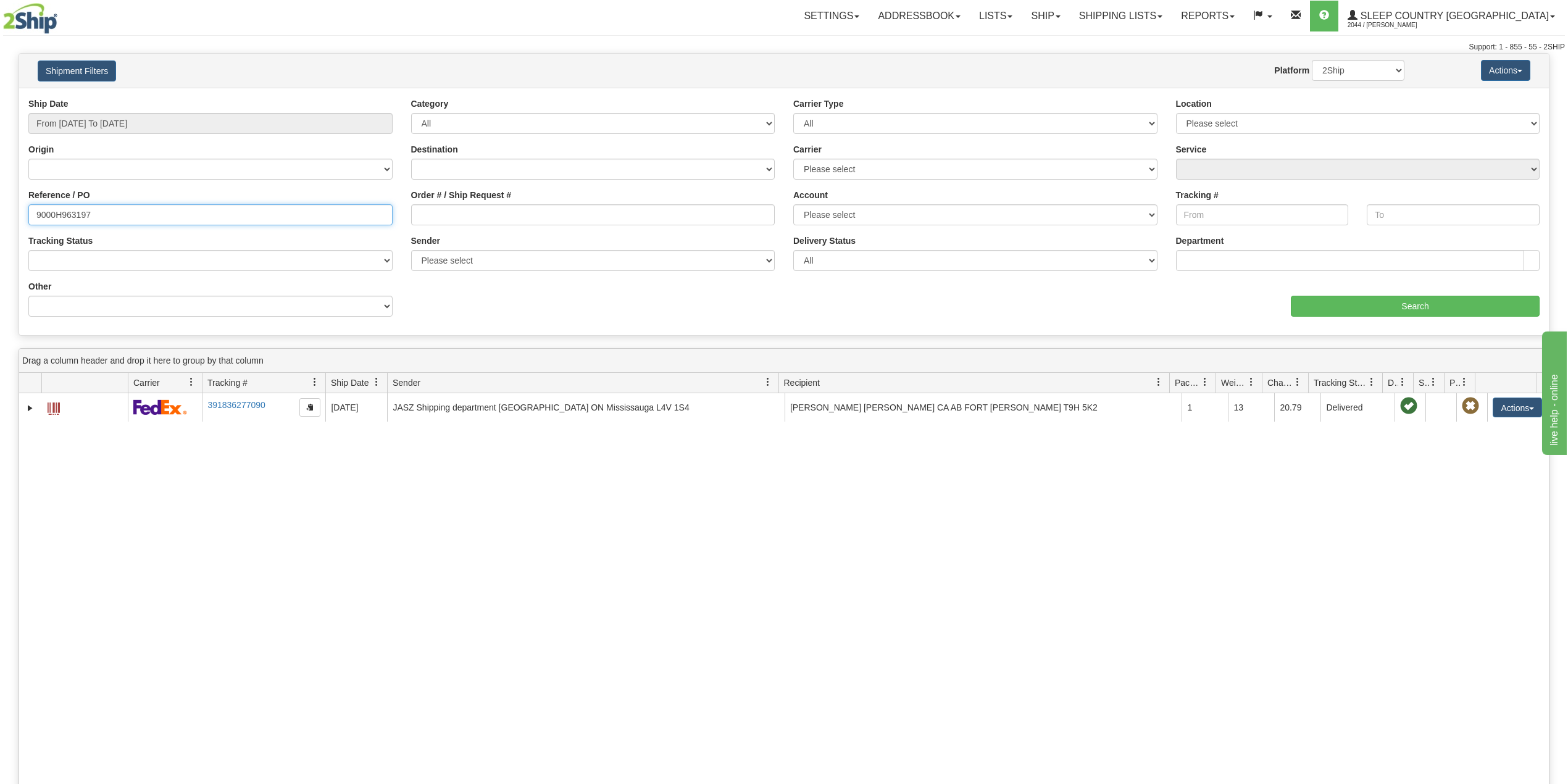
click at [73, 211] on input "9000H963197" at bounding box center [211, 215] width 365 height 21
click at [72, 211] on input "9000H963197" at bounding box center [211, 215] width 365 height 21
paste input "97941"
type input "9000H997941"
click at [1416, 298] on input "Search" at bounding box center [1415, 306] width 249 height 21
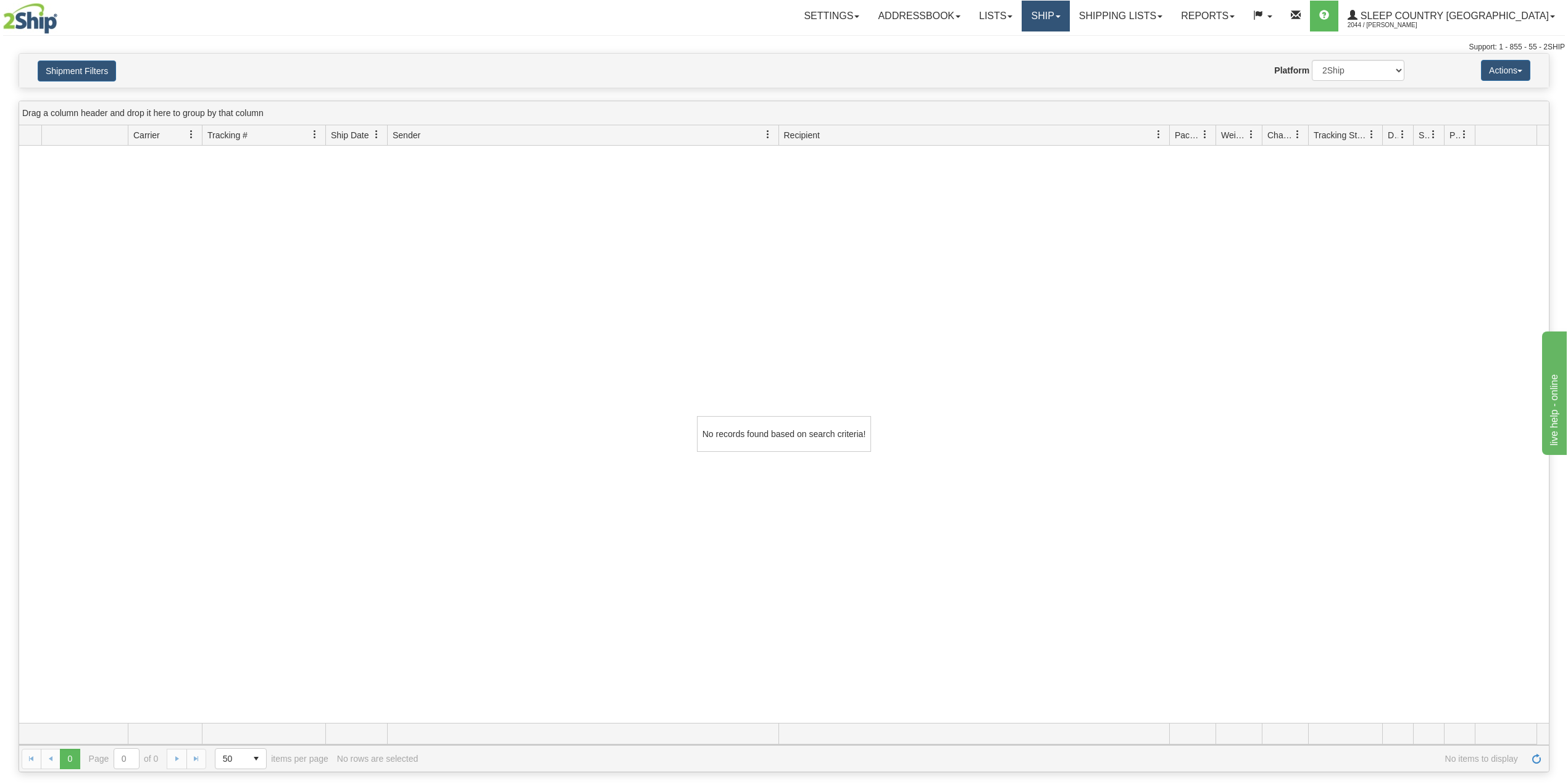
click at [1069, 11] on link "Ship" at bounding box center [1045, 16] width 48 height 31
click at [1057, 57] on span "OnHold / Order Queue" at bounding box center [1012, 59] width 87 height 10
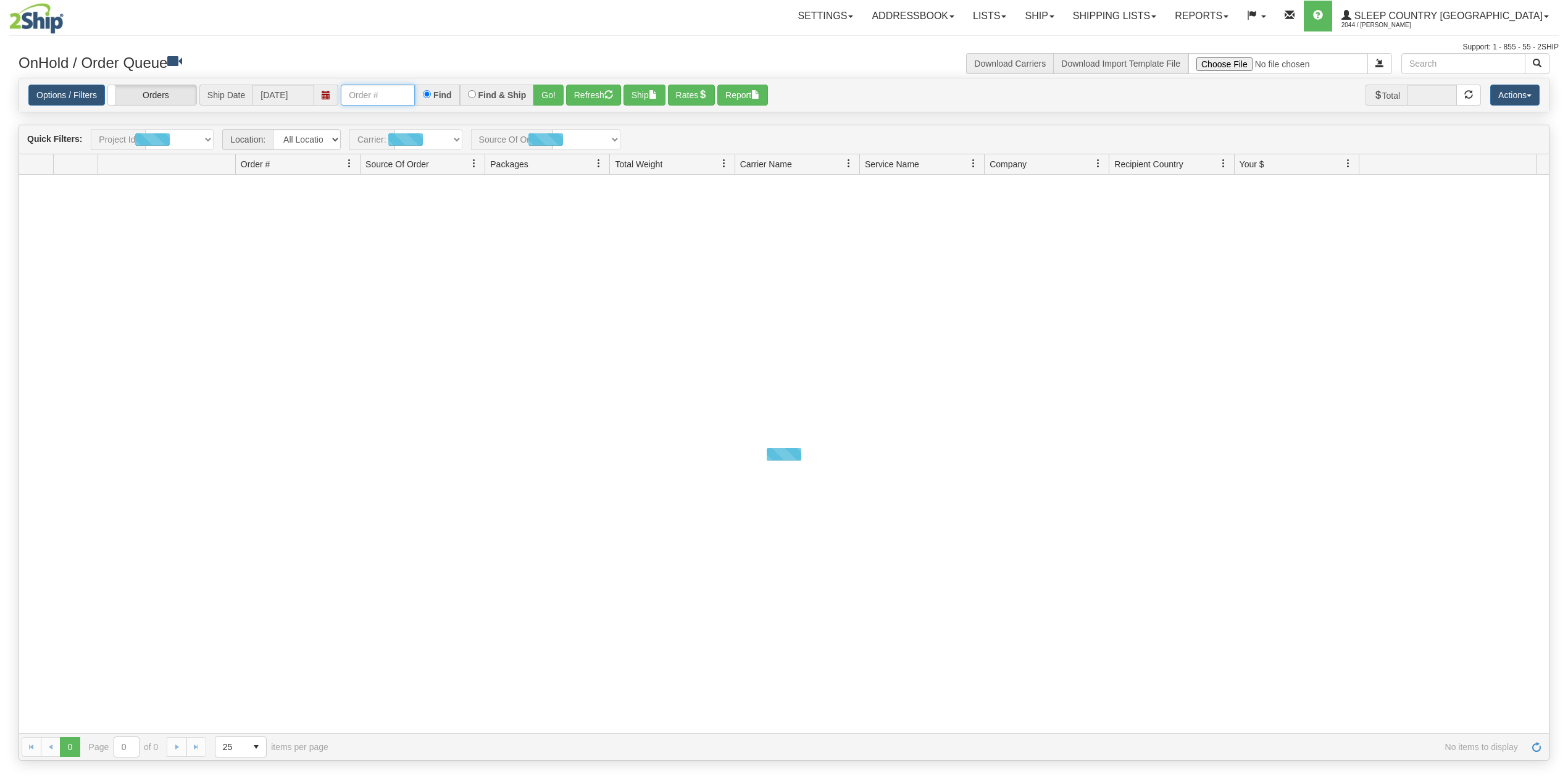
click at [346, 96] on input "text" at bounding box center [377, 95] width 74 height 21
paste input "9000H997941"
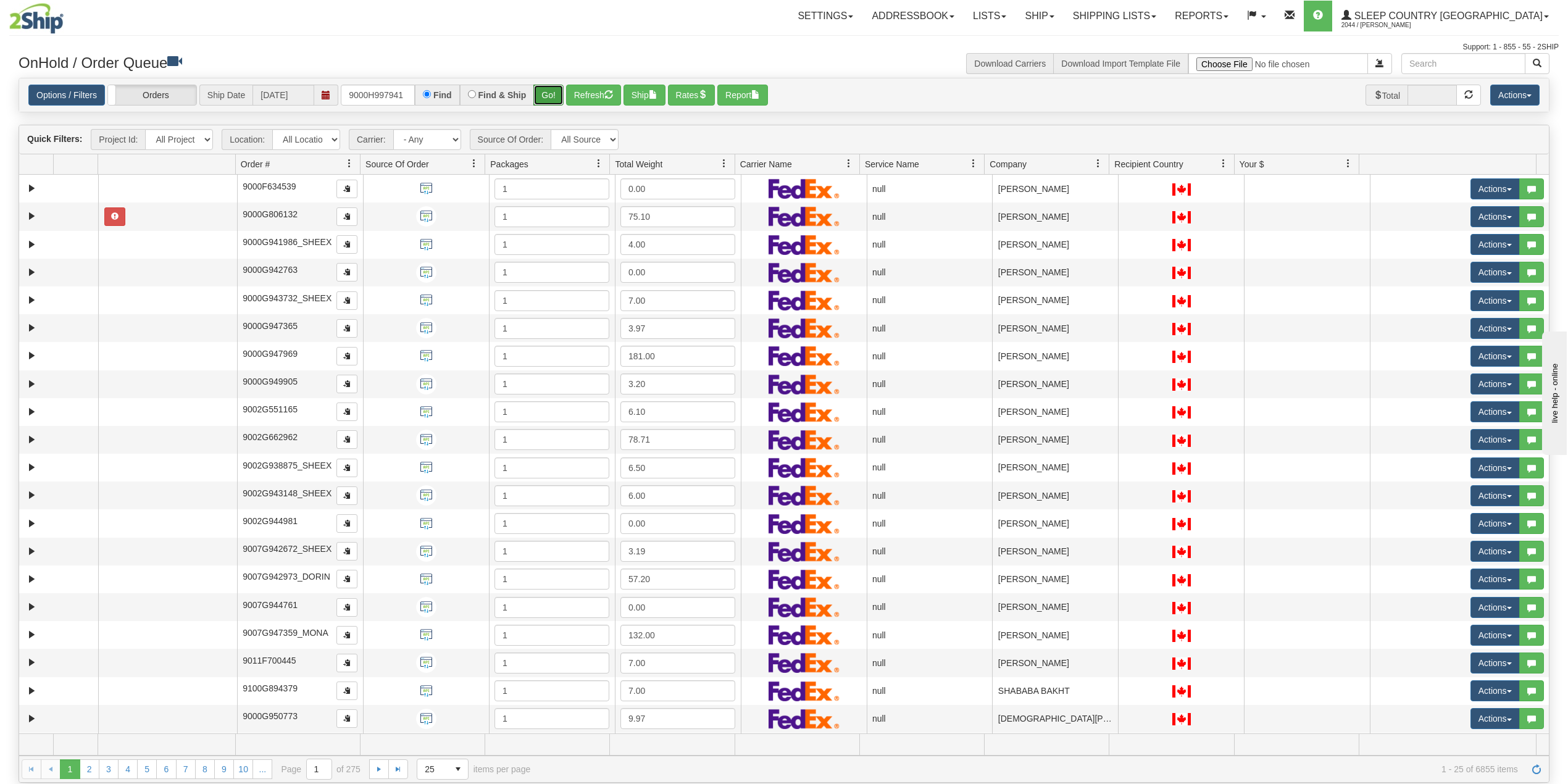
click at [548, 95] on button "Go!" at bounding box center [548, 95] width 30 height 21
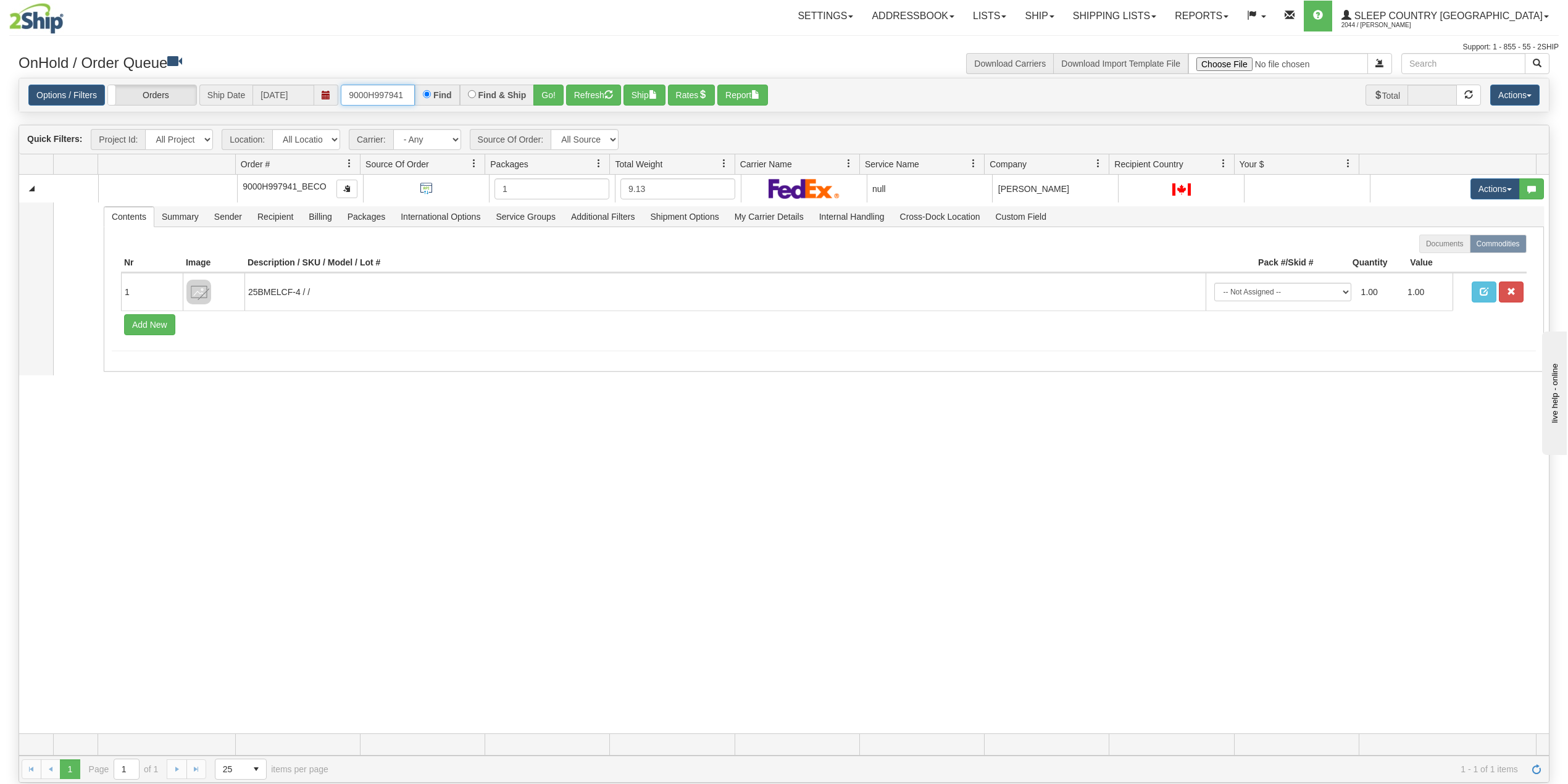
click at [386, 90] on input "9000H997941" at bounding box center [377, 95] width 74 height 21
paste input "2564"
type input "9000H992564"
click at [549, 92] on button "Go!" at bounding box center [548, 95] width 30 height 21
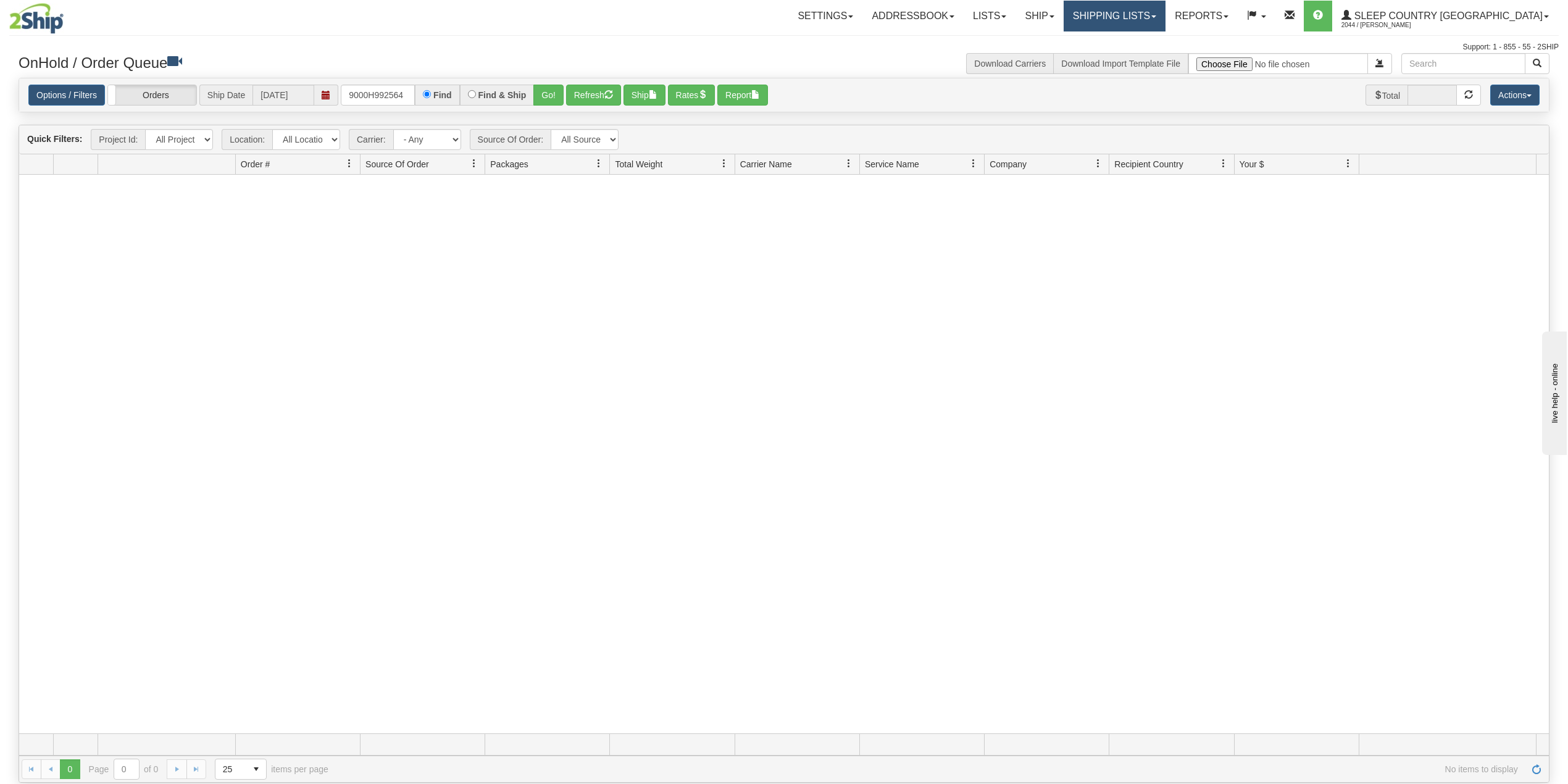
click at [1165, 14] on link "Shipping lists" at bounding box center [1114, 16] width 102 height 31
click at [1153, 55] on span "Search Shipment History" at bounding box center [1105, 59] width 96 height 10
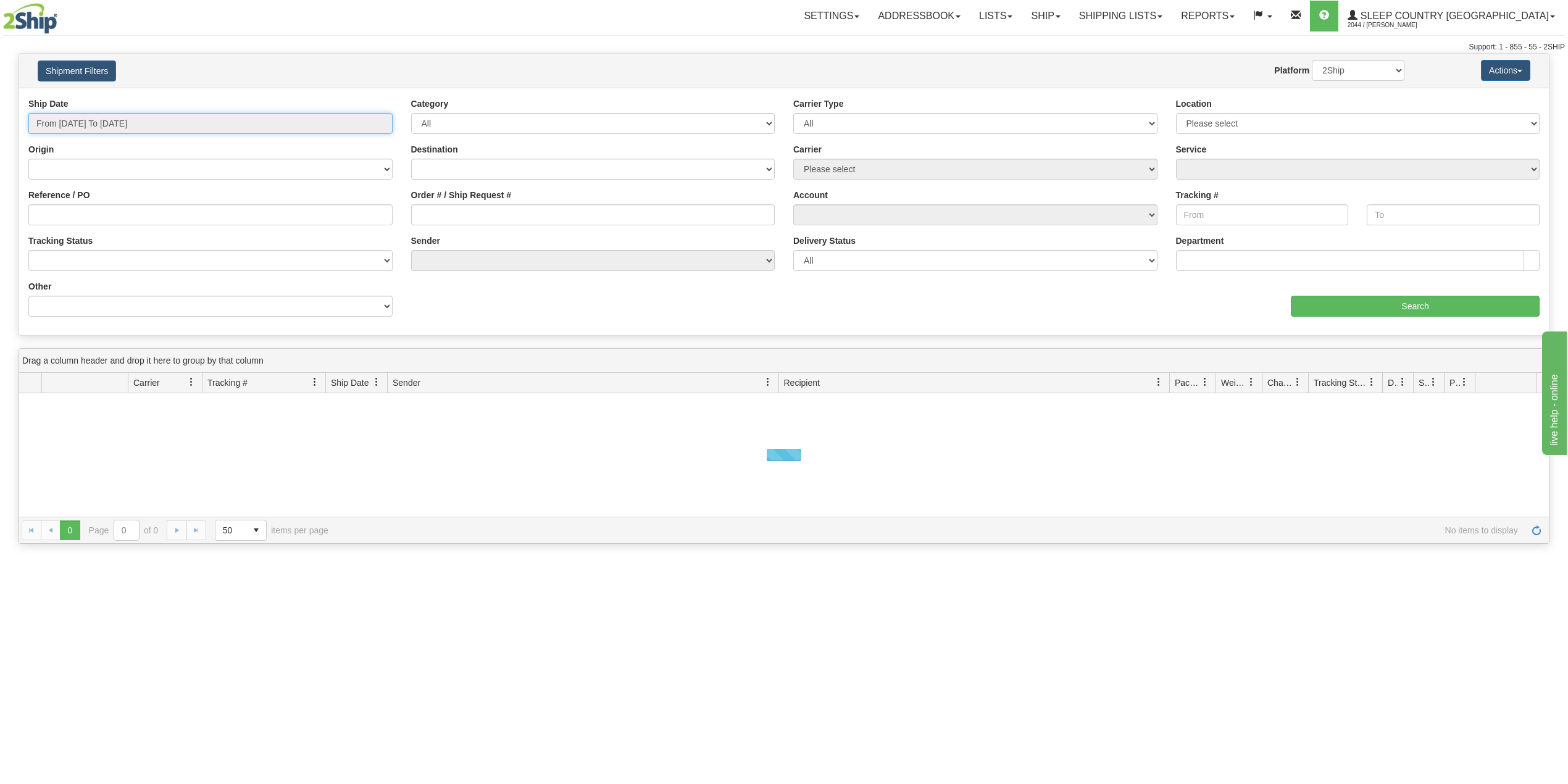
click at [110, 123] on input "From 08/17/2025 To 08/18/2025" at bounding box center [211, 123] width 365 height 21
click at [89, 211] on li "Last 30 Days" at bounding box center [84, 213] width 99 height 17
type input "From 07/20/2025 To 08/18/2025"
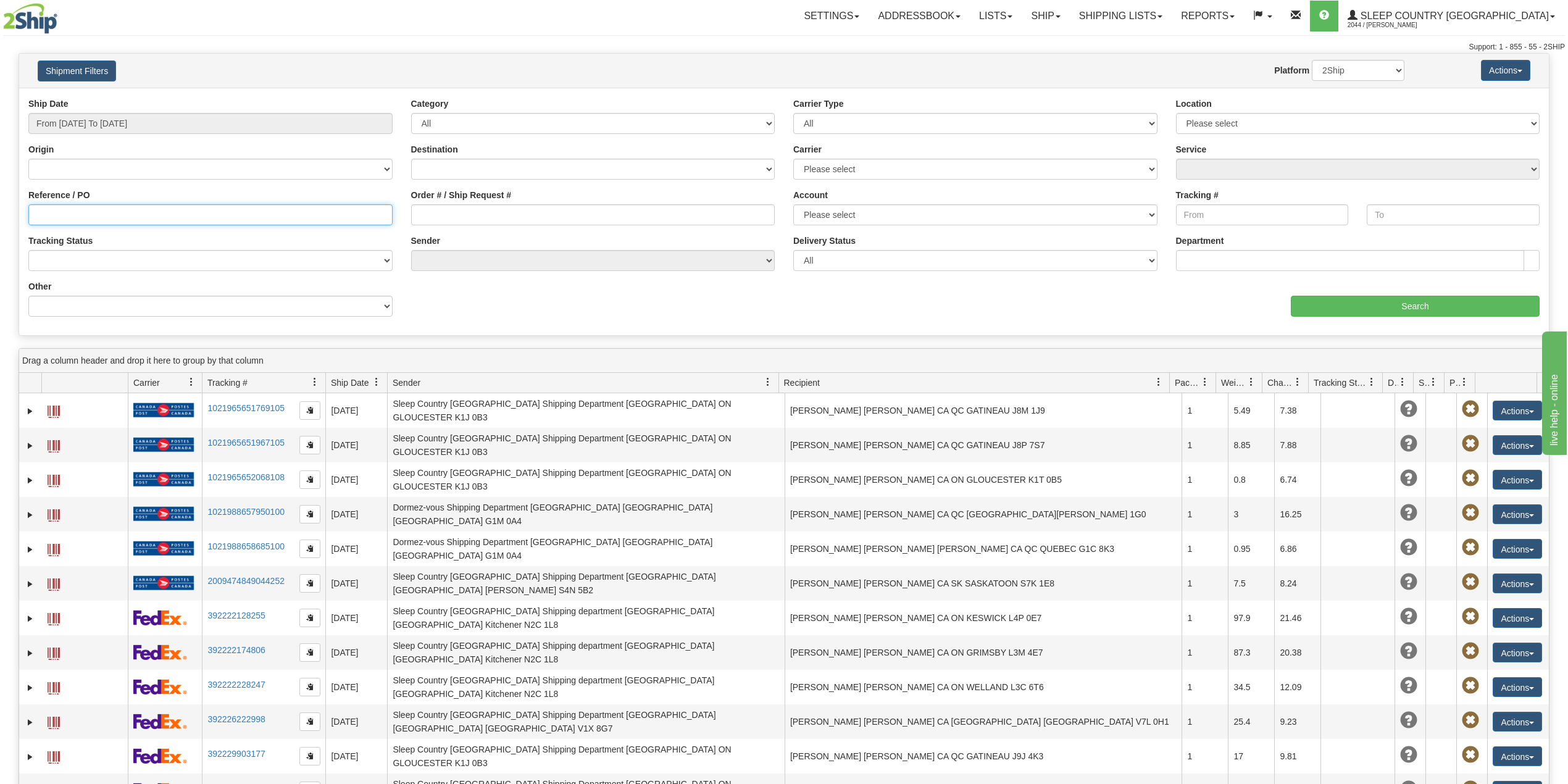
click at [89, 211] on input "Reference / PO" at bounding box center [211, 215] width 365 height 21
paste input "9000H992564"
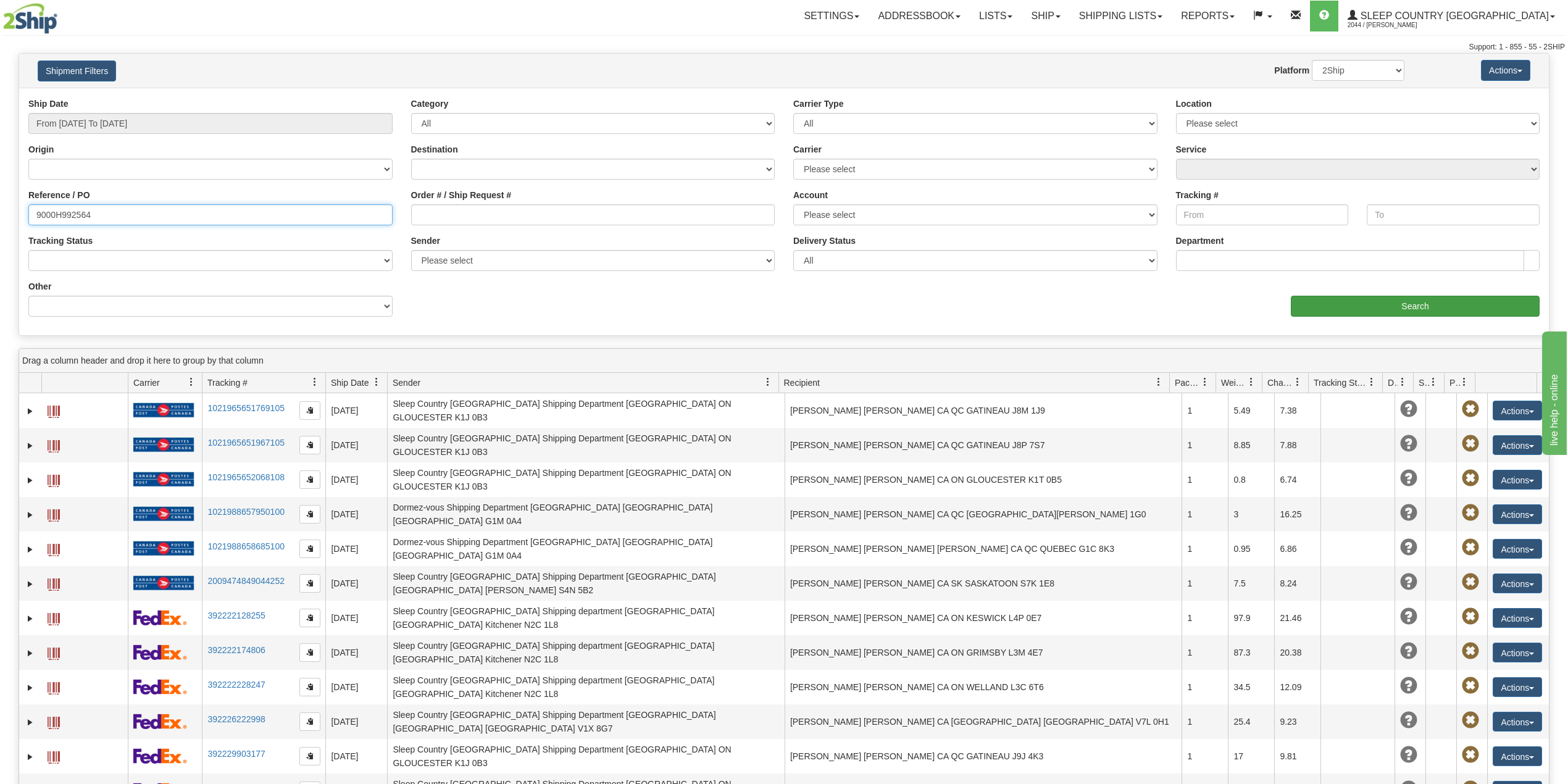
type input "9000H992564"
click at [1359, 310] on input "Search" at bounding box center [1415, 306] width 249 height 21
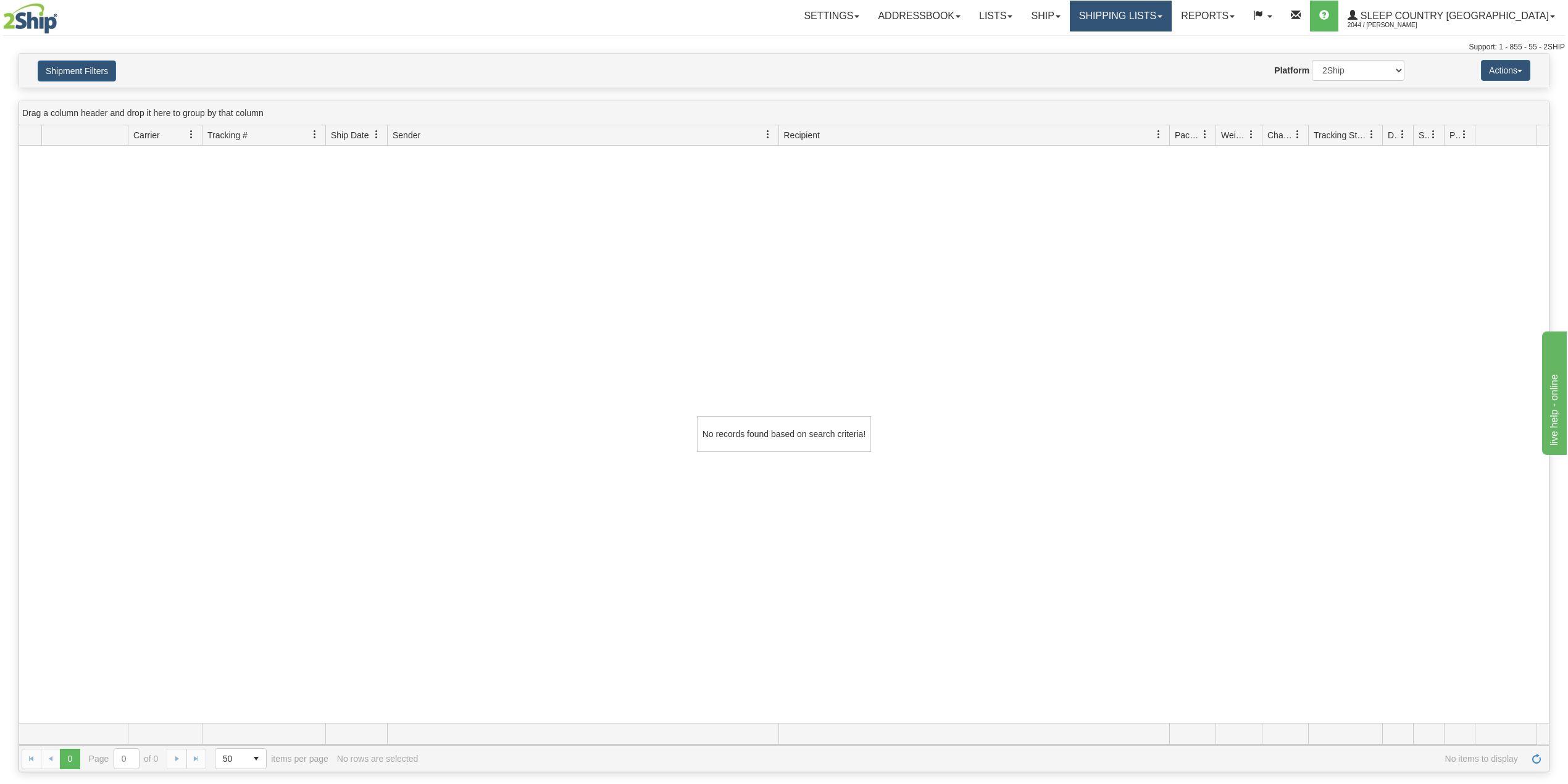
click at [1172, 7] on link "Shipping lists" at bounding box center [1121, 16] width 102 height 31
drag, startPoint x: 1159, startPoint y: 40, endPoint x: 1152, endPoint y: 40, distance: 7.0
click at [1135, 38] on span "Current Shipments" at bounding box center [1098, 43] width 72 height 10
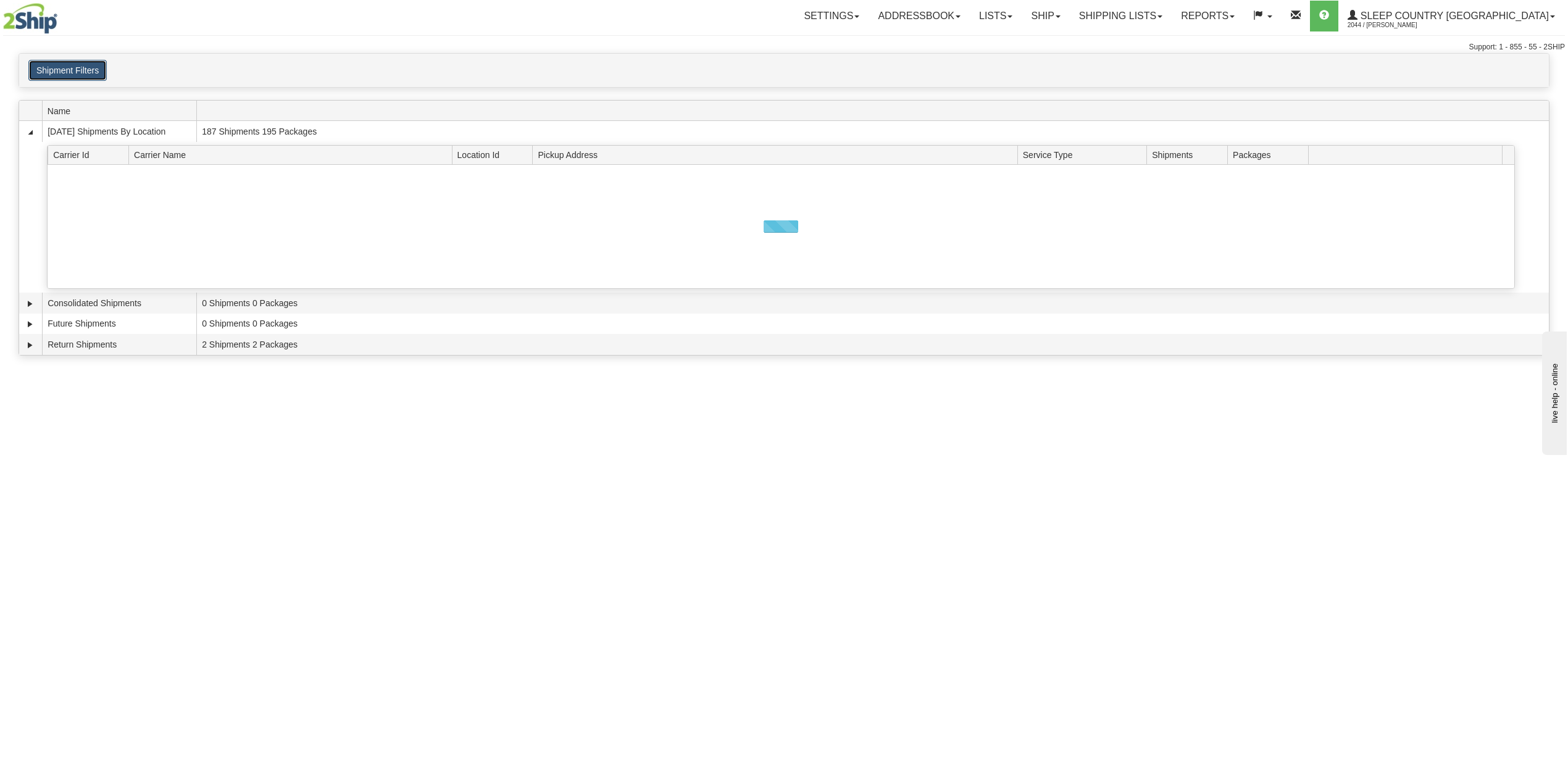
click at [67, 76] on button "Shipment Filters" at bounding box center [68, 70] width 78 height 21
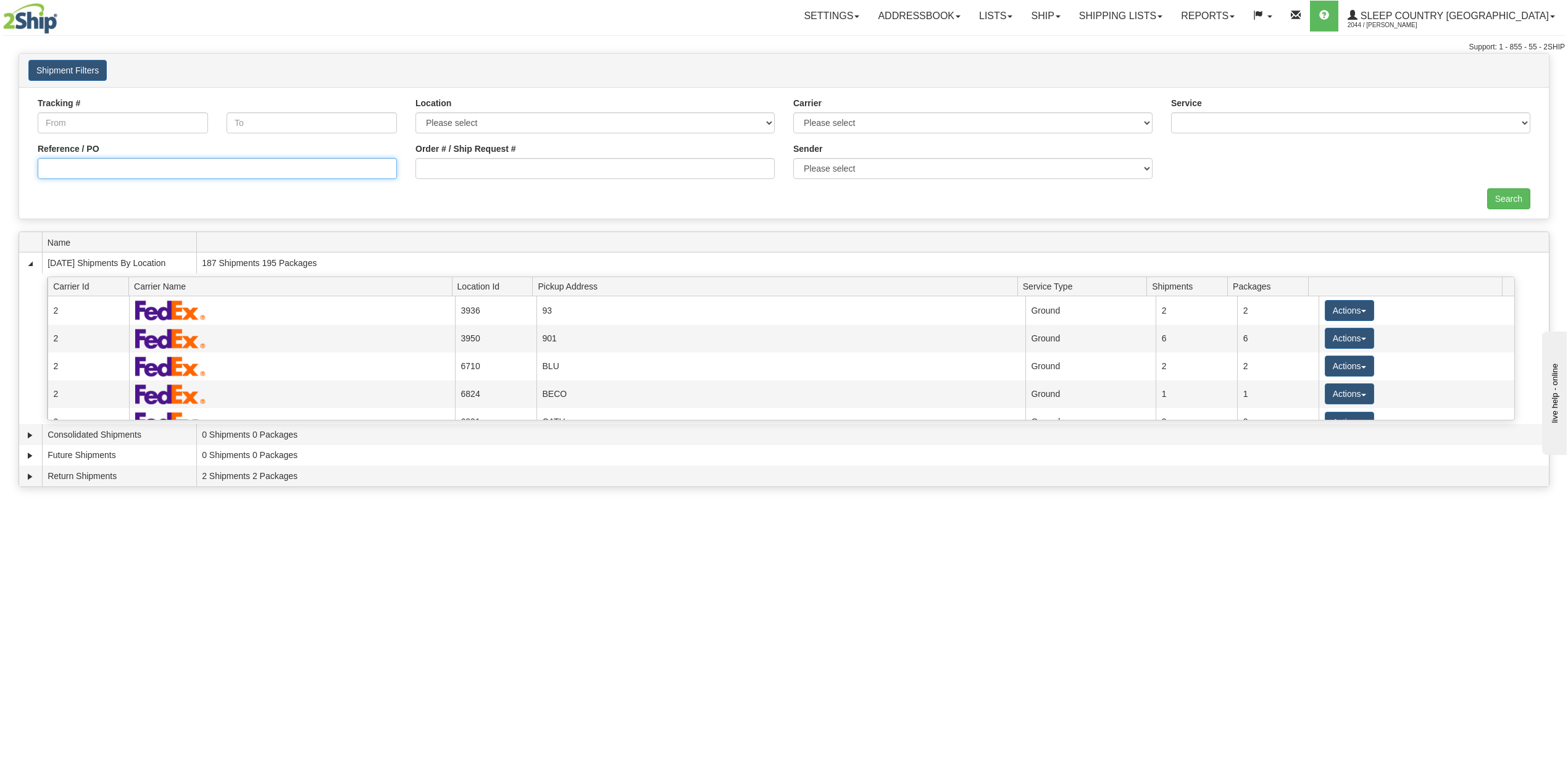
click at [138, 169] on input "Reference / PO" at bounding box center [216, 169] width 359 height 21
paste input "9000H992564"
type input "9000H992564"
click at [1497, 195] on input "Search" at bounding box center [1508, 199] width 43 height 21
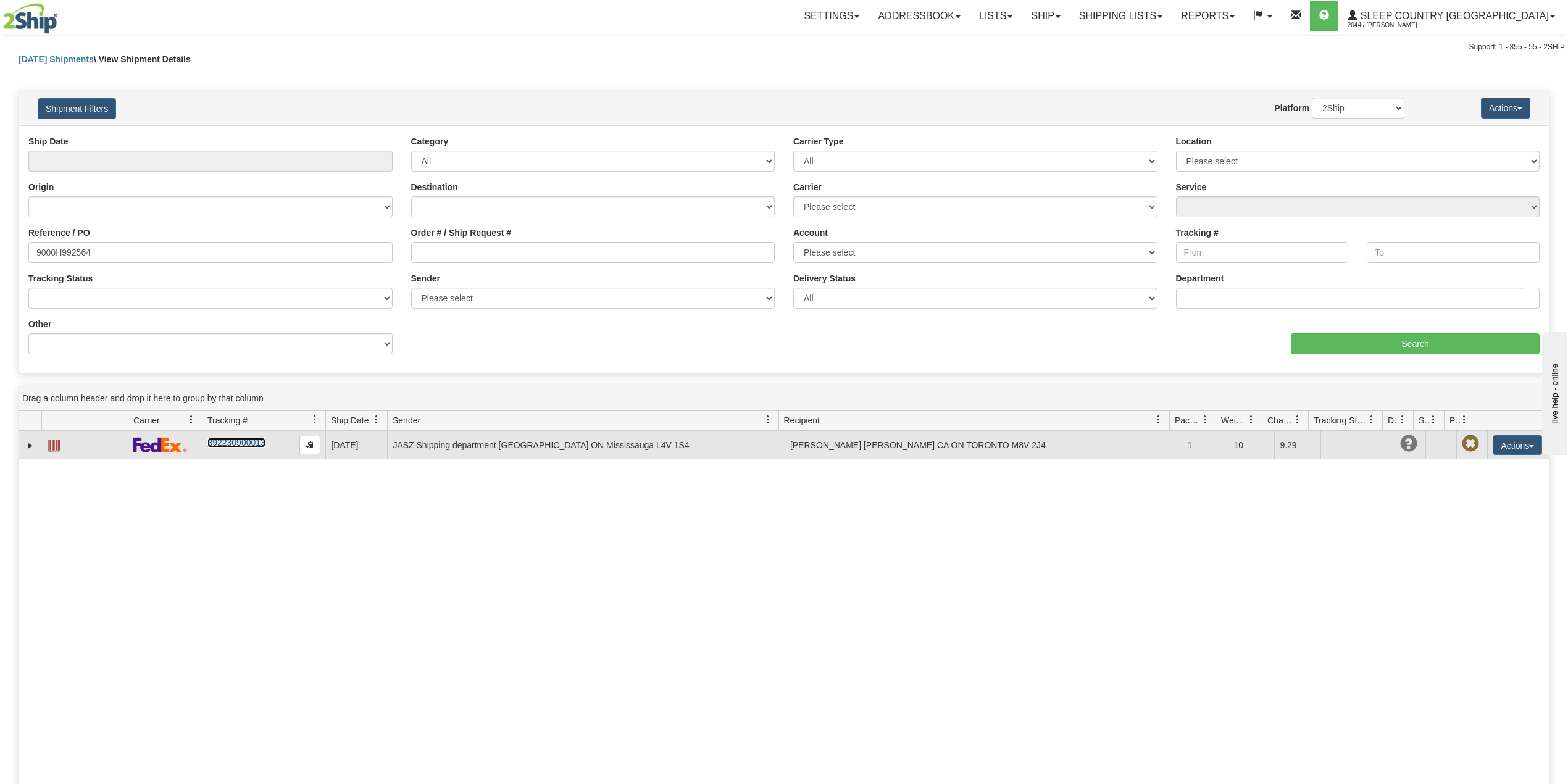
click at [255, 447] on link "392230900013" at bounding box center [236, 443] width 57 height 10
